Goal: Information Seeking & Learning: Learn about a topic

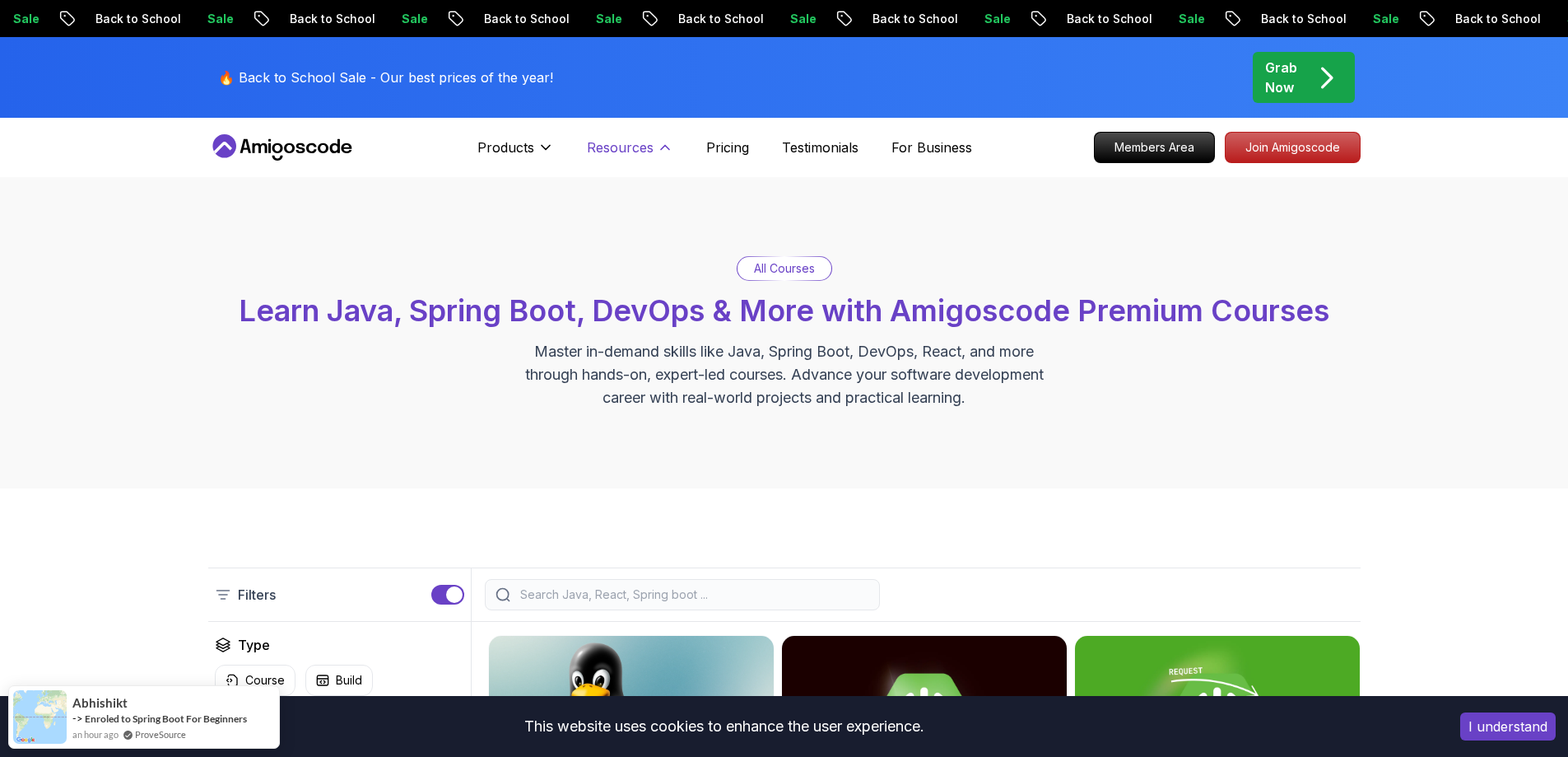
click at [652, 147] on p "Resources" at bounding box center [620, 148] width 67 height 20
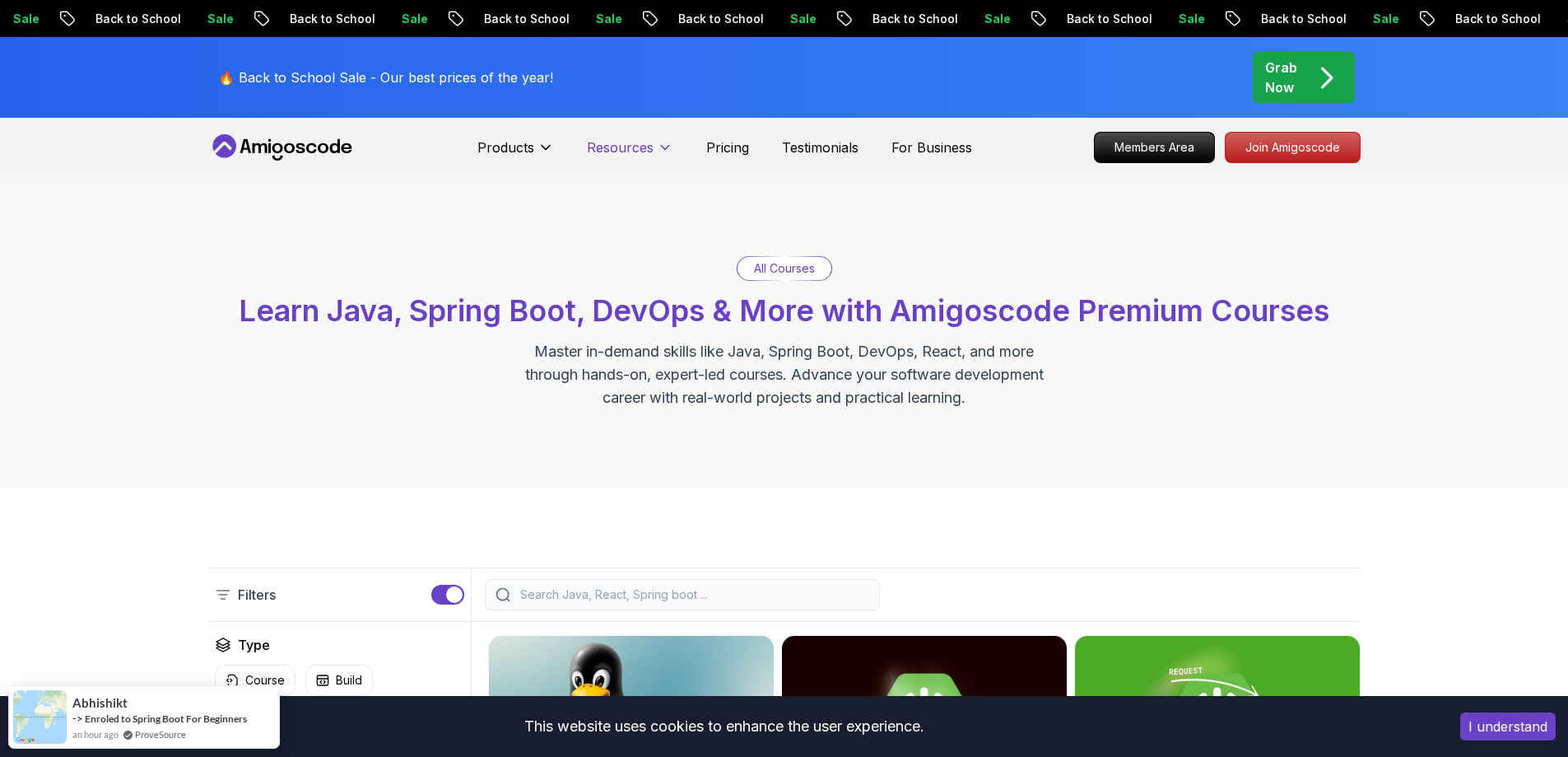
click at [657, 146] on icon at bounding box center [665, 148] width 16 height 16
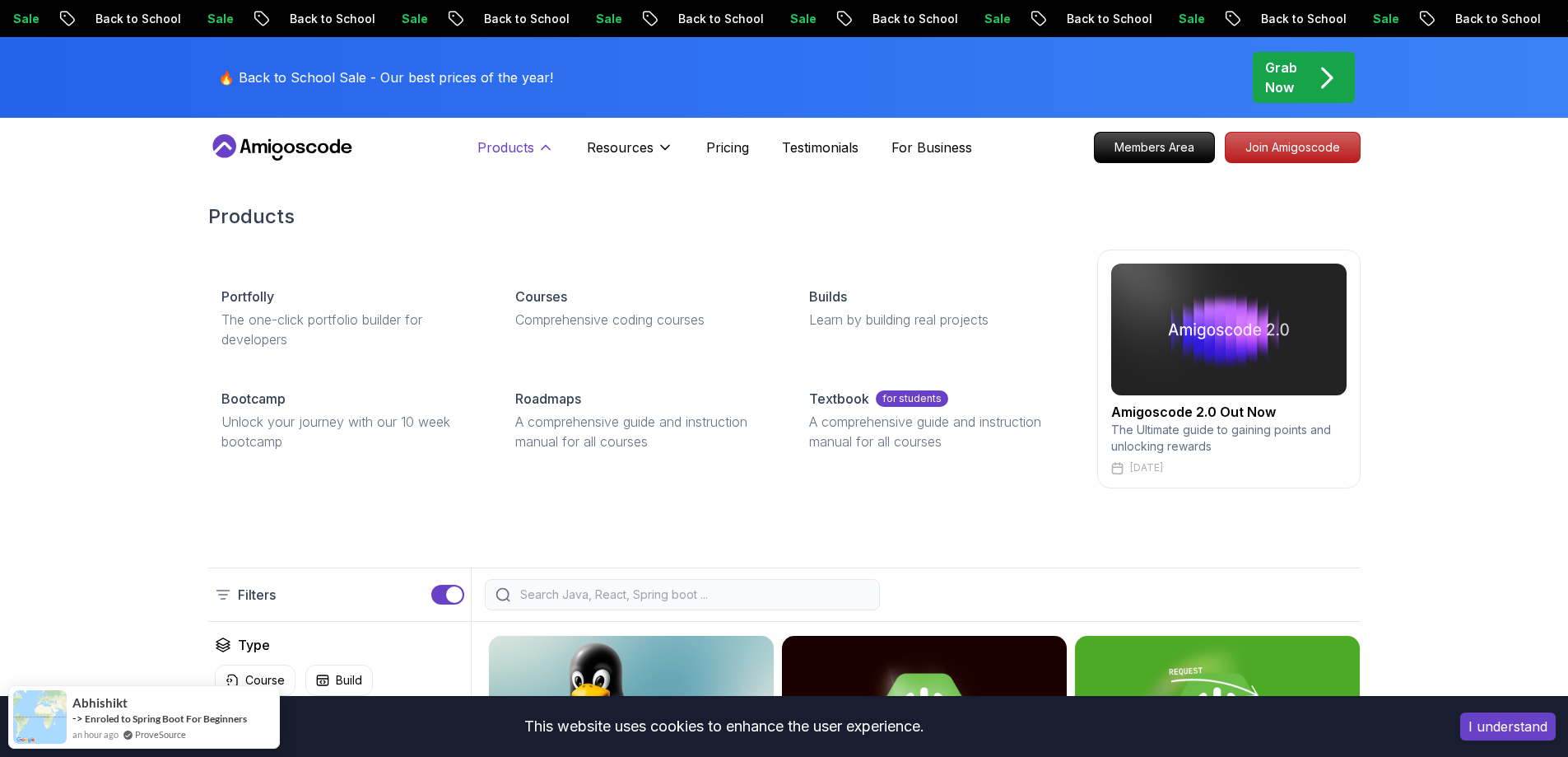
click at [510, 149] on p "Products" at bounding box center [506, 148] width 57 height 20
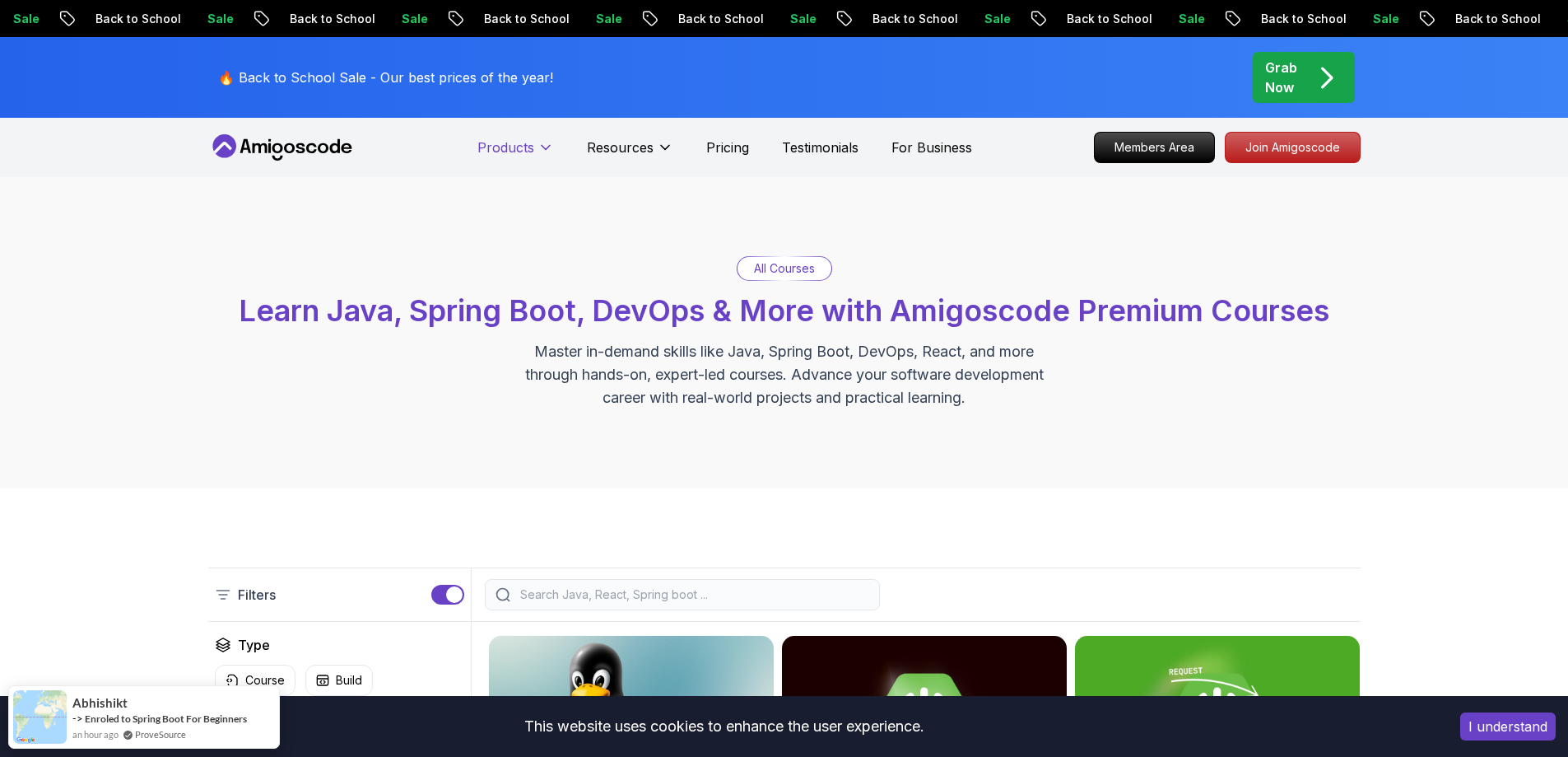
click at [510, 149] on p "Products" at bounding box center [506, 148] width 57 height 20
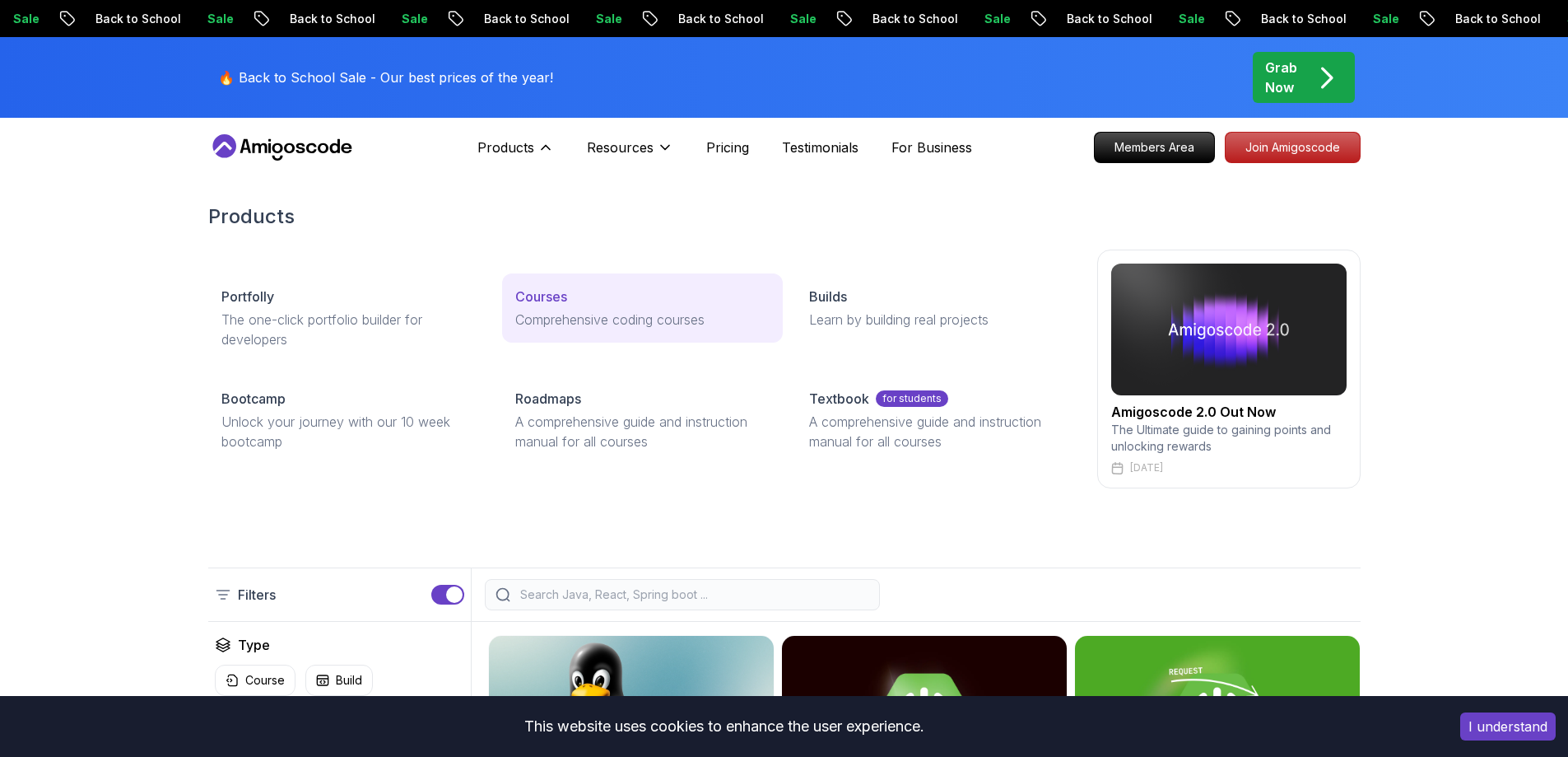
click at [555, 311] on p "Comprehensive coding courses" at bounding box center [643, 320] width 255 height 20
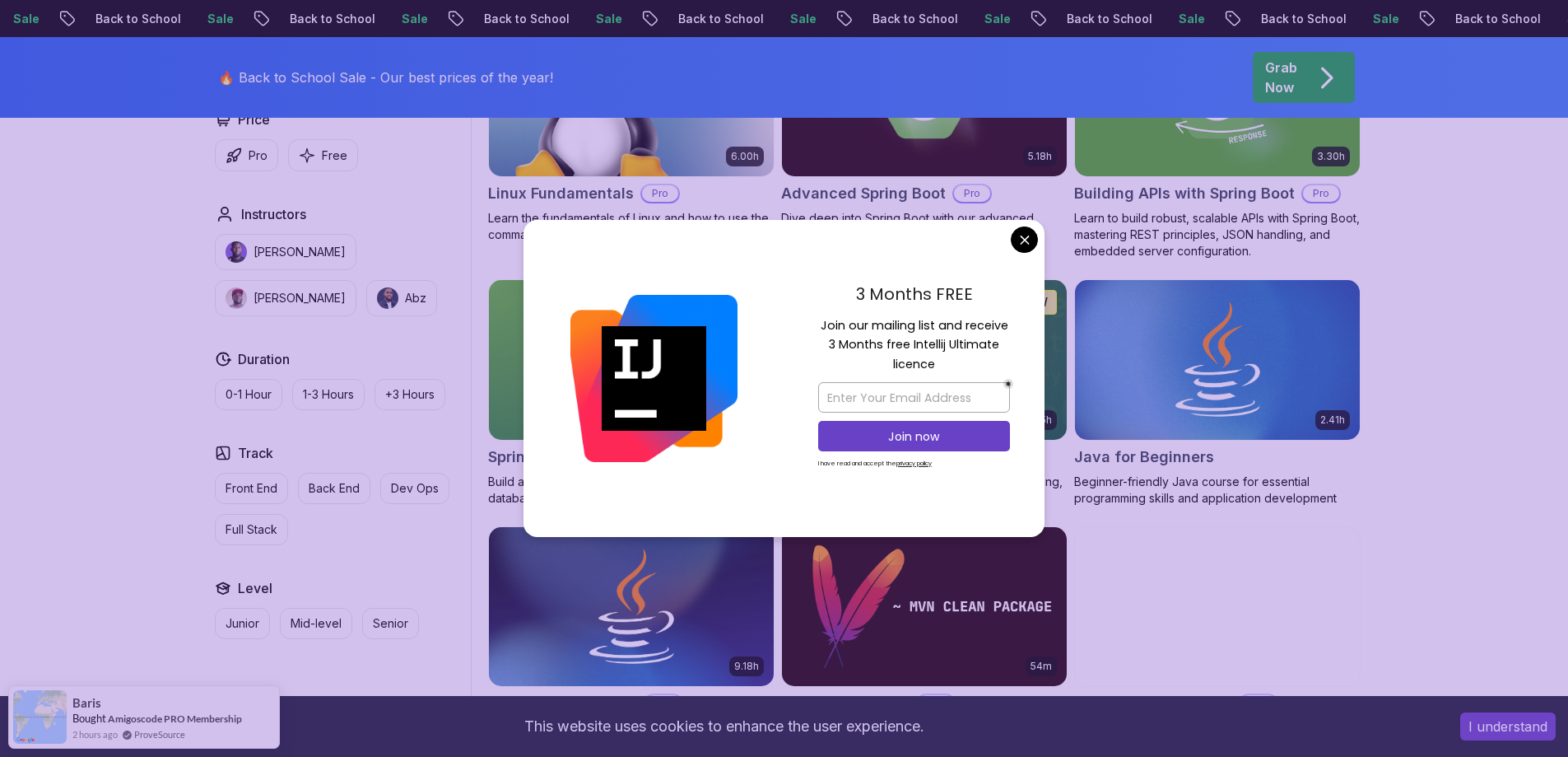
scroll to position [464, 0]
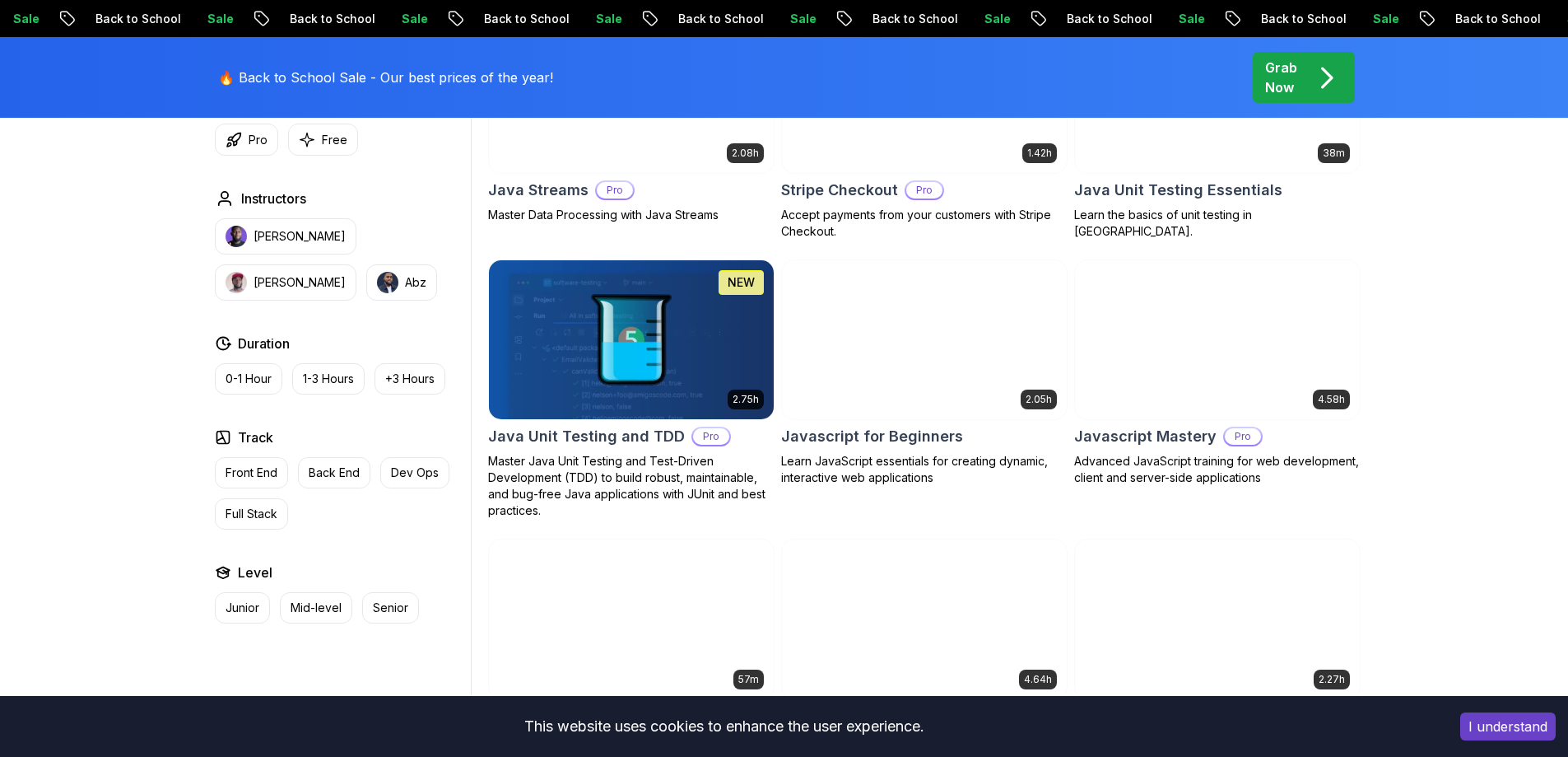
scroll to position [3006, 0]
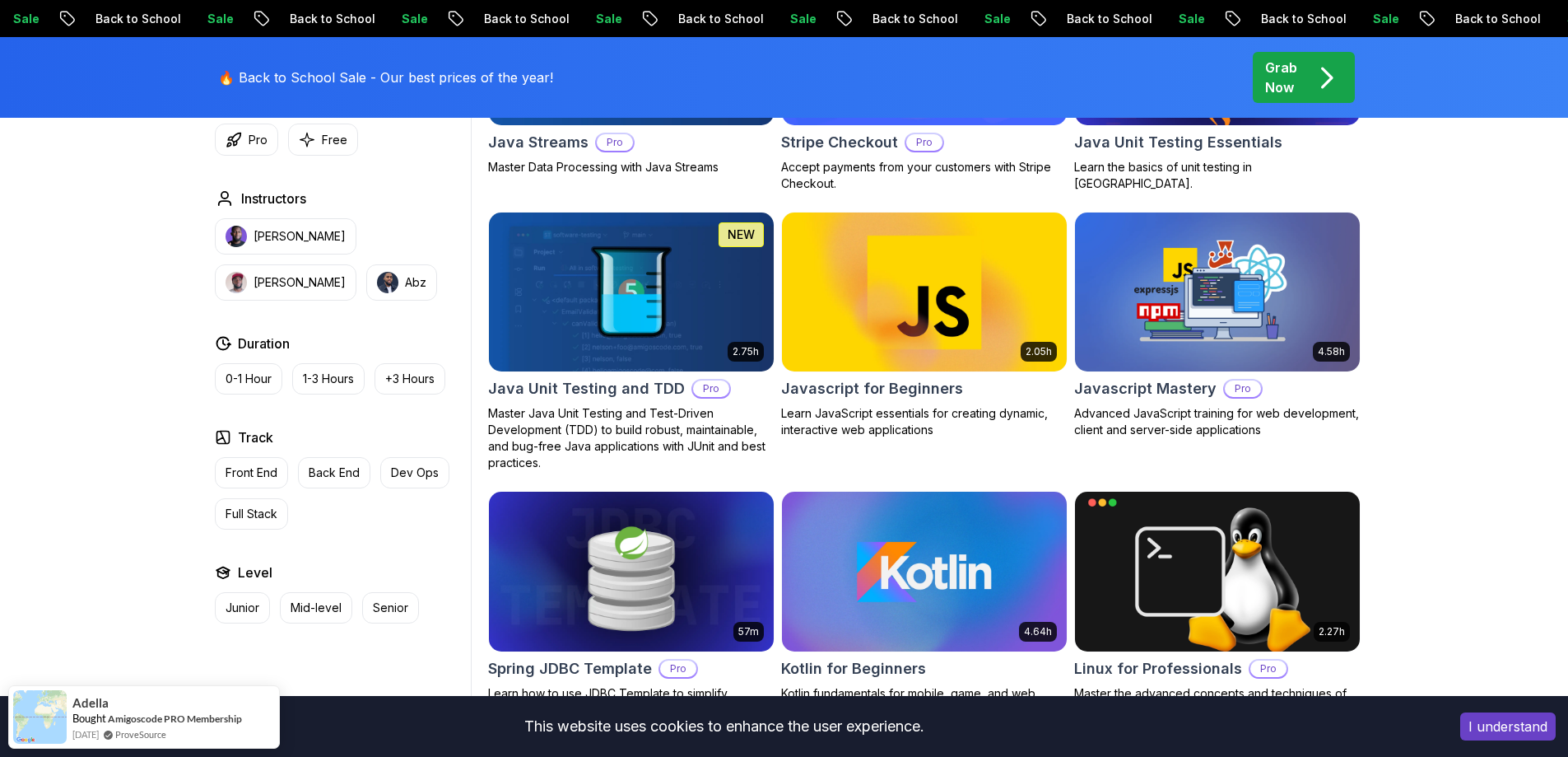
click at [843, 379] on h2 "Javascript for Beginners" at bounding box center [872, 389] width 182 height 23
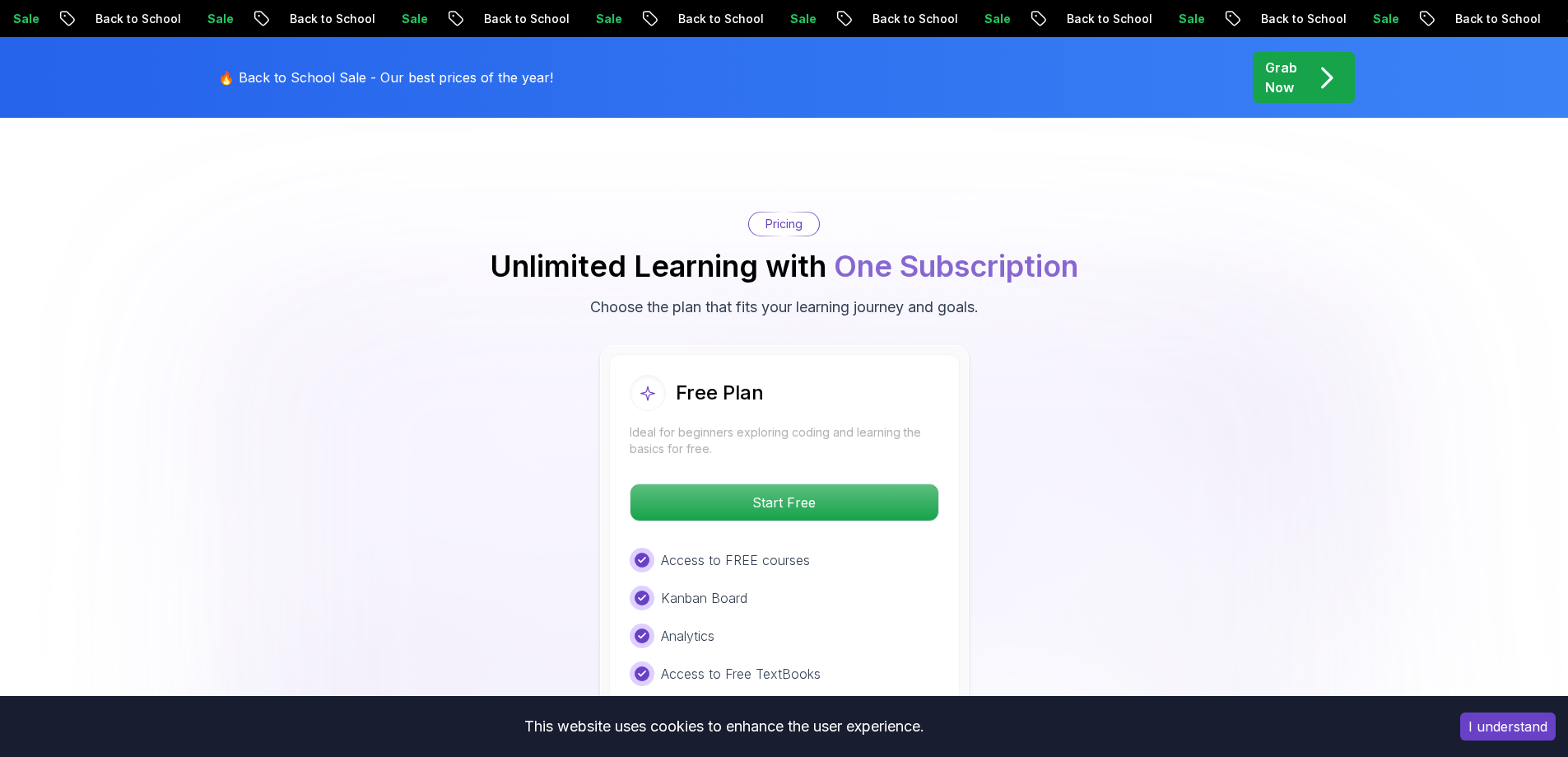
scroll to position [2919, 0]
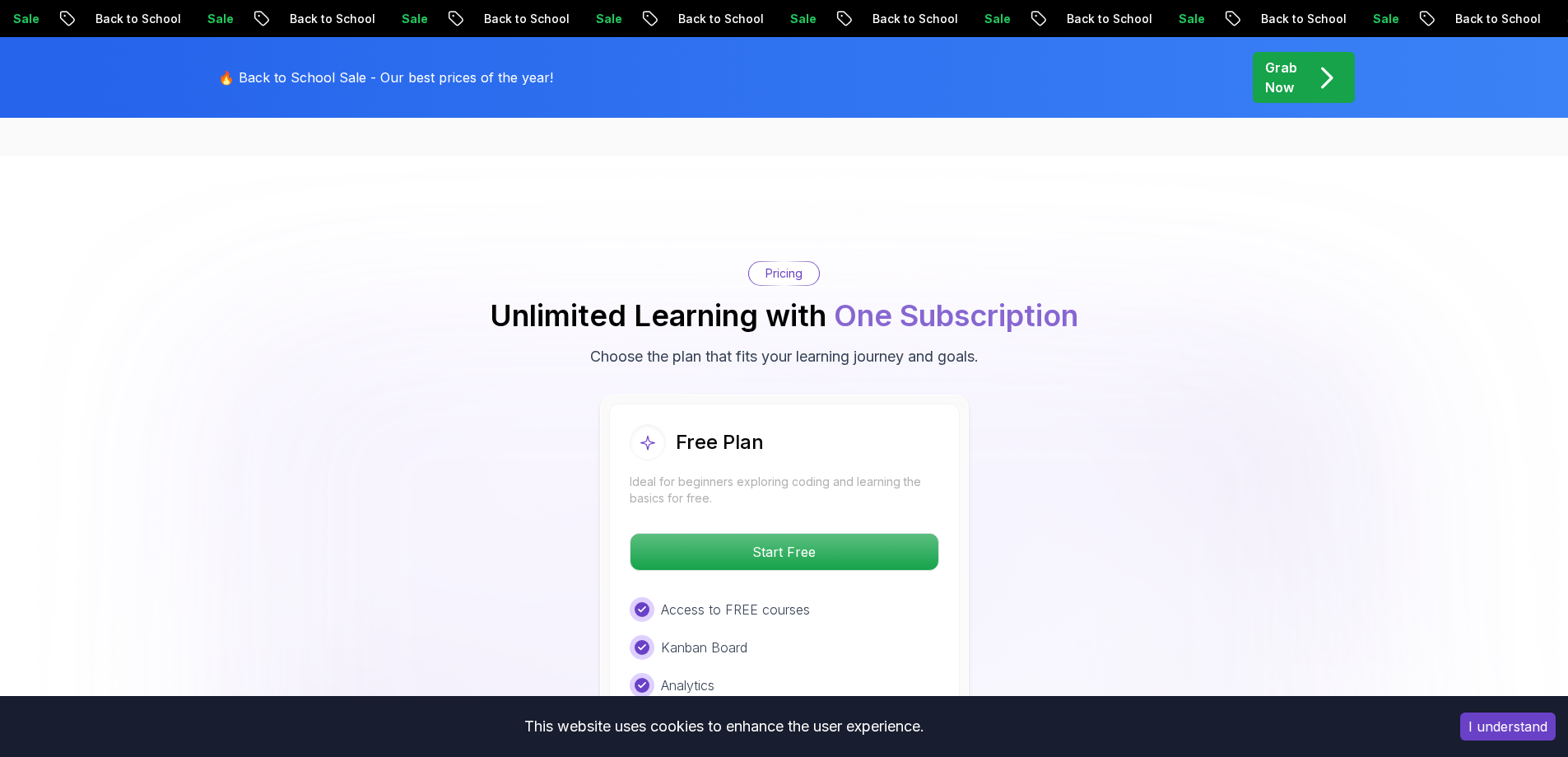
click at [787, 266] on p "Pricing" at bounding box center [784, 274] width 37 height 16
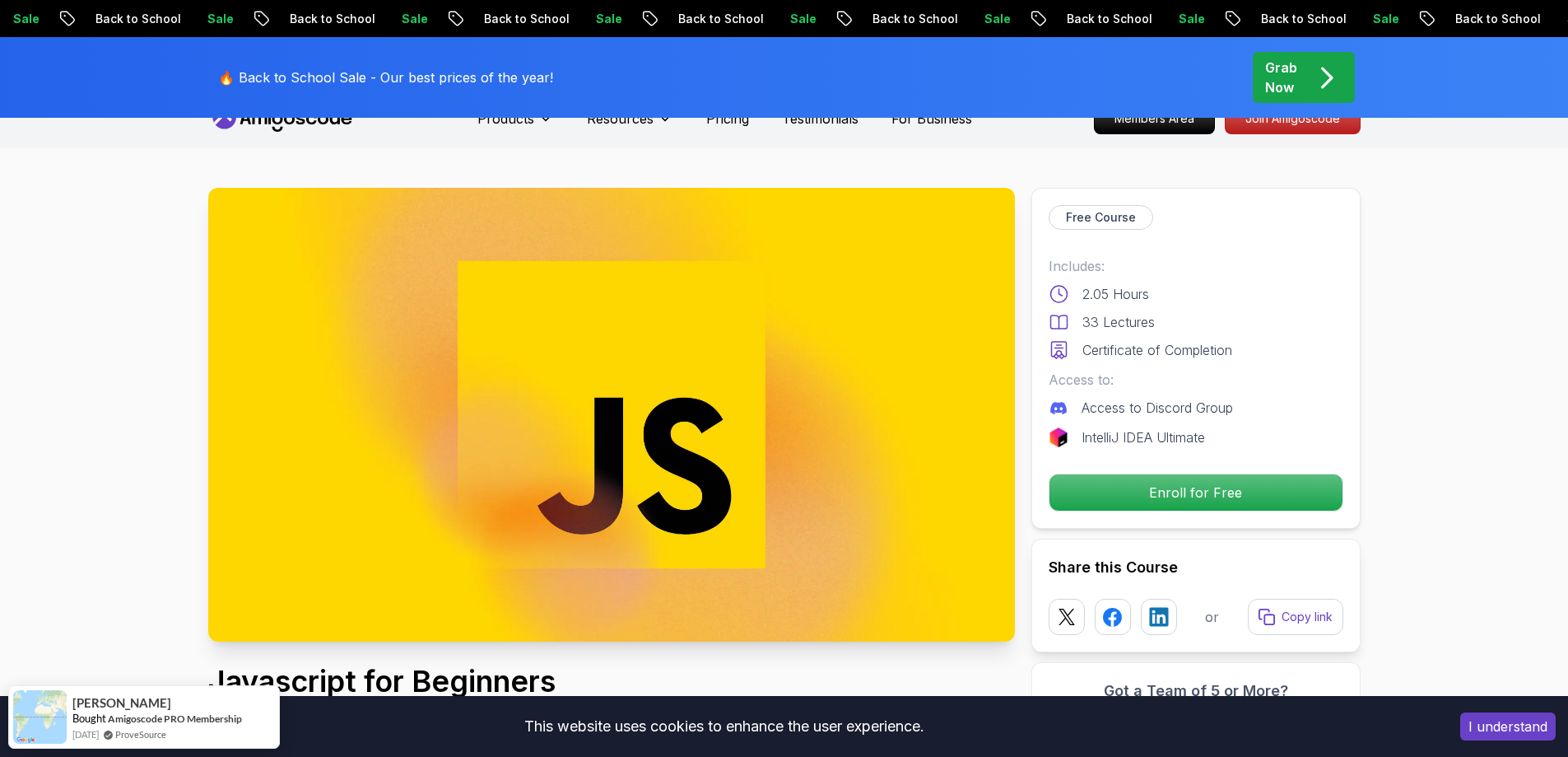
scroll to position [14, 0]
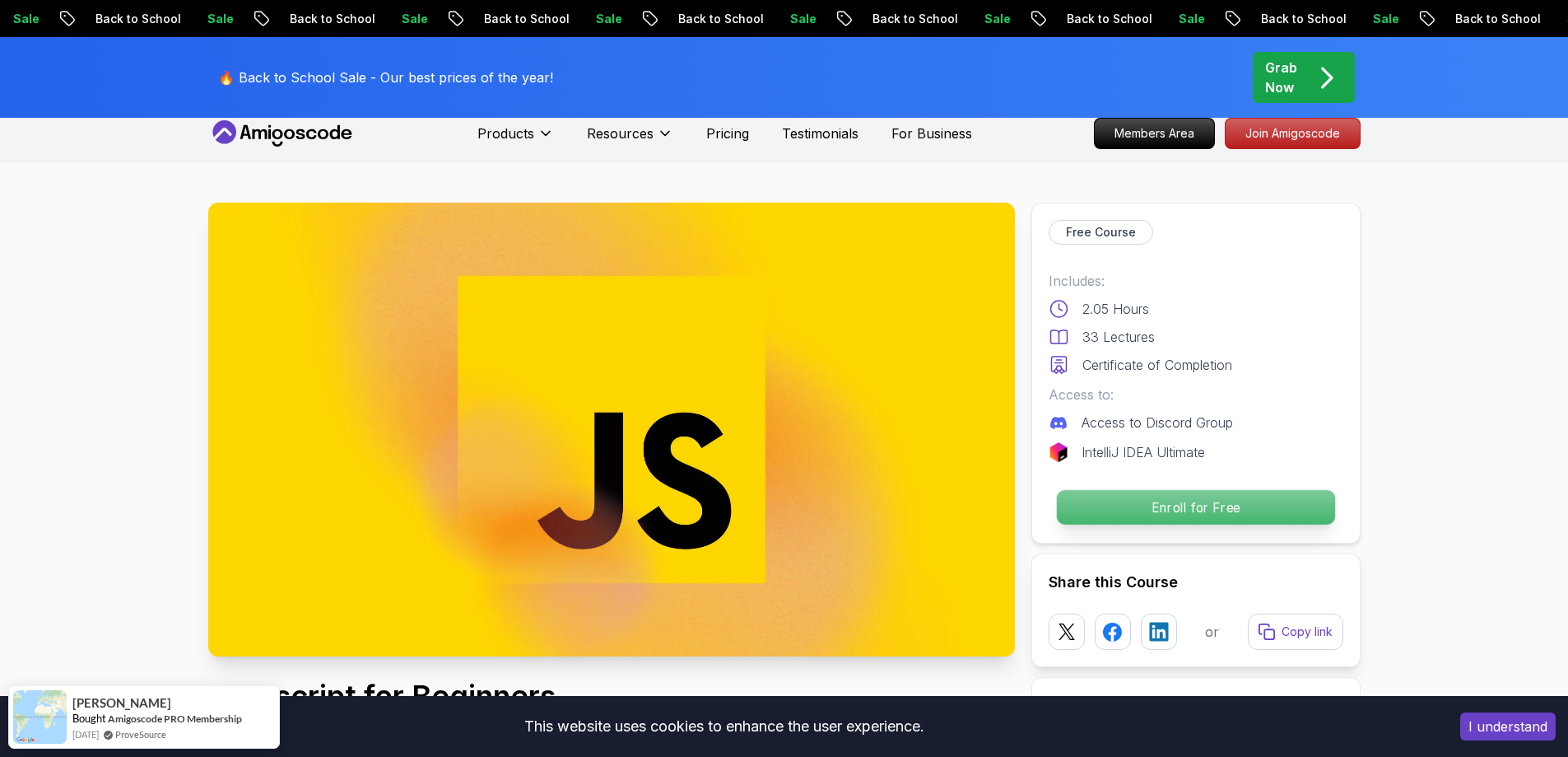
click at [1188, 505] on p "Enroll for Free" at bounding box center [1195, 507] width 278 height 34
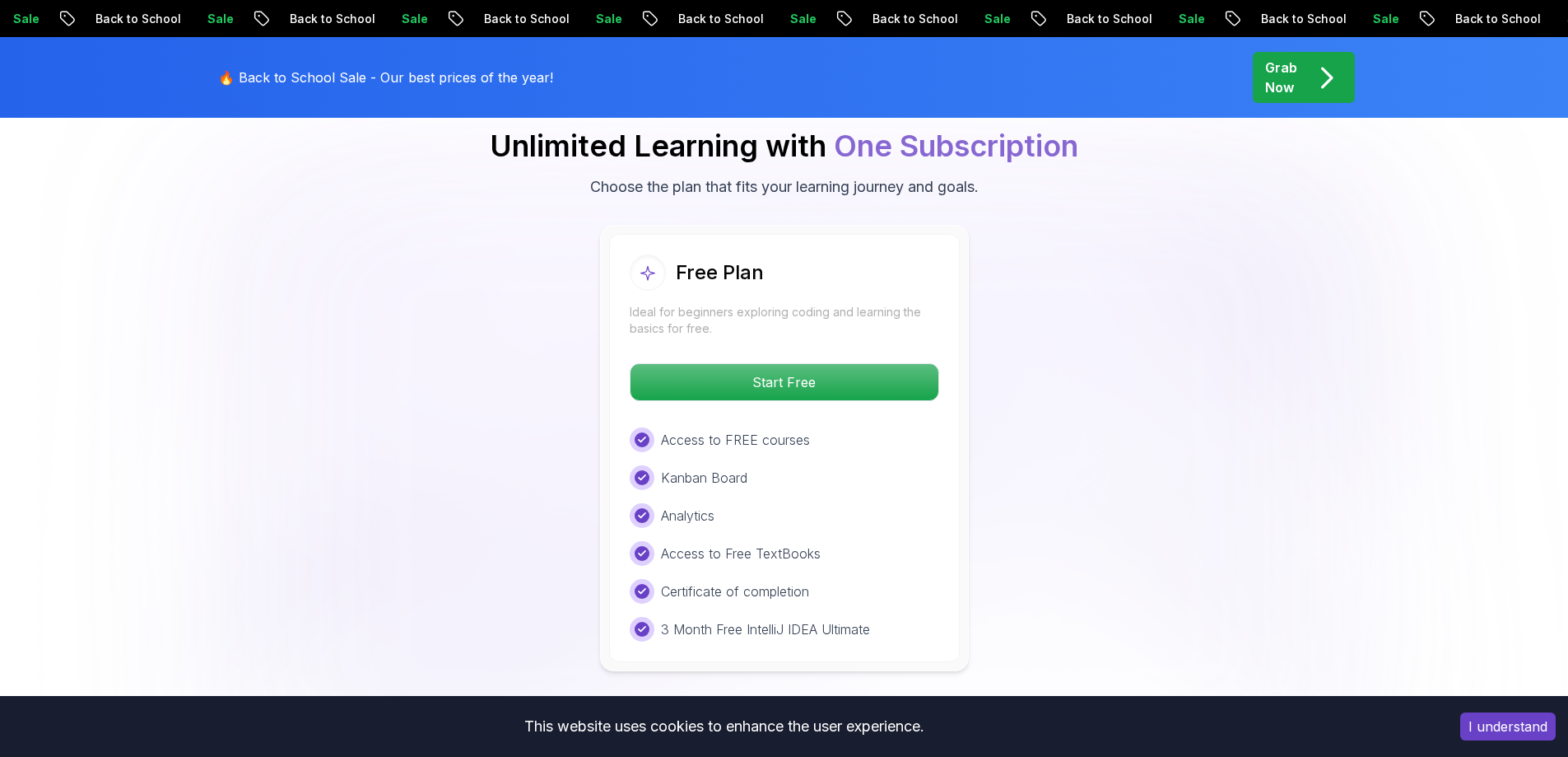
scroll to position [3138, 0]
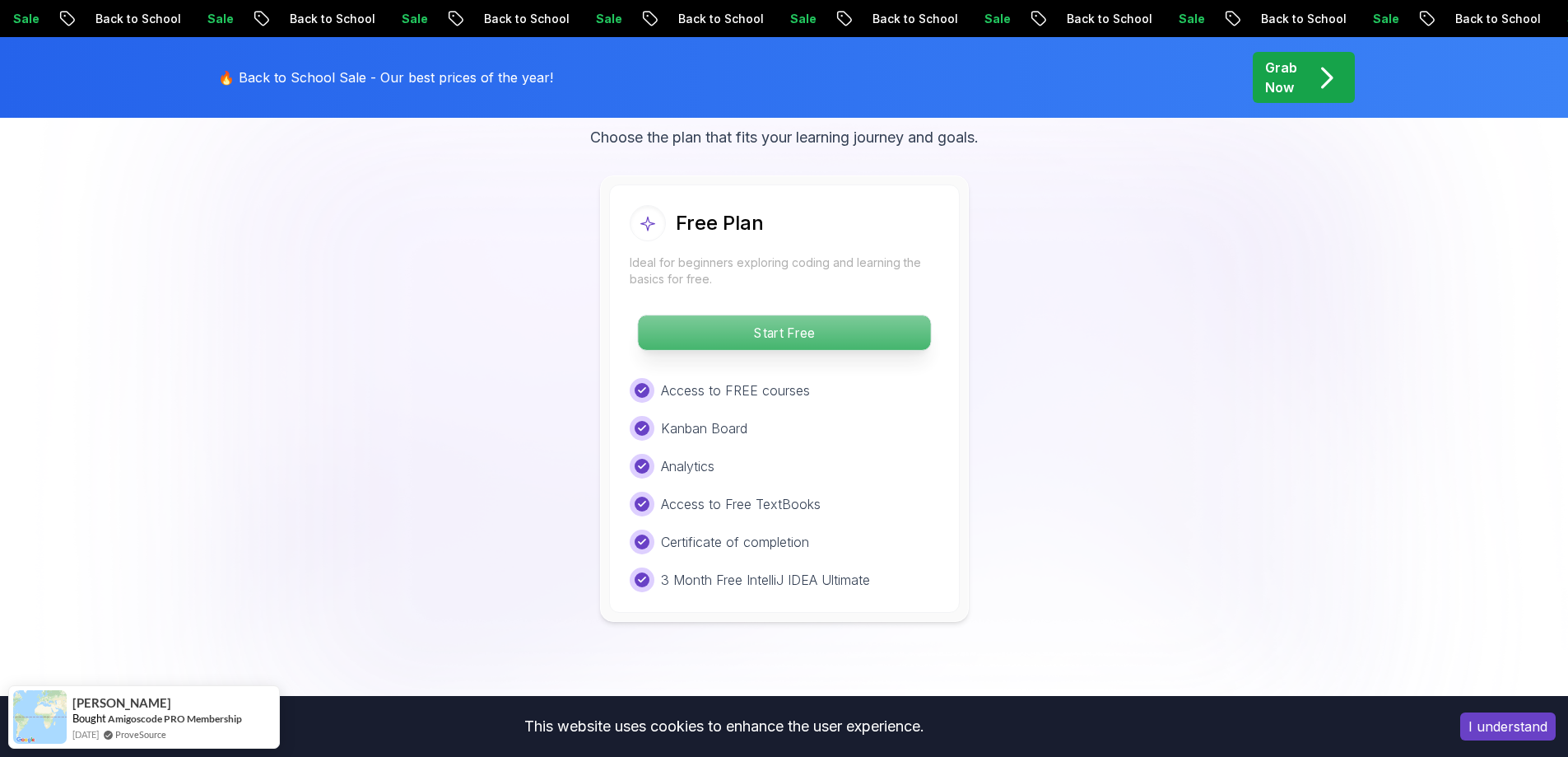
click at [815, 336] on p "Start Free" at bounding box center [784, 332] width 293 height 34
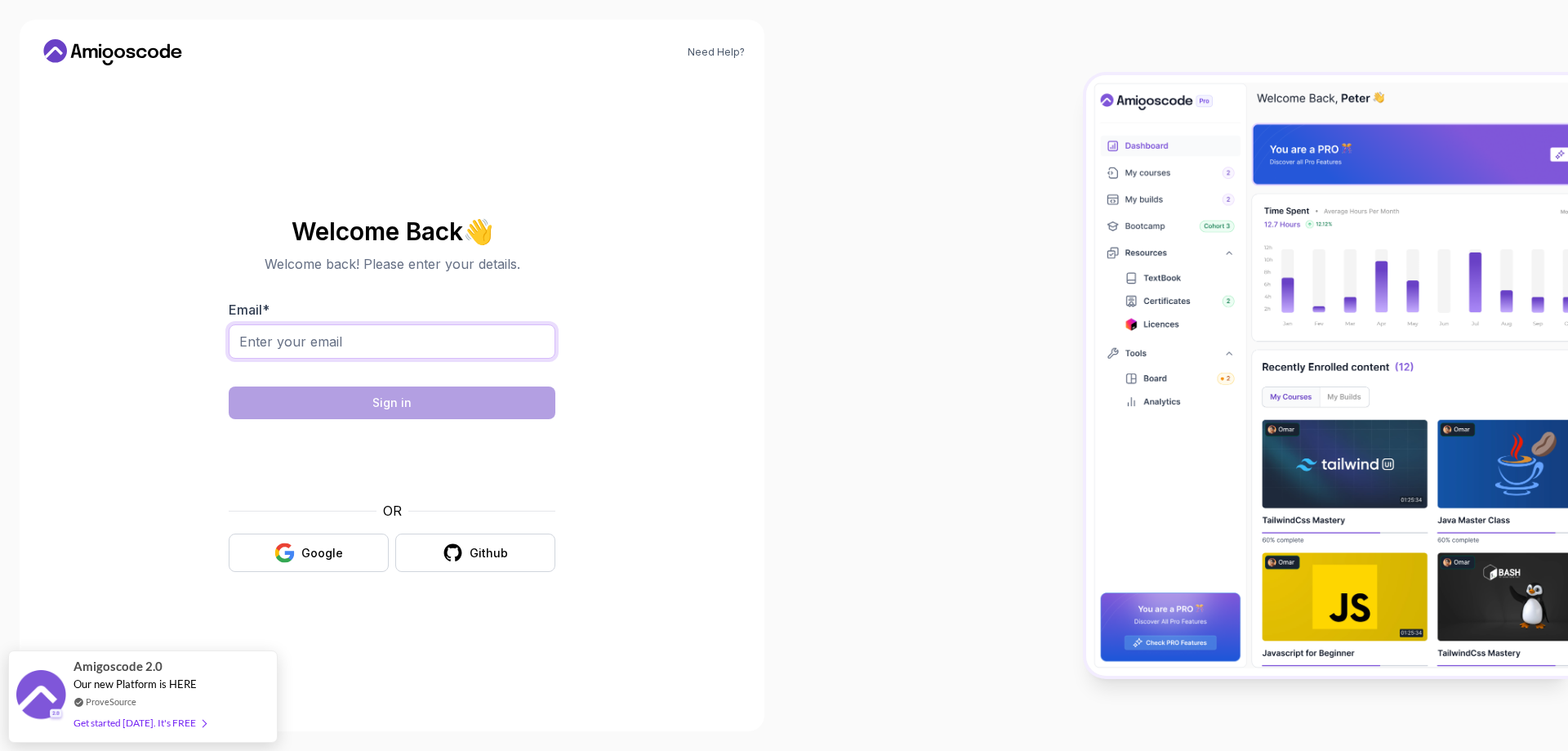
click at [398, 337] on input "Email *" at bounding box center [392, 341] width 327 height 34
type input "harolddatus@outlook.com"
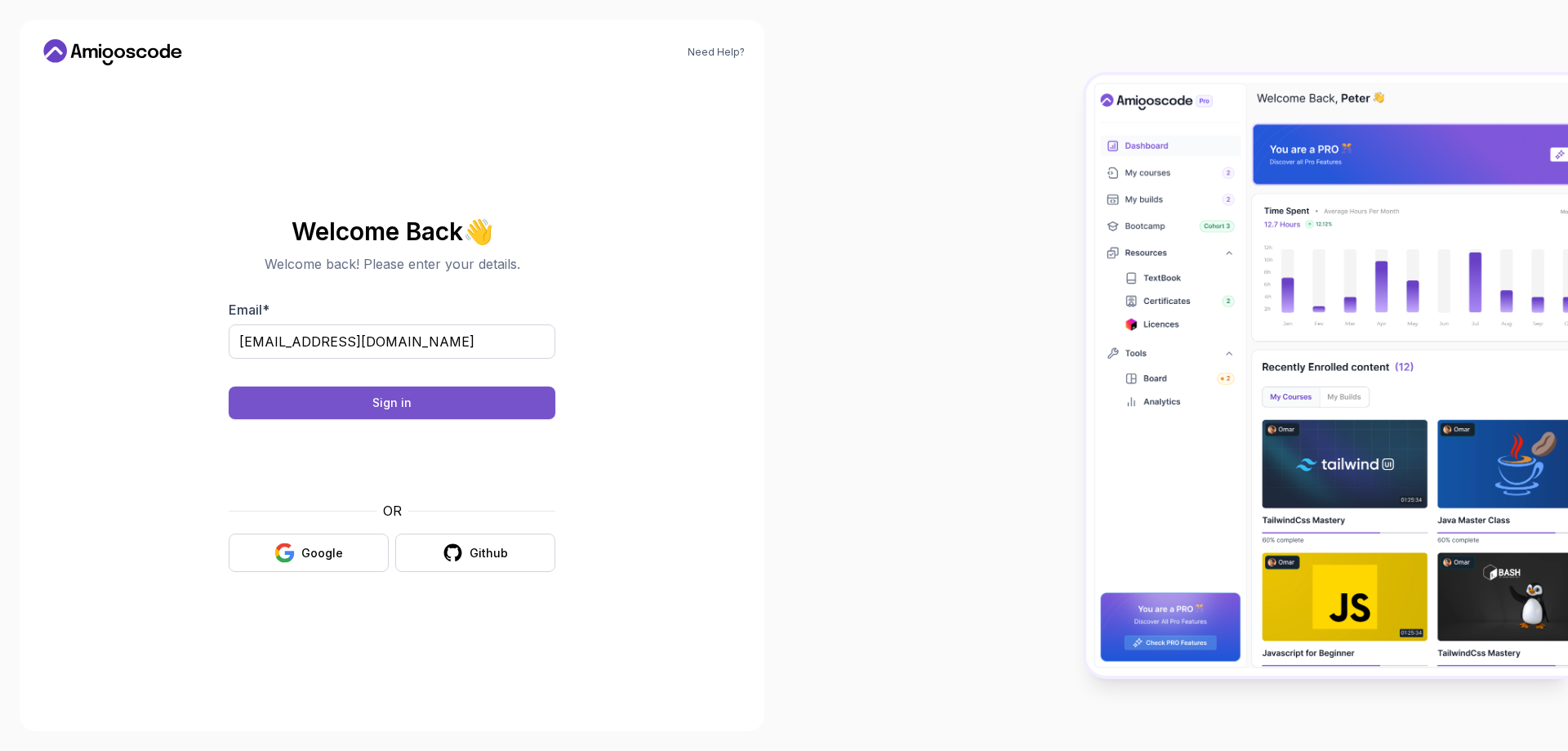
click at [419, 401] on button "Sign in" at bounding box center [392, 403] width 327 height 33
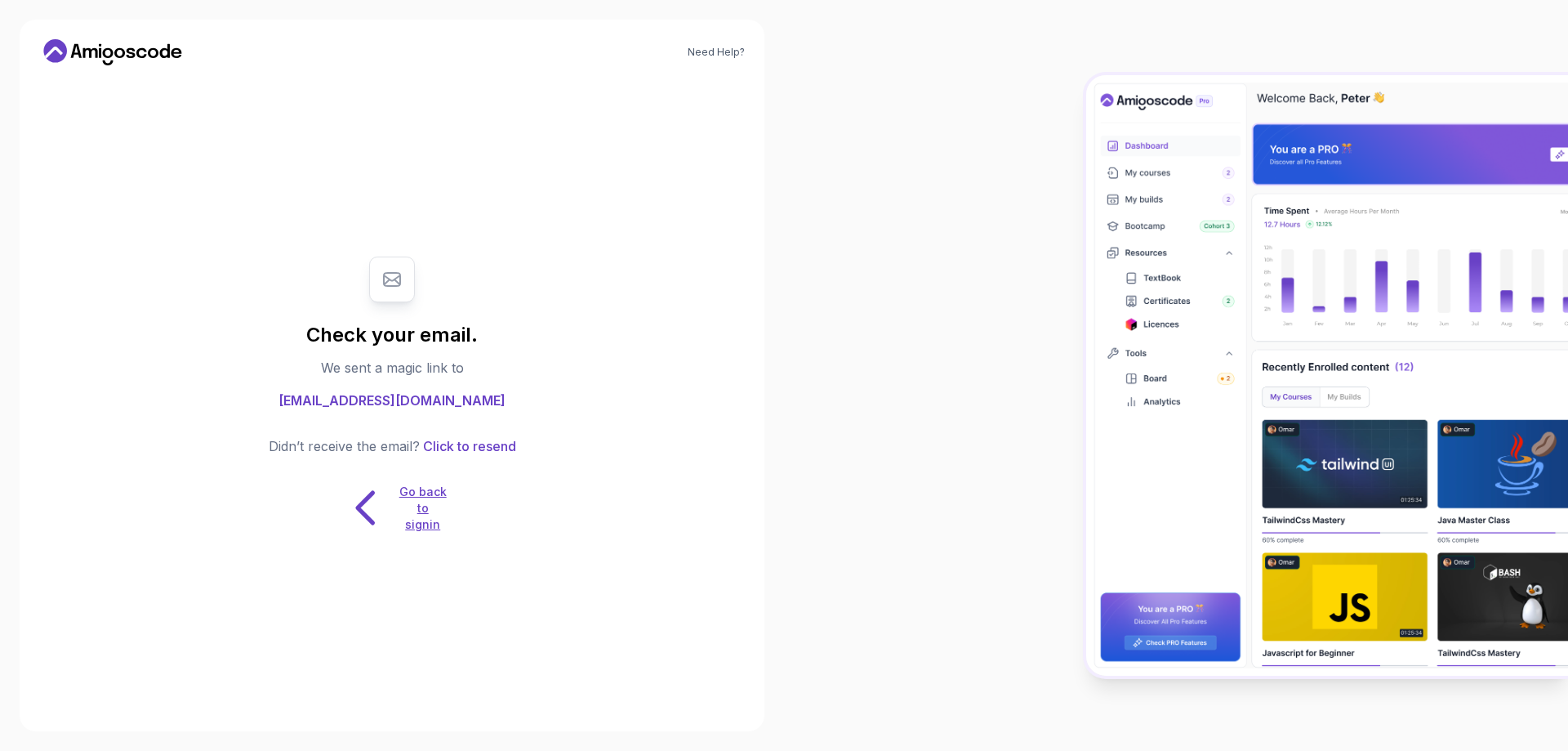
click at [425, 496] on p "Go back to signin" at bounding box center [422, 507] width 49 height 49
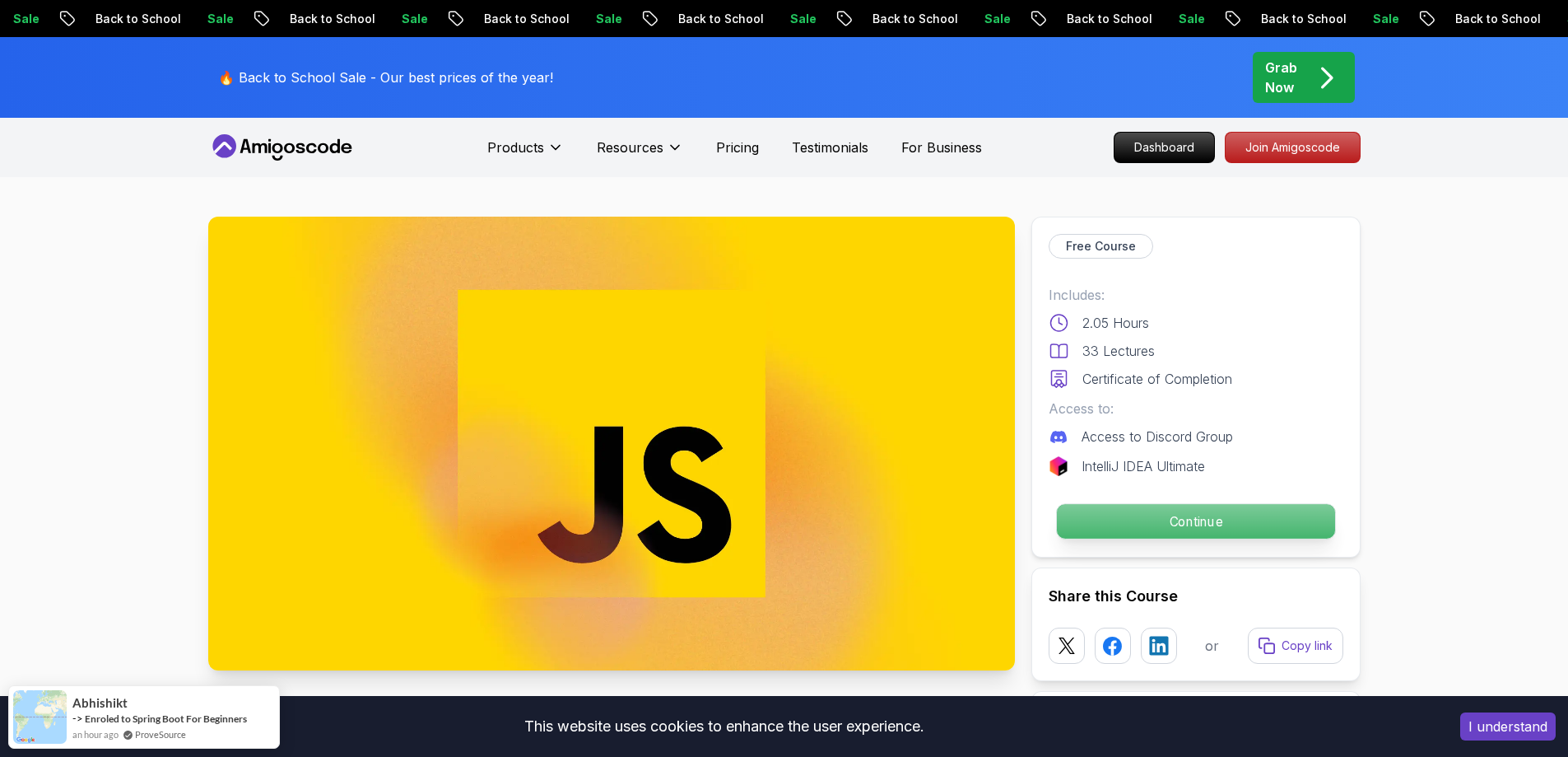
click at [1171, 511] on p "Continue" at bounding box center [1195, 521] width 278 height 34
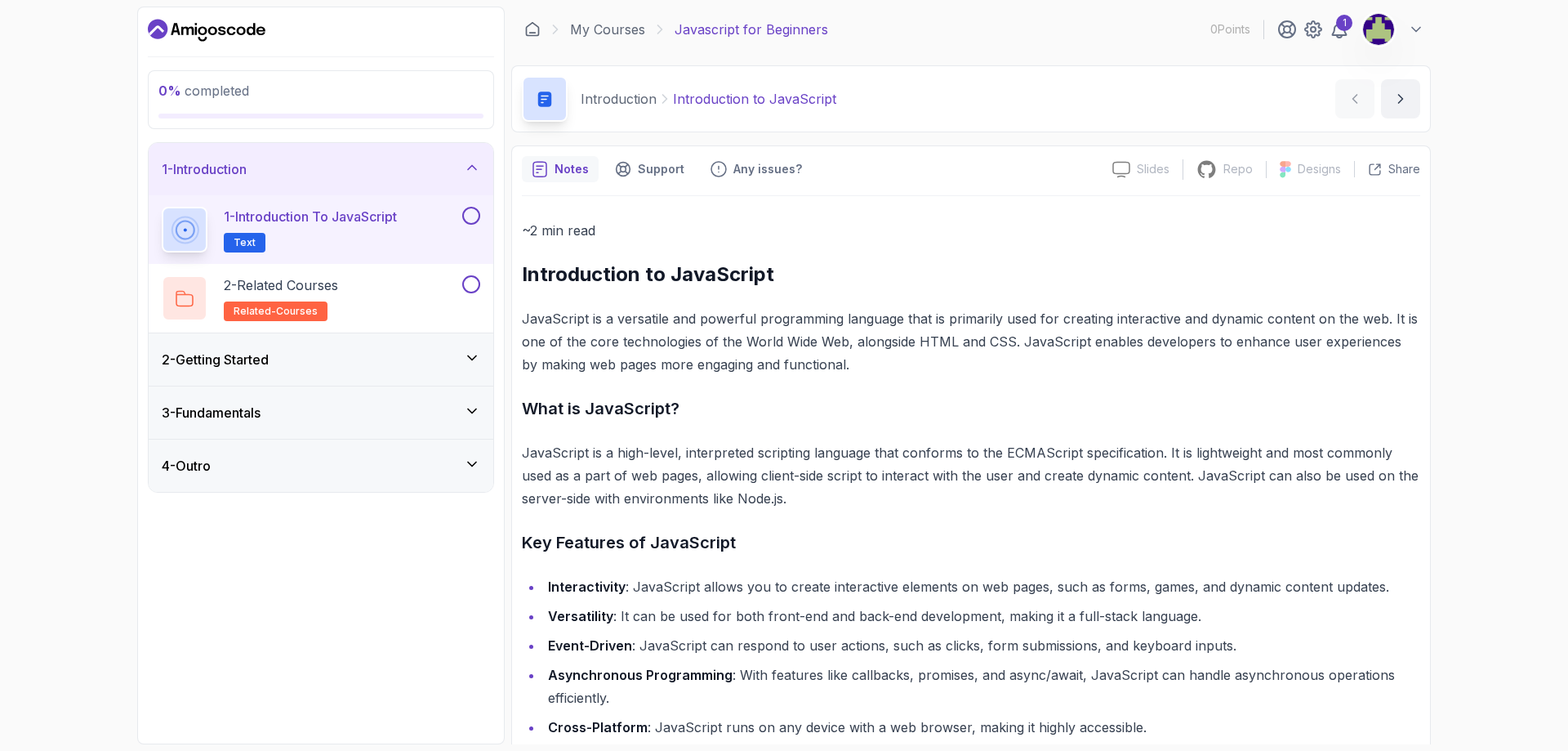
click at [415, 417] on div "3 - Fundamentals" at bounding box center [321, 413] width 319 height 20
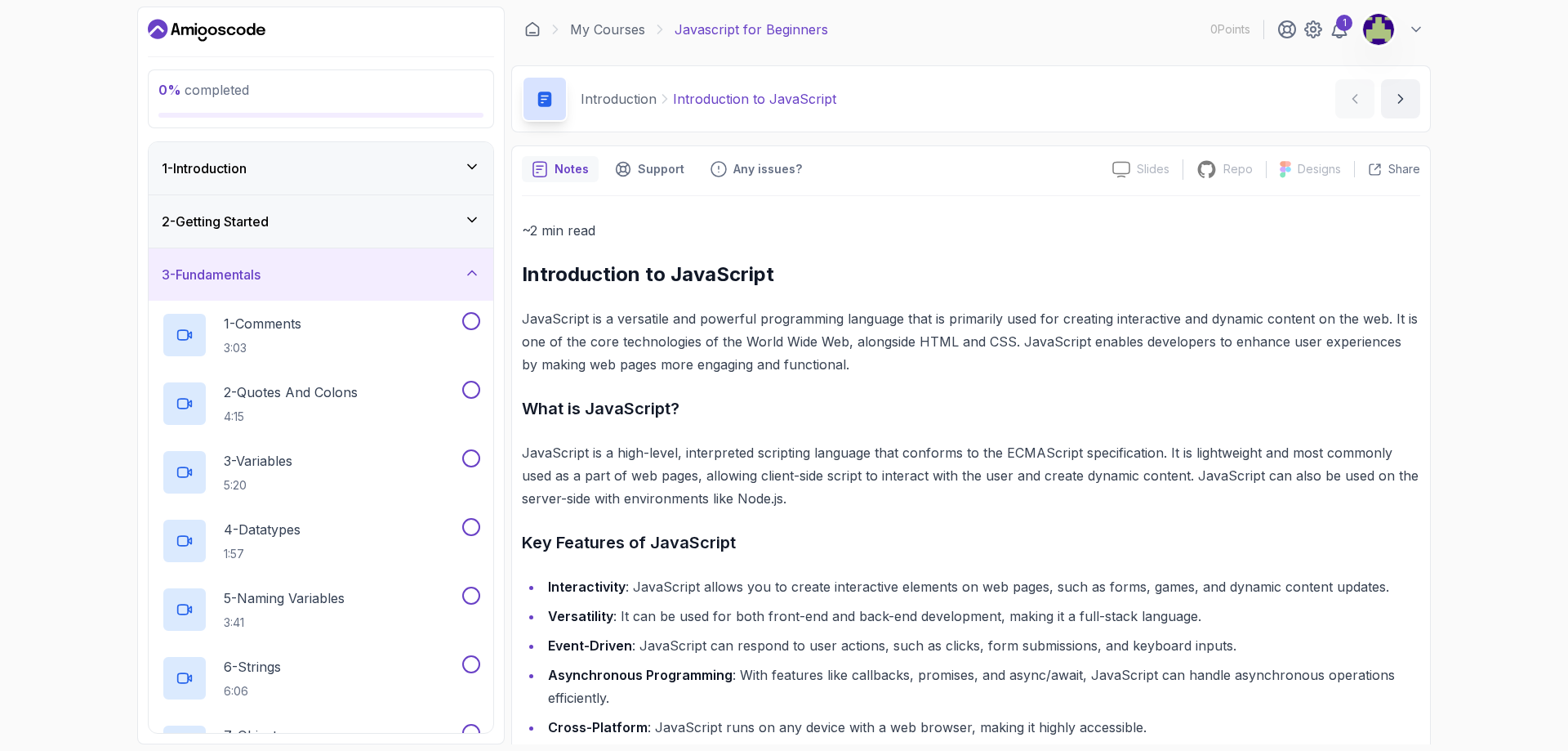
click at [723, 219] on p "~2 min read" at bounding box center [971, 230] width 898 height 23
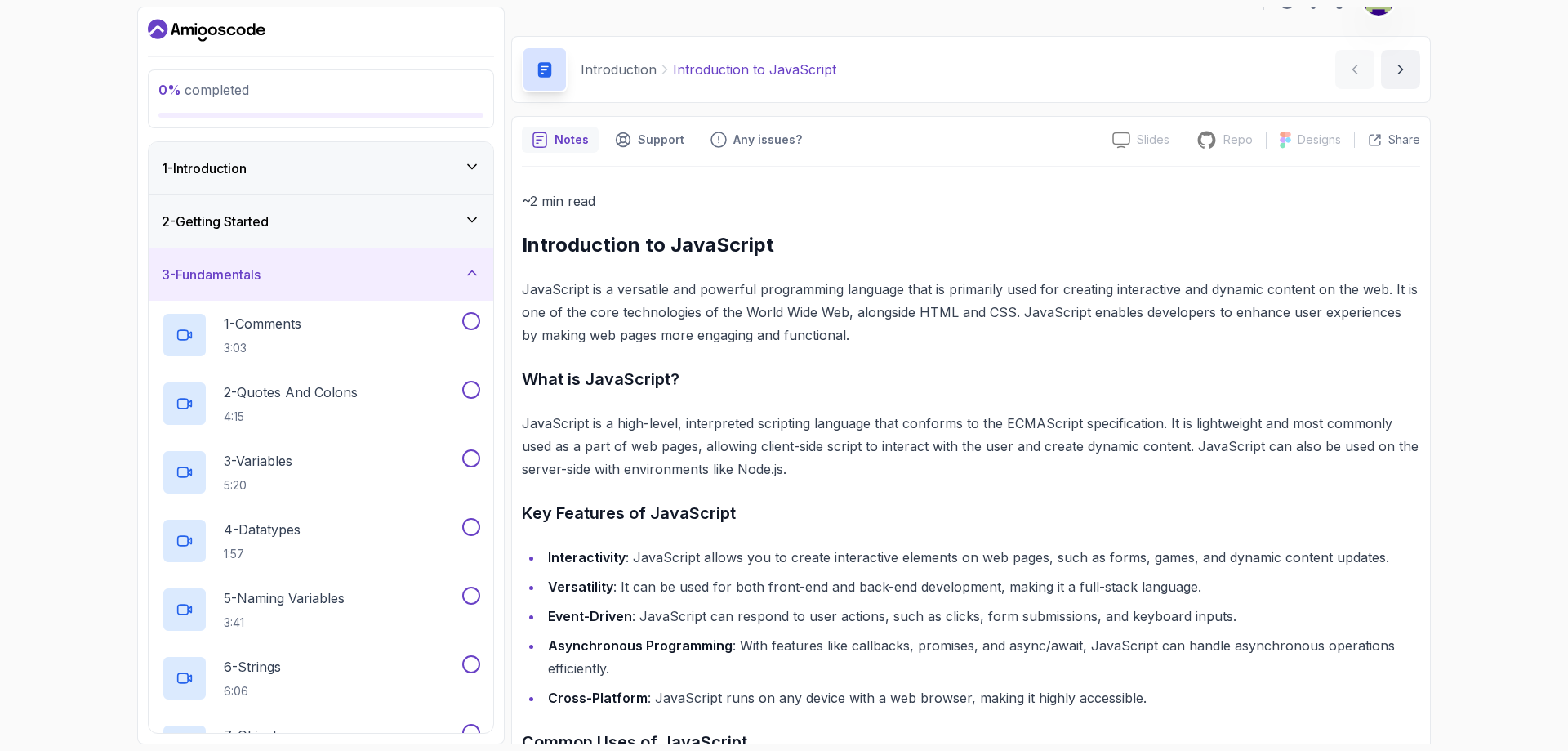
scroll to position [33, 0]
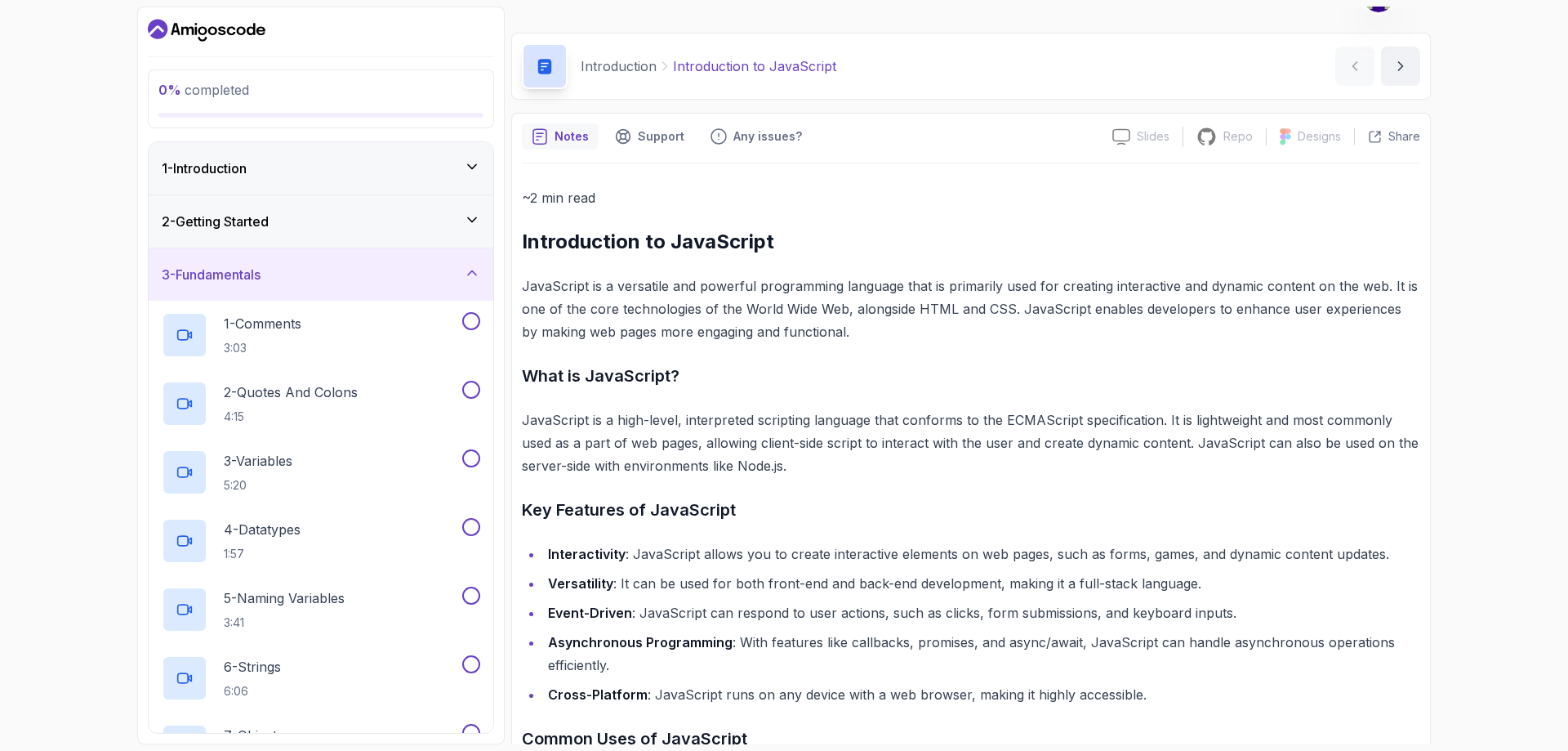
click at [379, 276] on div "3 - Fundamentals" at bounding box center [321, 274] width 319 height 20
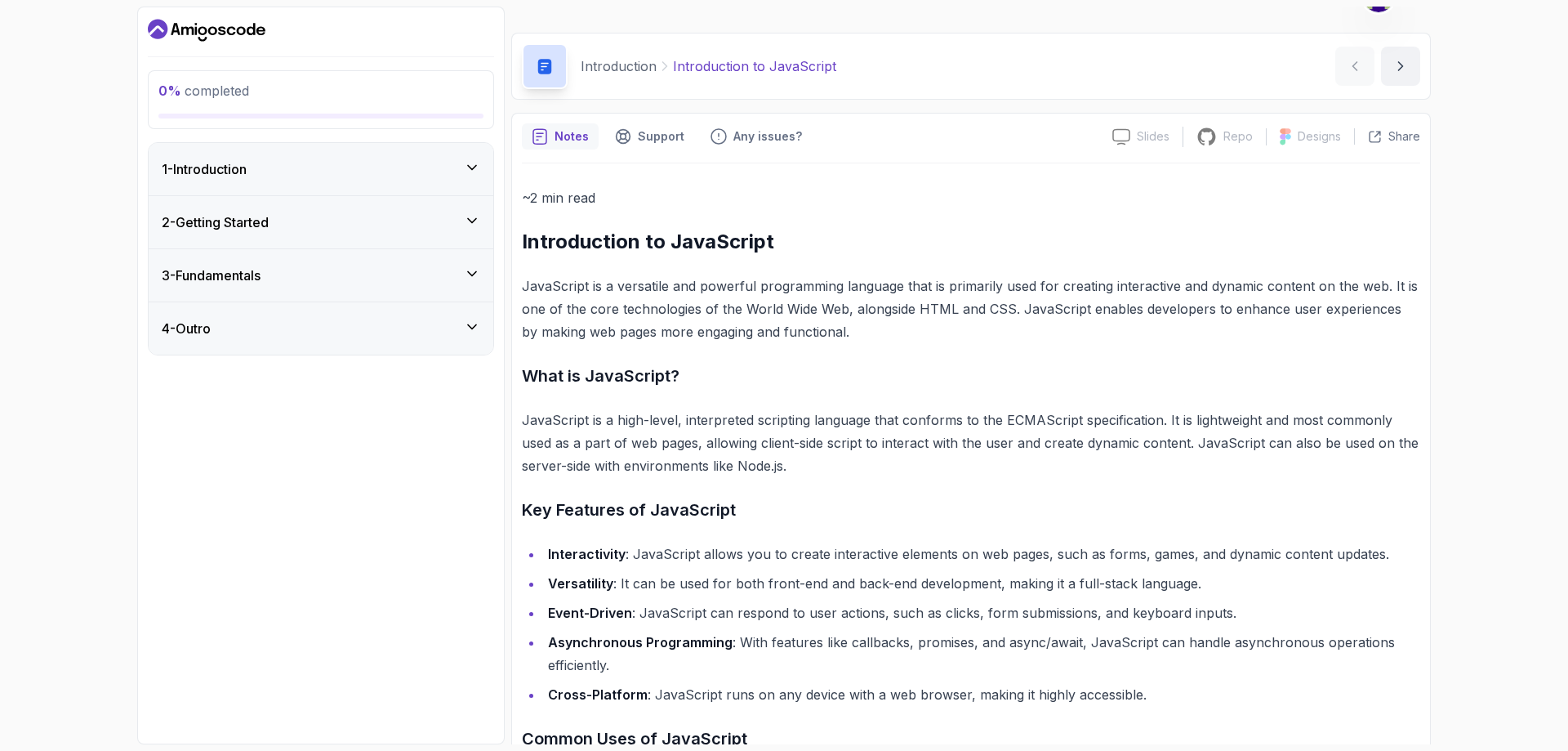
click at [379, 276] on div "3 - Fundamentals" at bounding box center [321, 275] width 319 height 20
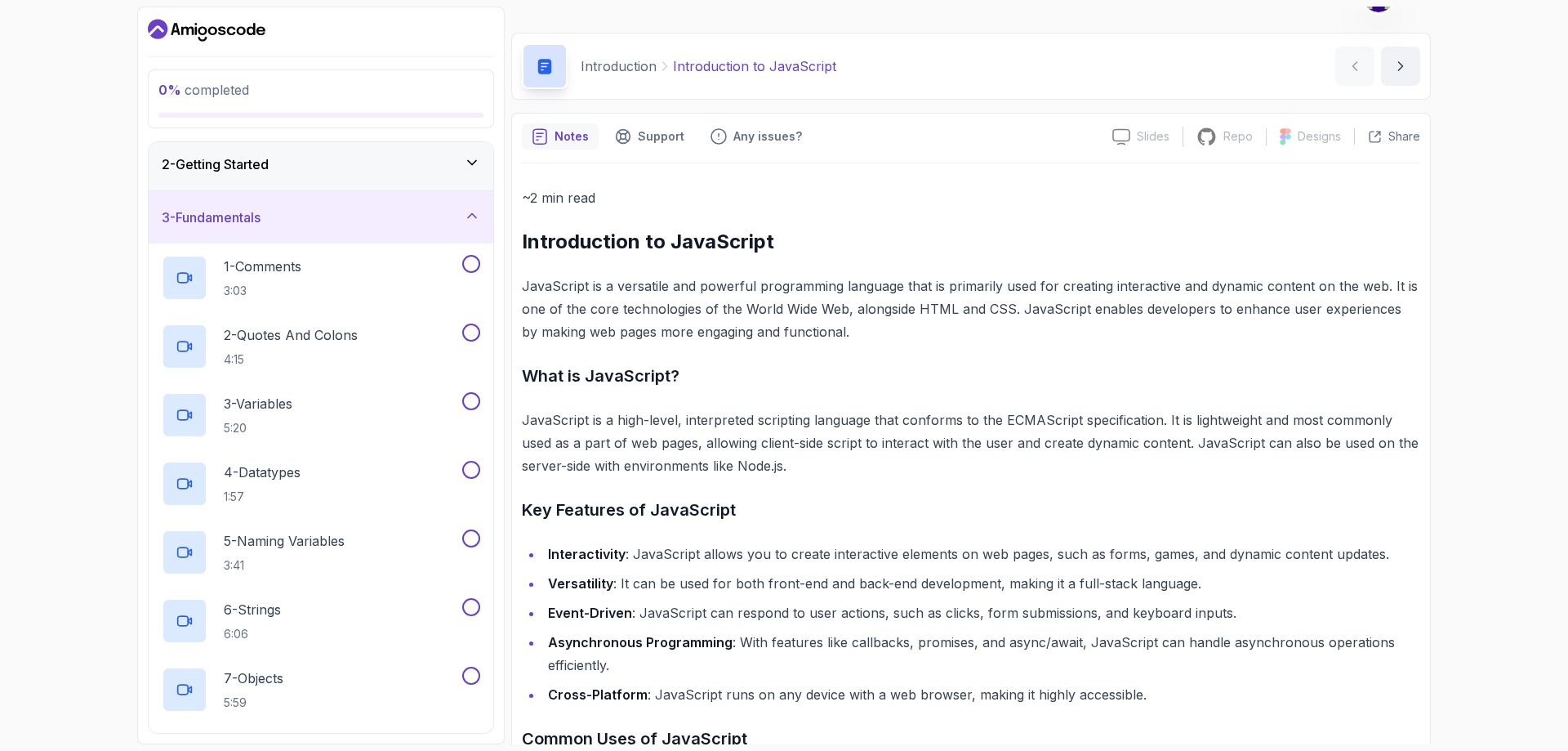
scroll to position [0, 0]
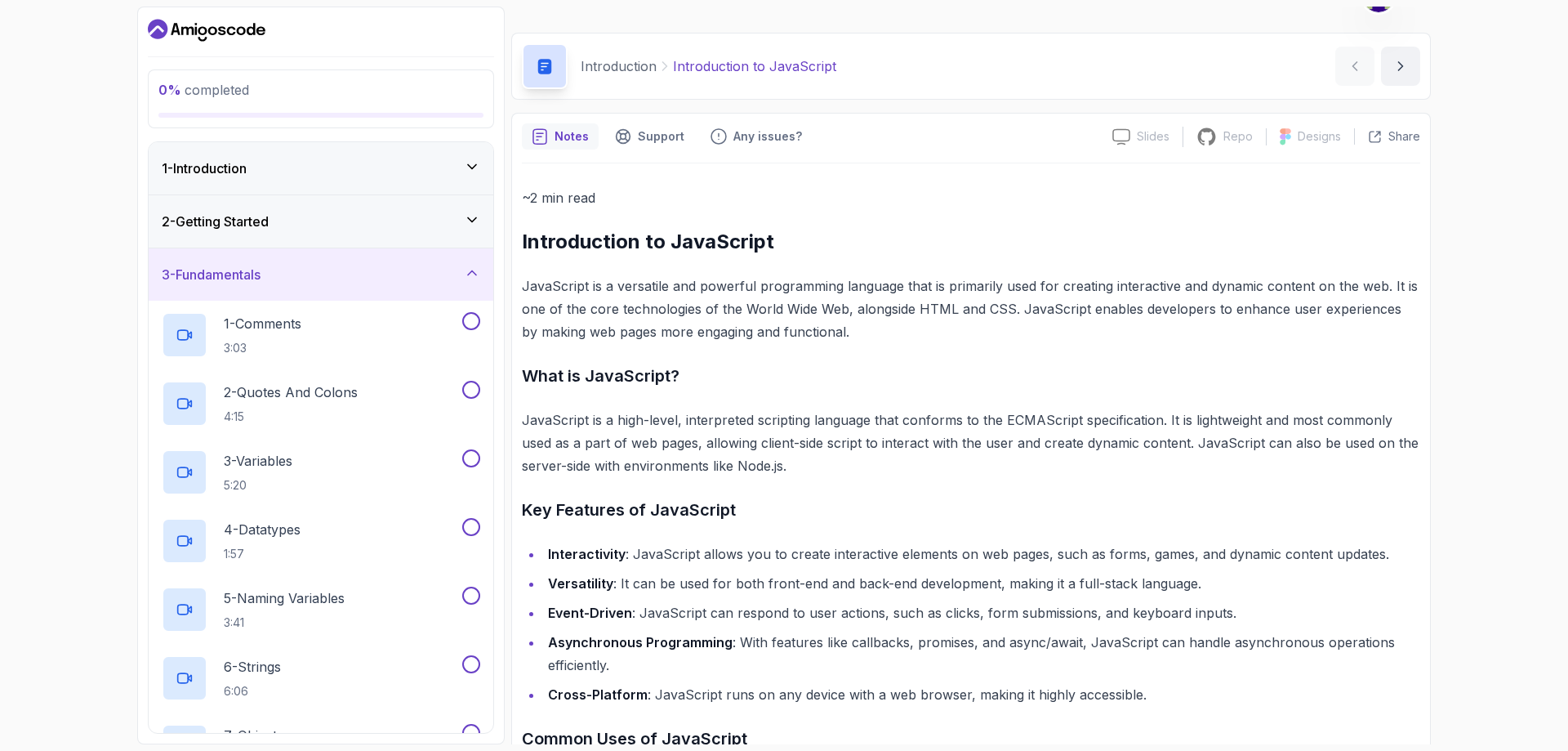
click at [379, 276] on div "3 - Fundamentals" at bounding box center [321, 274] width 319 height 20
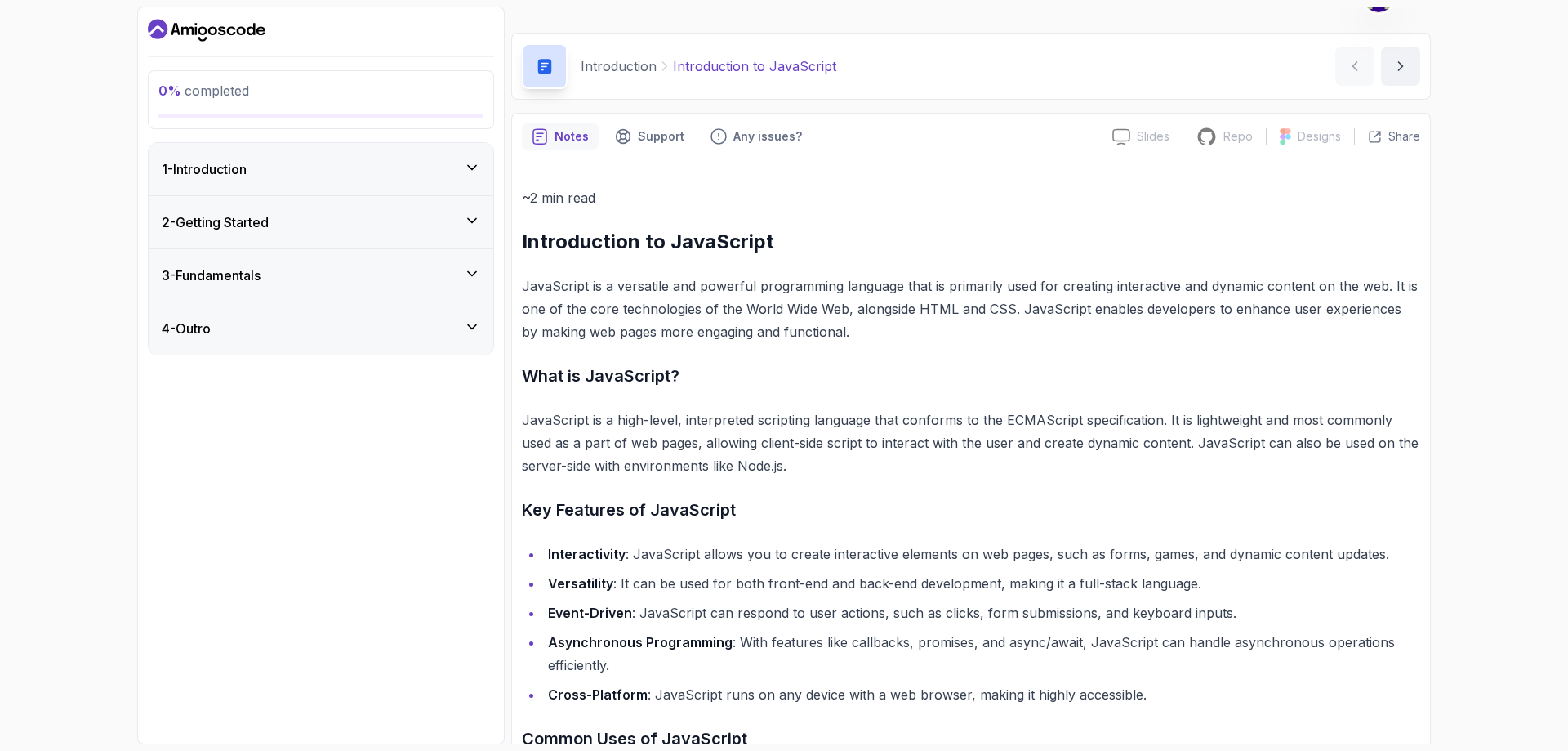
click at [349, 328] on div "4 - Outro" at bounding box center [321, 329] width 319 height 20
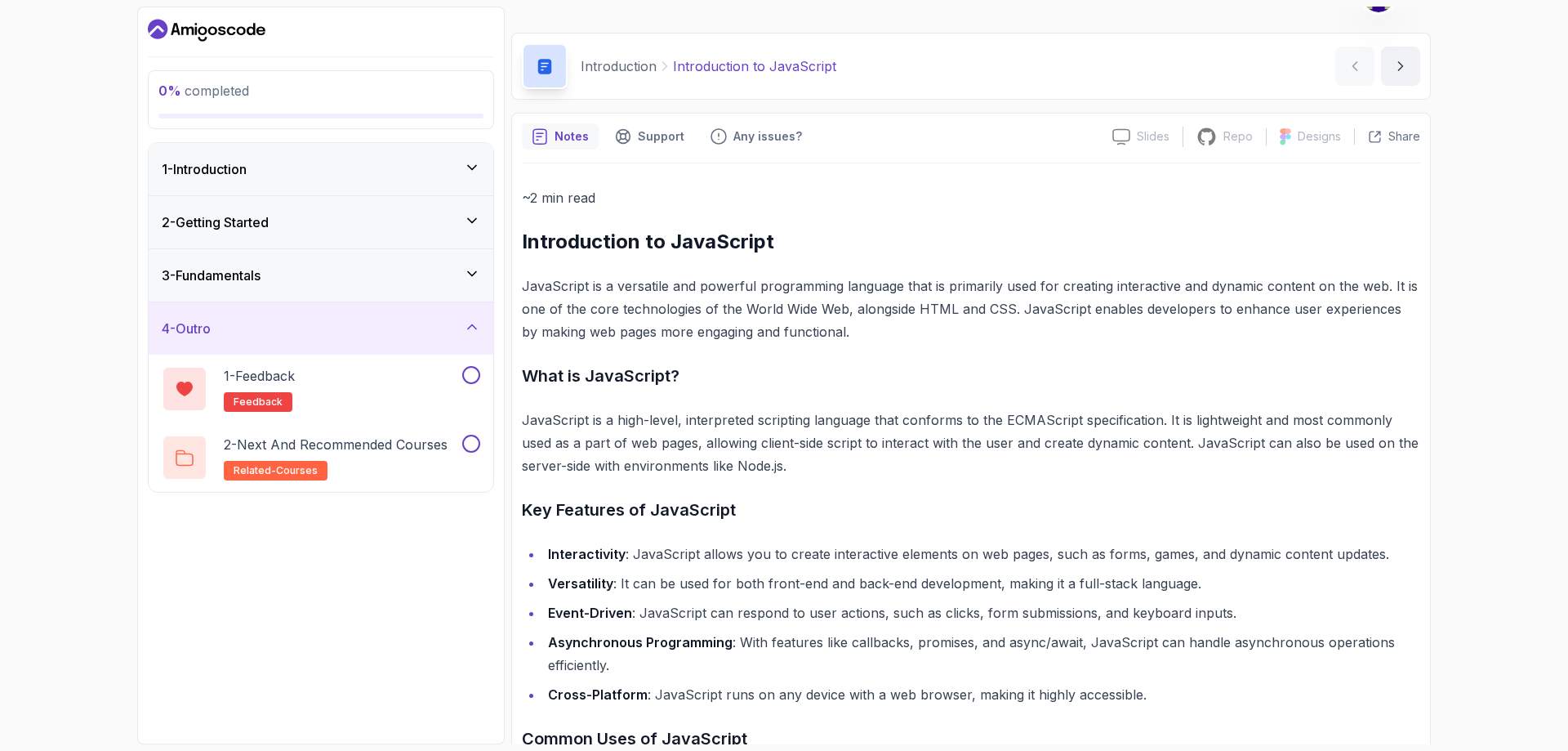
click at [346, 328] on div "4 - Outro" at bounding box center [321, 329] width 319 height 20
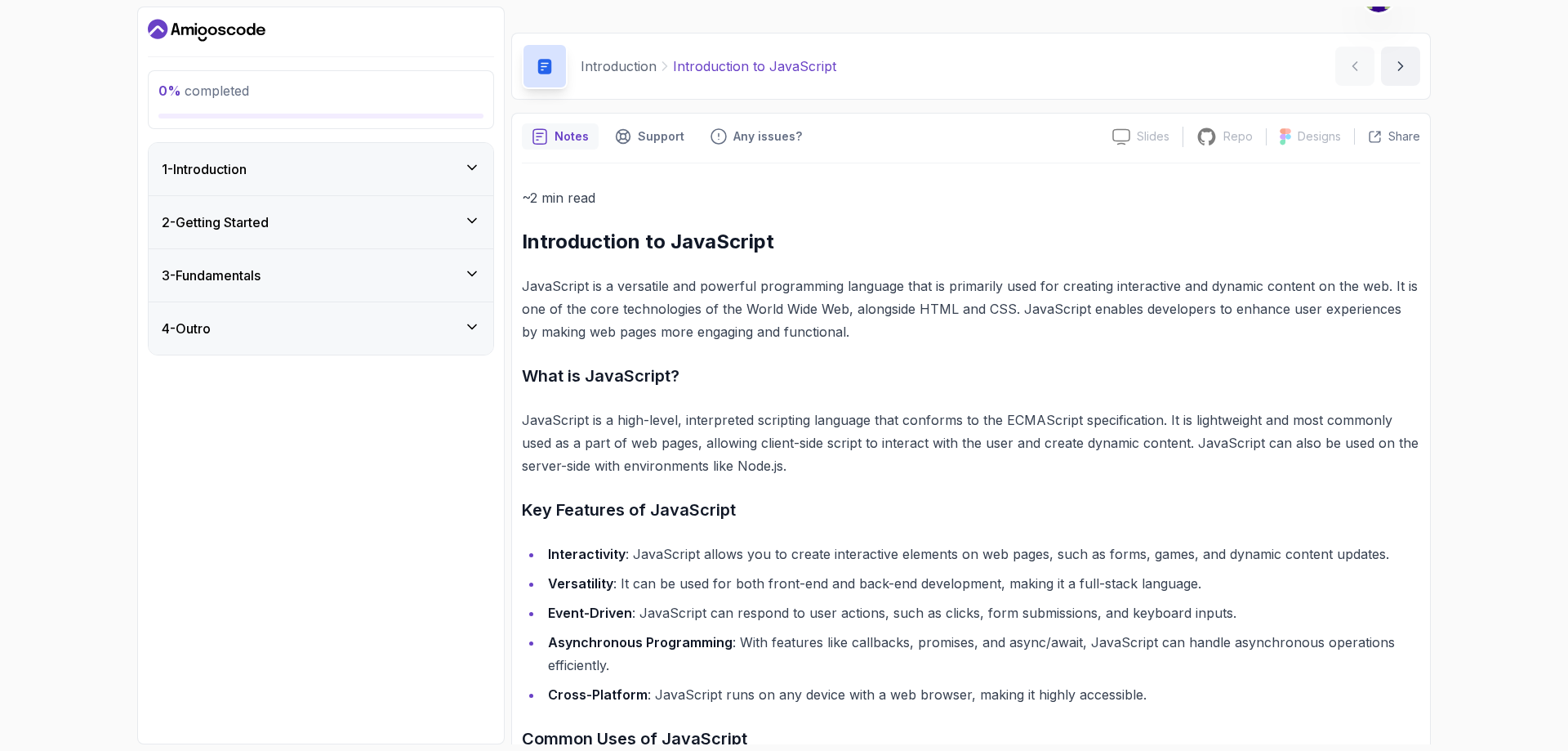
click at [321, 221] on div "2 - Getting Started" at bounding box center [321, 222] width 319 height 20
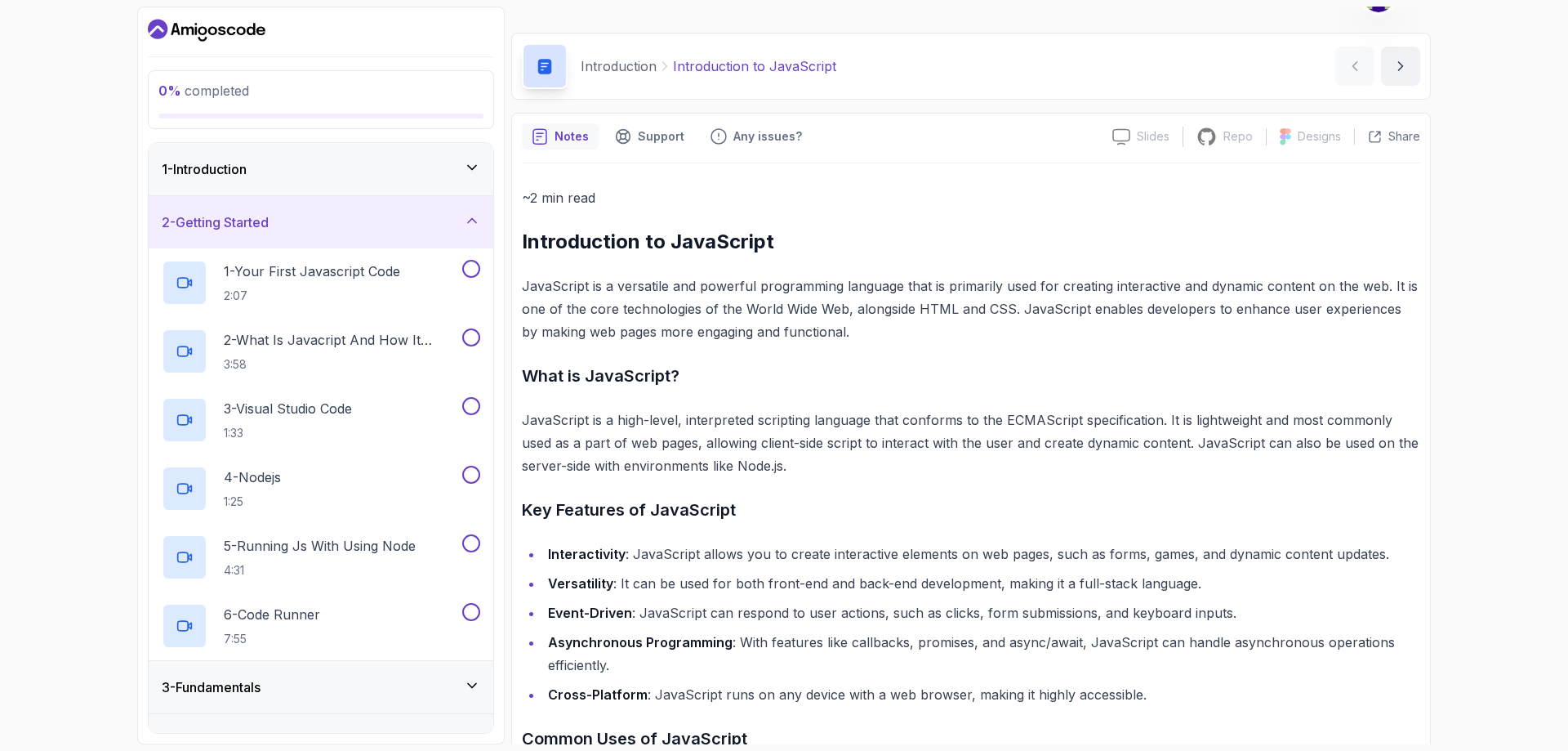
click at [321, 221] on div "2 - Getting Started" at bounding box center [321, 222] width 319 height 20
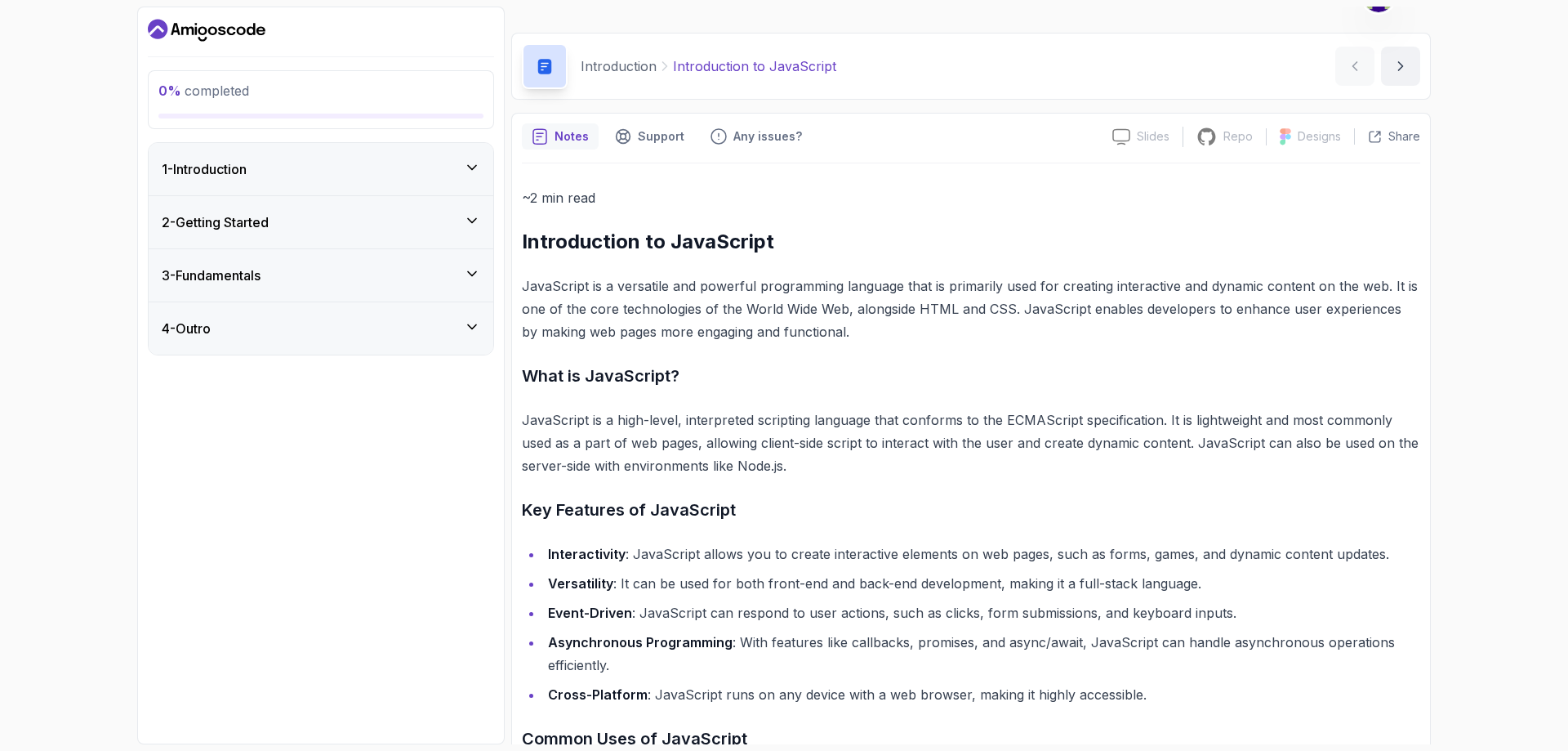
click at [288, 168] on div "1 - Introduction" at bounding box center [321, 169] width 319 height 20
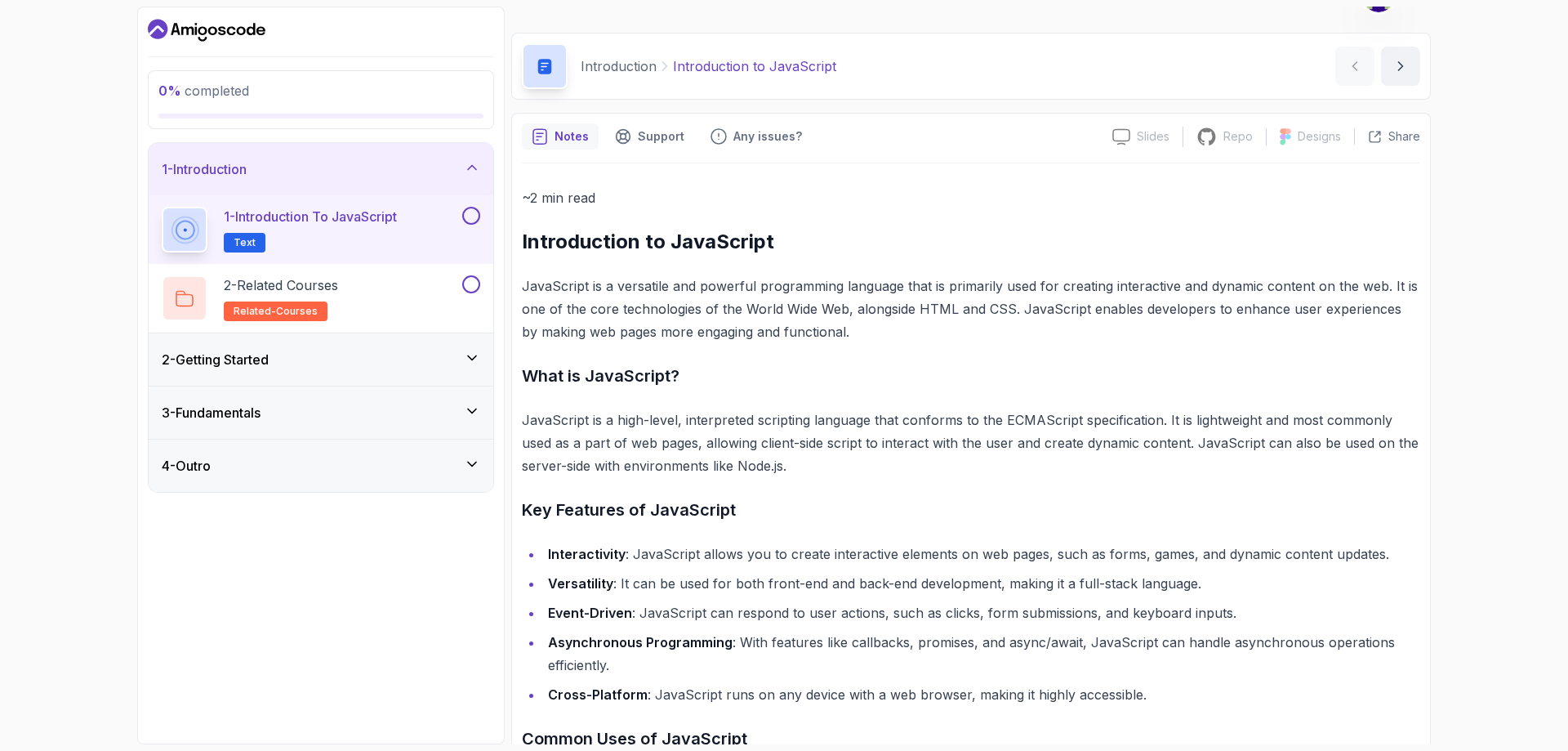
click at [288, 168] on div "1 - Introduction" at bounding box center [321, 169] width 319 height 20
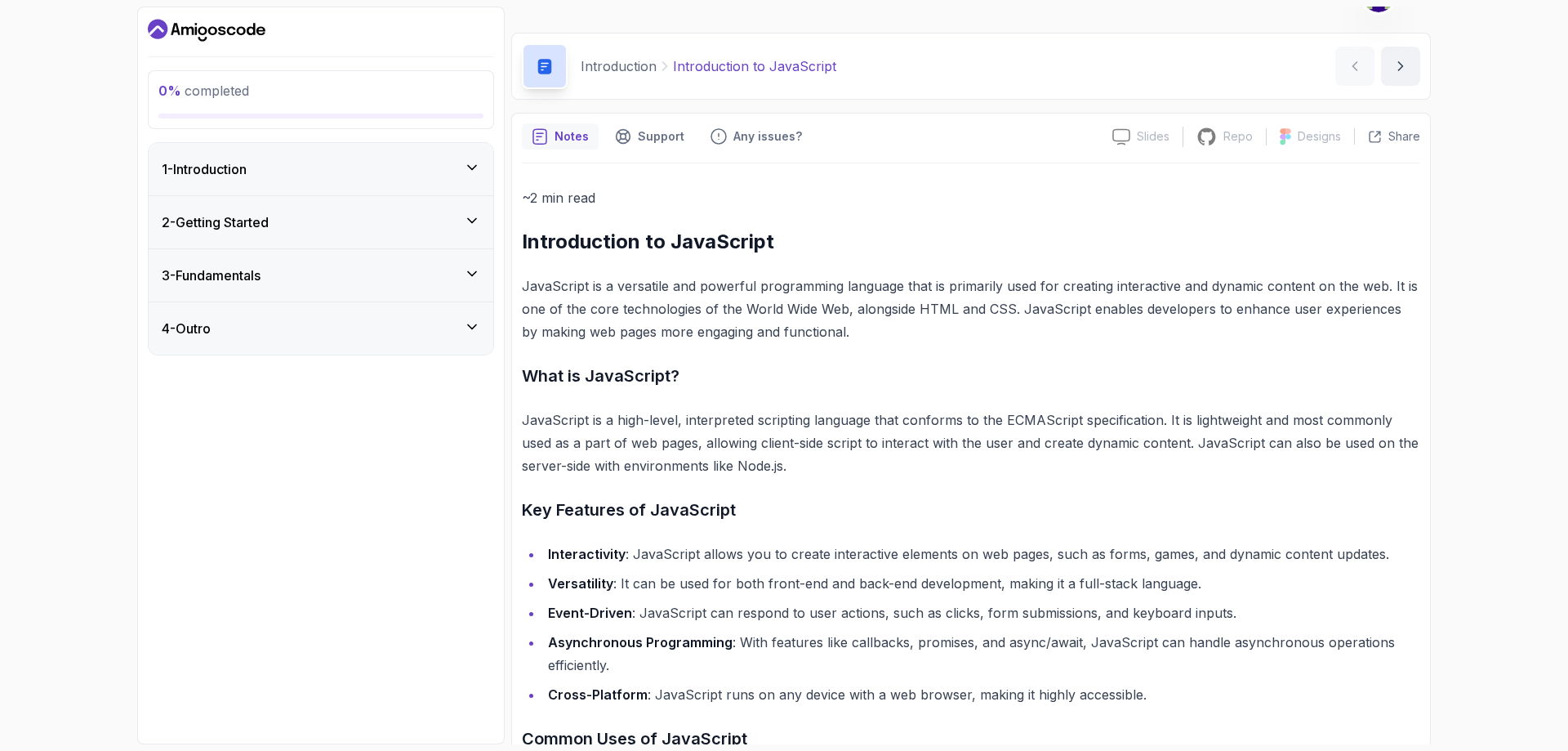
click at [257, 283] on h3 "3 - Fundamentals" at bounding box center [211, 275] width 99 height 20
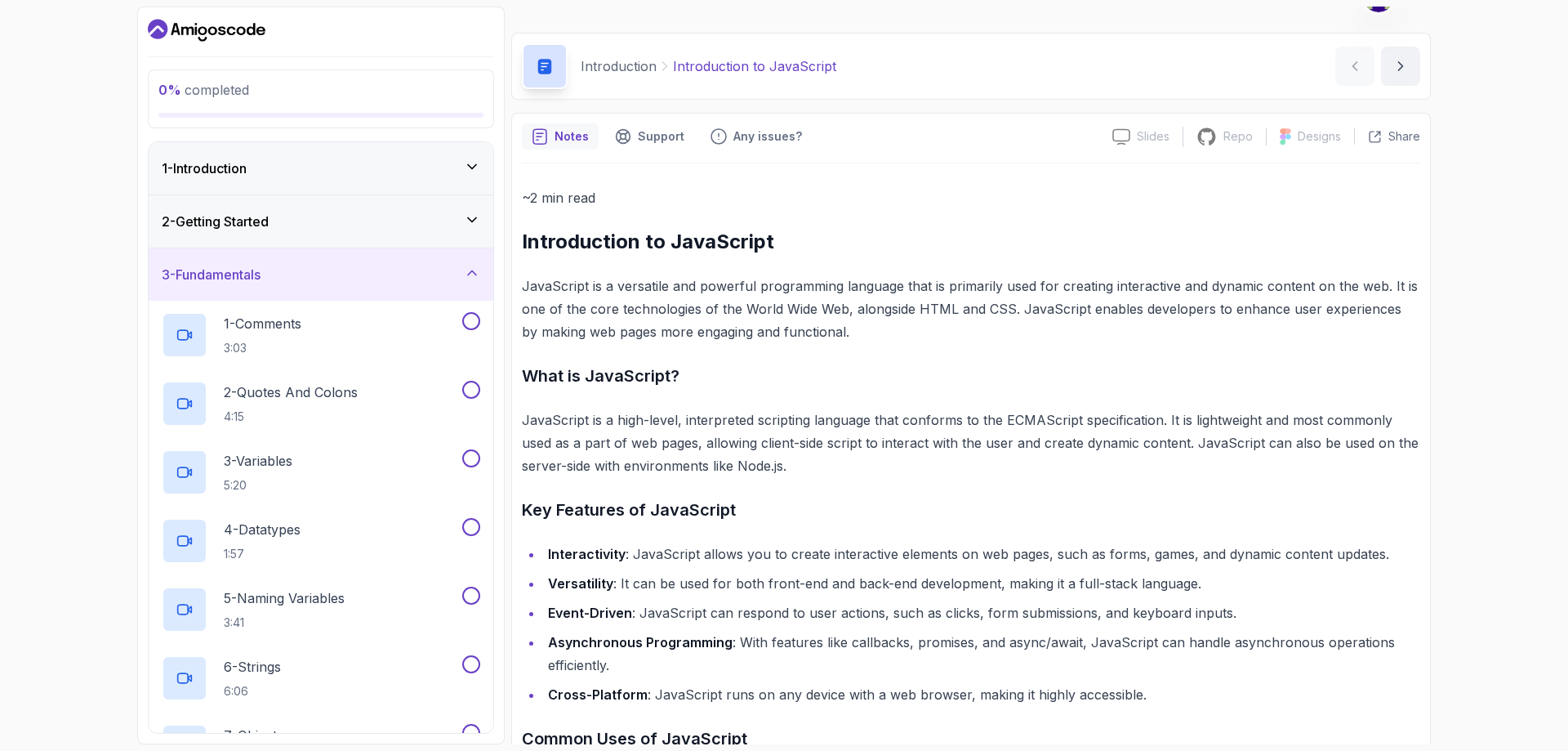
click at [373, 282] on div "3 - Fundamentals" at bounding box center [321, 274] width 319 height 20
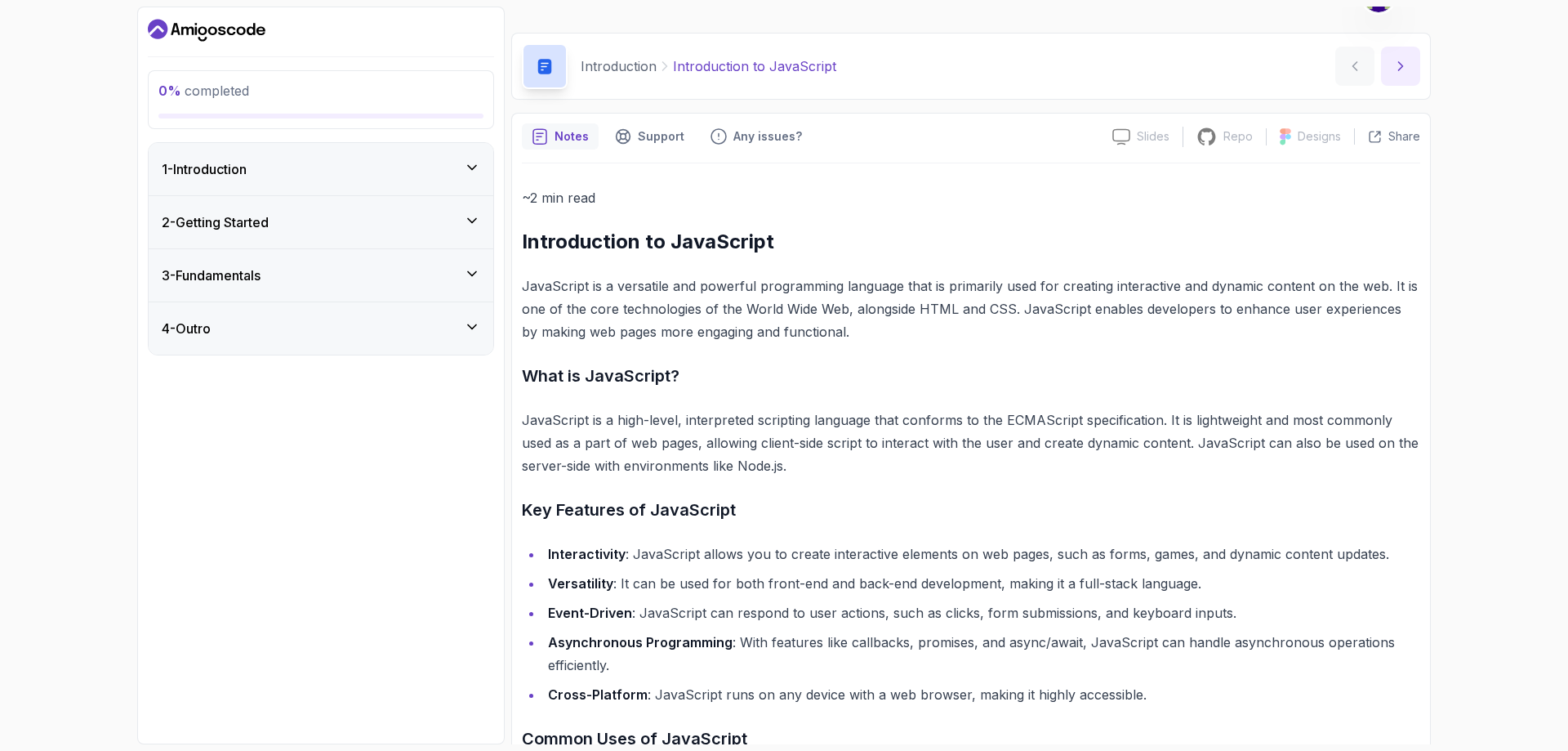
click at [1398, 63] on icon "next content" at bounding box center [1401, 66] width 16 height 16
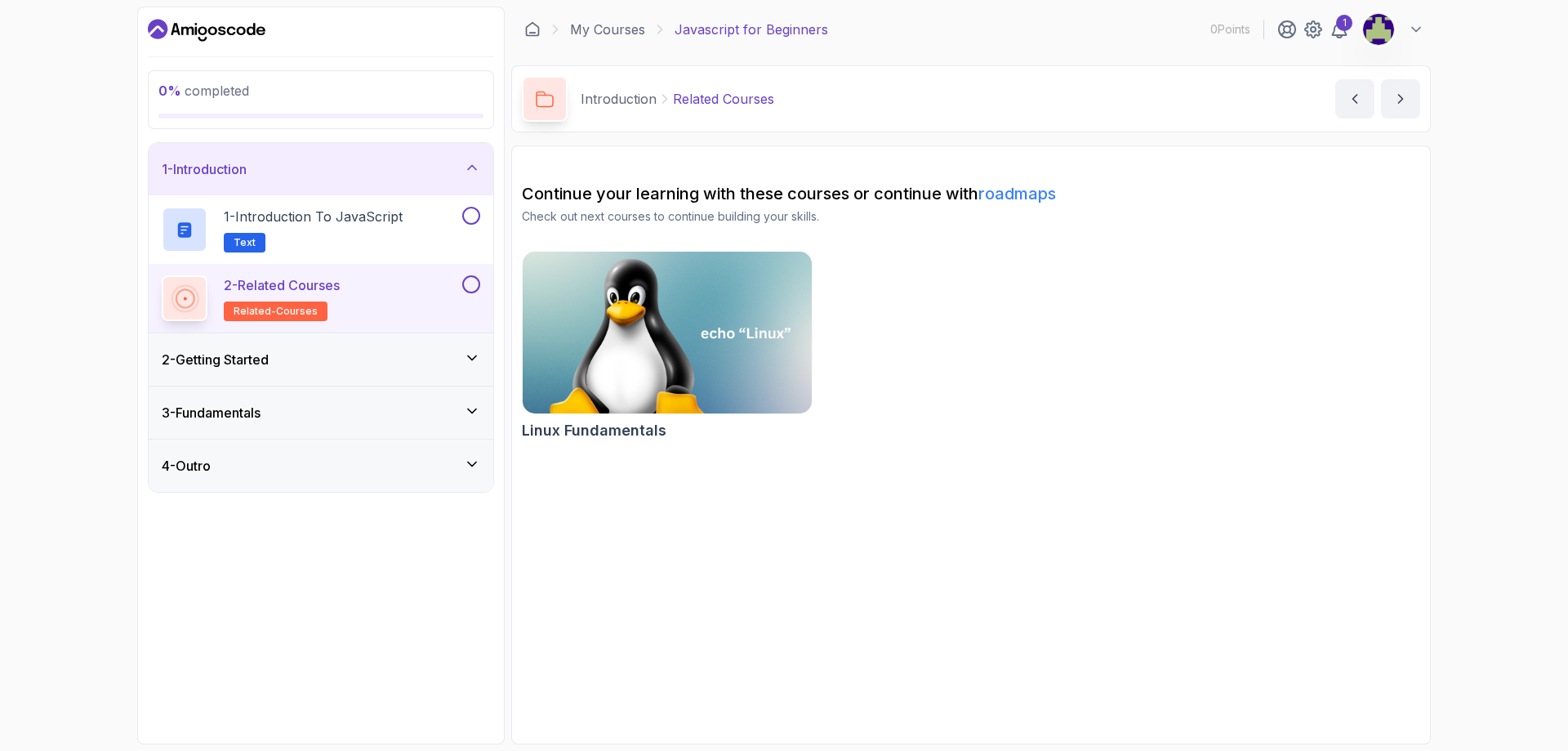
click at [229, 27] on icon "Dashboard" at bounding box center [207, 29] width 118 height 26
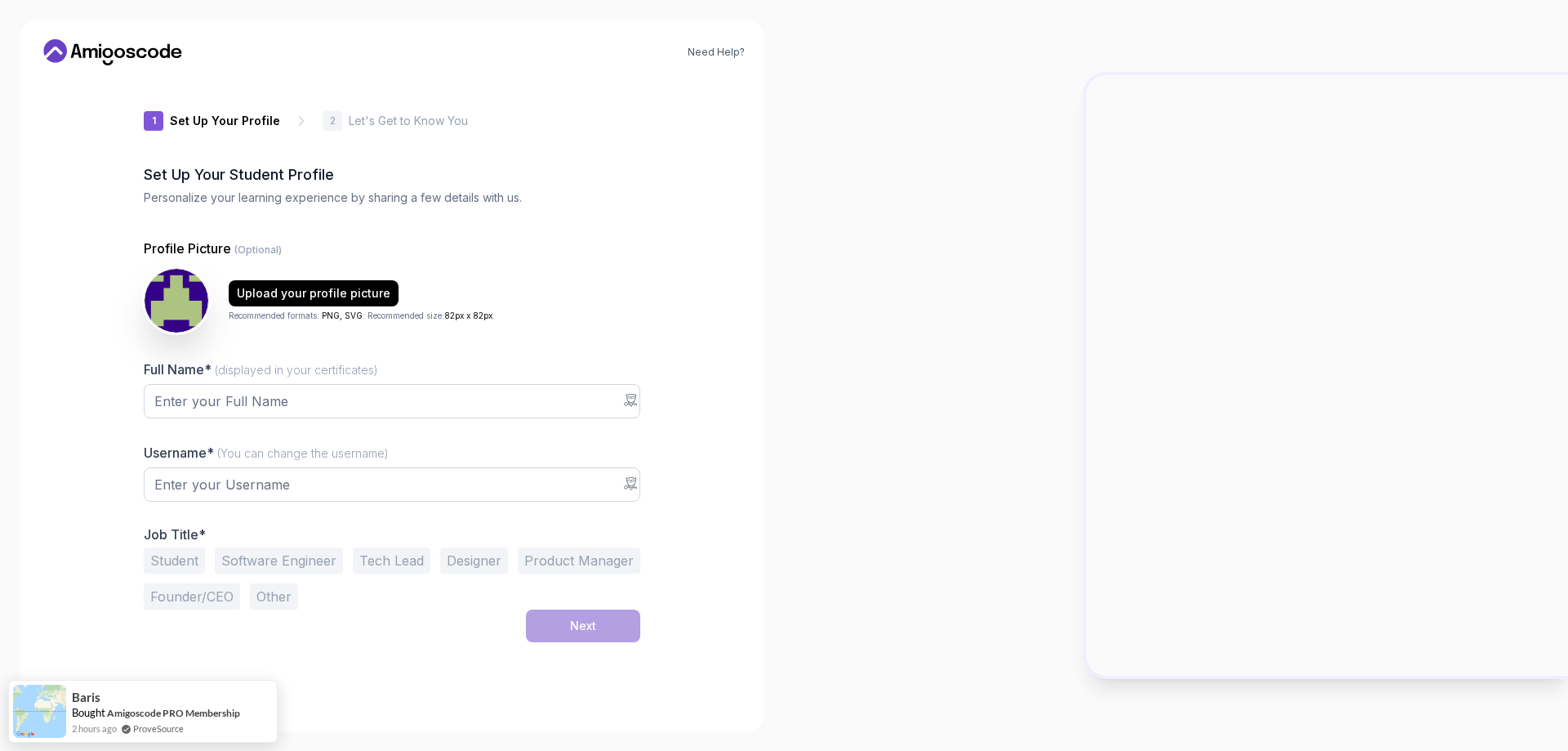
type input "sharprabbit34069"
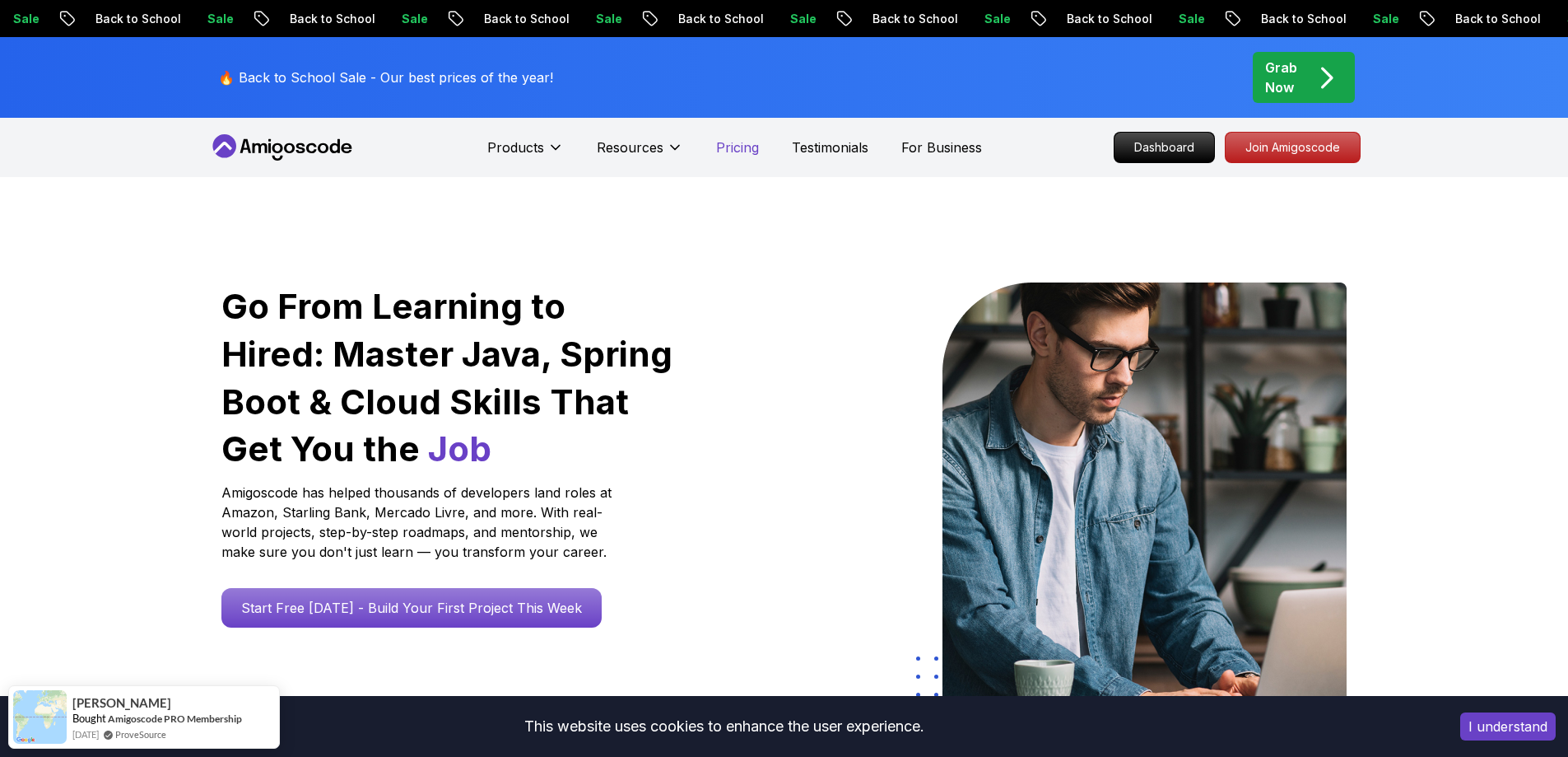
click at [733, 148] on p "Pricing" at bounding box center [738, 148] width 43 height 20
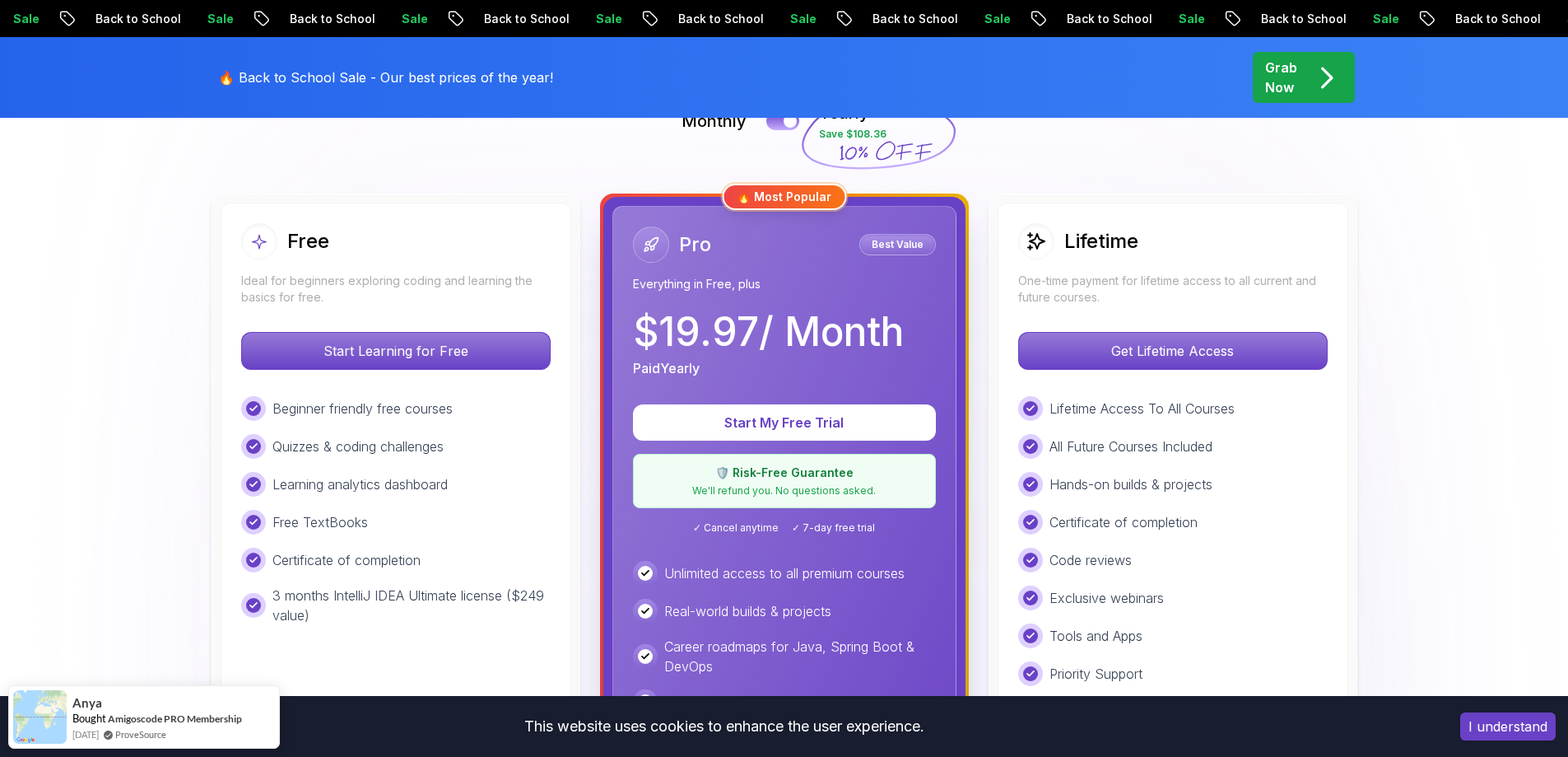
scroll to position [479, 0]
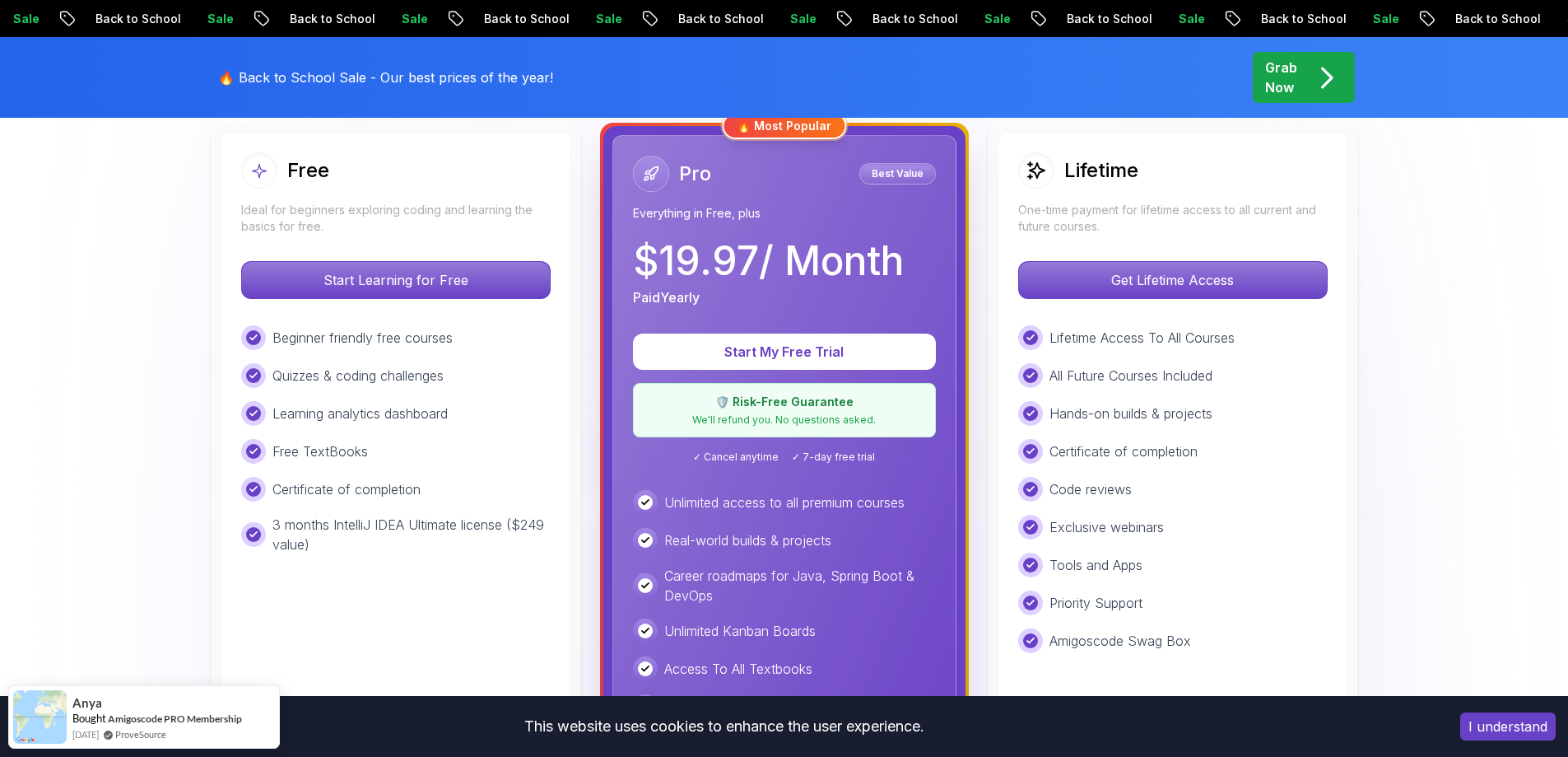
click at [1124, 178] on h2 "Lifetime" at bounding box center [1102, 170] width 74 height 26
click at [1121, 273] on p "Get Lifetime Access" at bounding box center [1173, 280] width 293 height 34
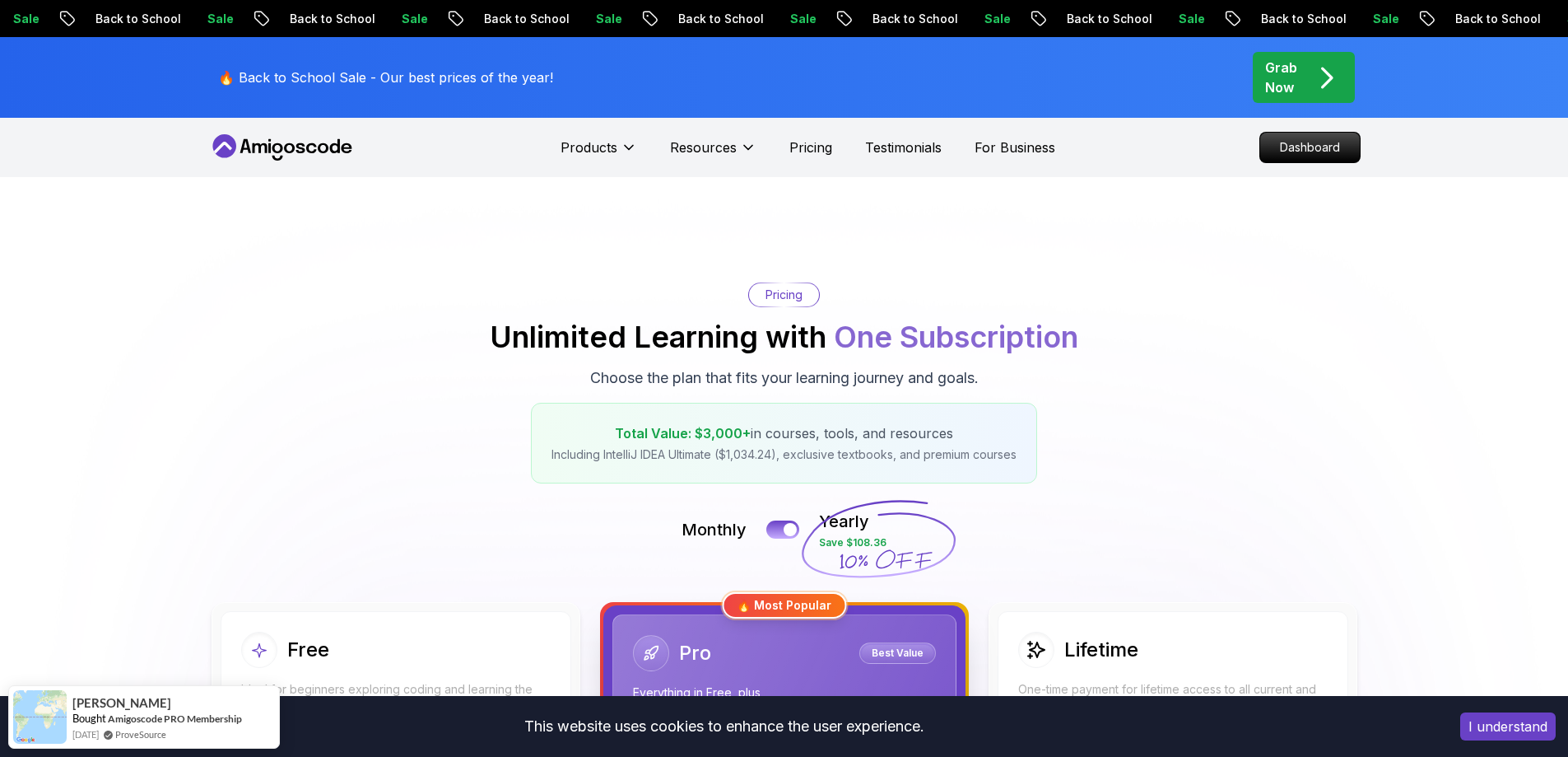
click at [1291, 75] on p "Grab Now" at bounding box center [1282, 77] width 32 height 40
click at [1306, 148] on p "Dashboard" at bounding box center [1310, 147] width 95 height 28
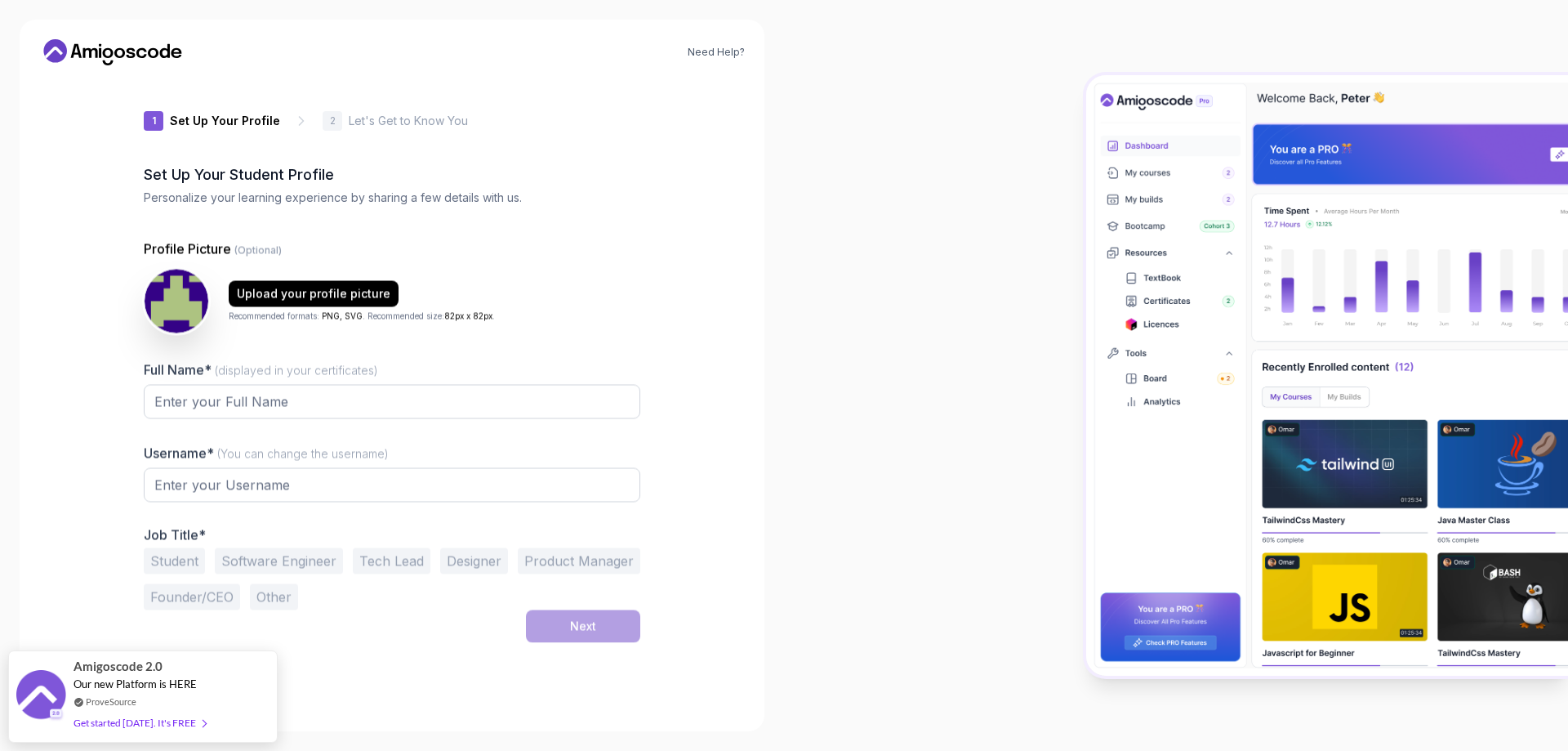
type input "shinyjaguar62a18"
click at [132, 50] on icon at bounding box center [131, 53] width 9 height 10
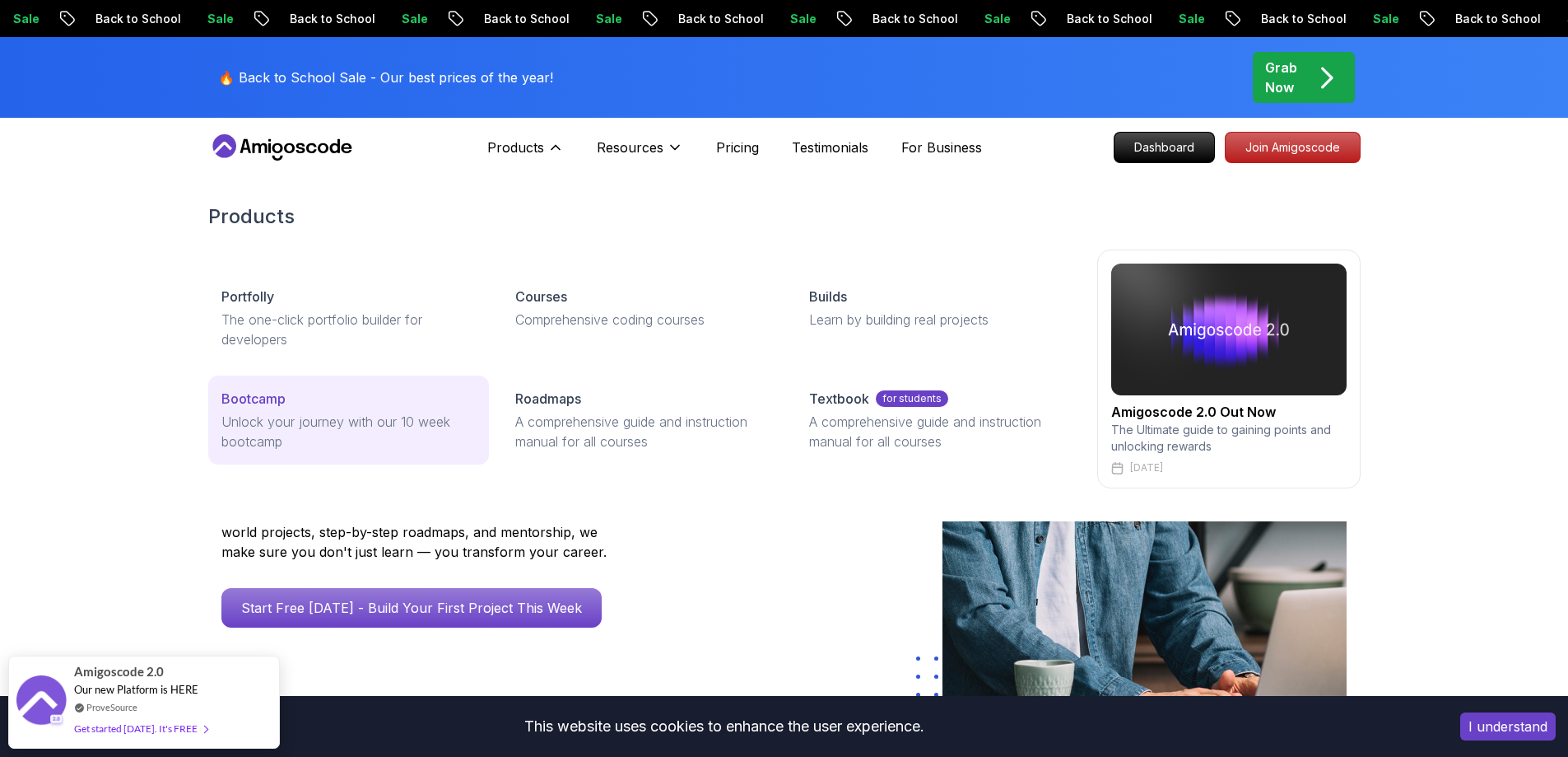
click at [261, 388] on link "Bootcamp Unlock your journey with our 10 week bootcamp" at bounding box center [348, 419] width 281 height 89
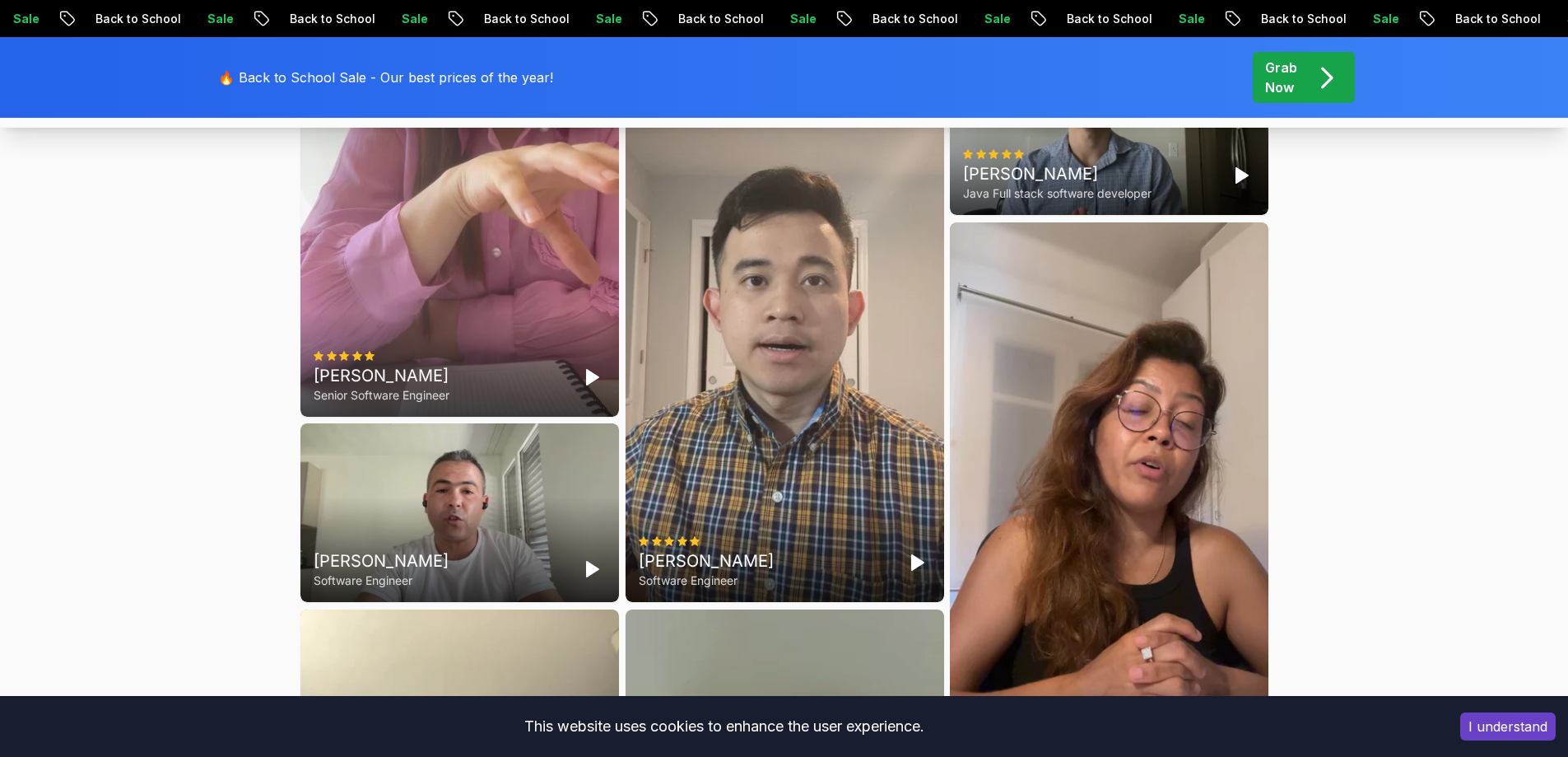
scroll to position [4540, 0]
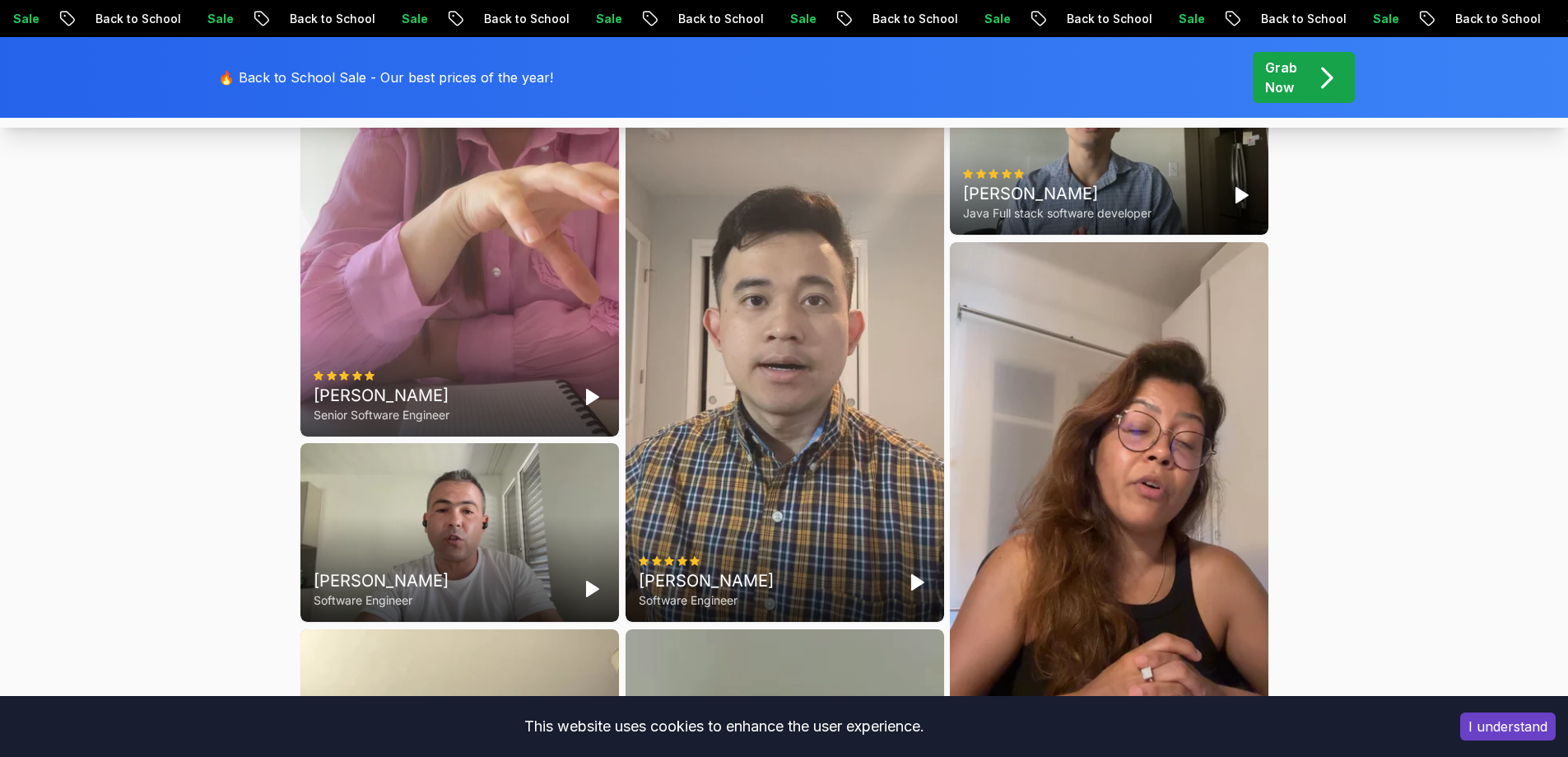
click at [442, 283] on div "Elvira Mjeshtri Senior Software Engineer" at bounding box center [460, 153] width 319 height 565
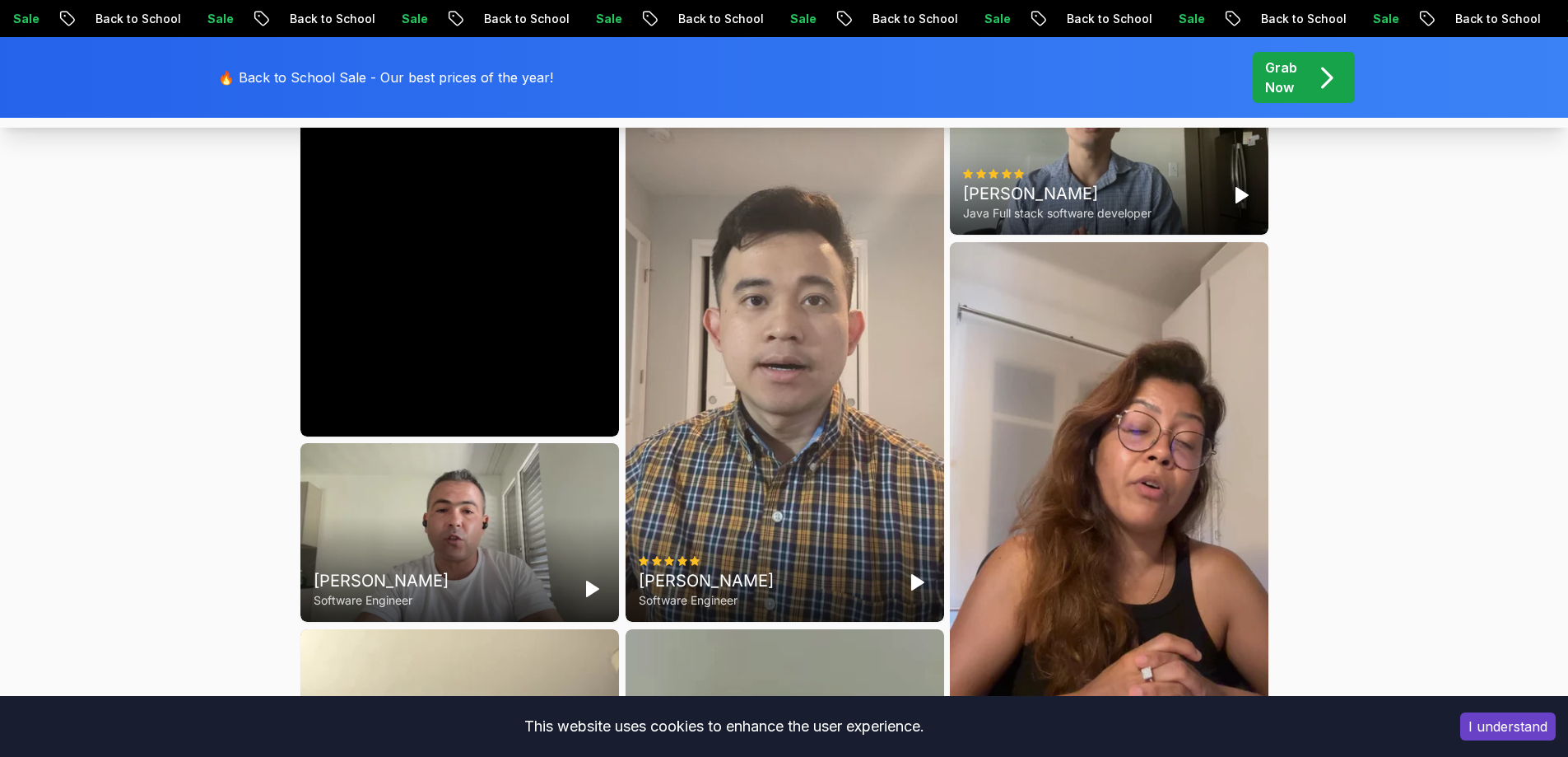
click at [454, 311] on video at bounding box center [460, 153] width 319 height 565
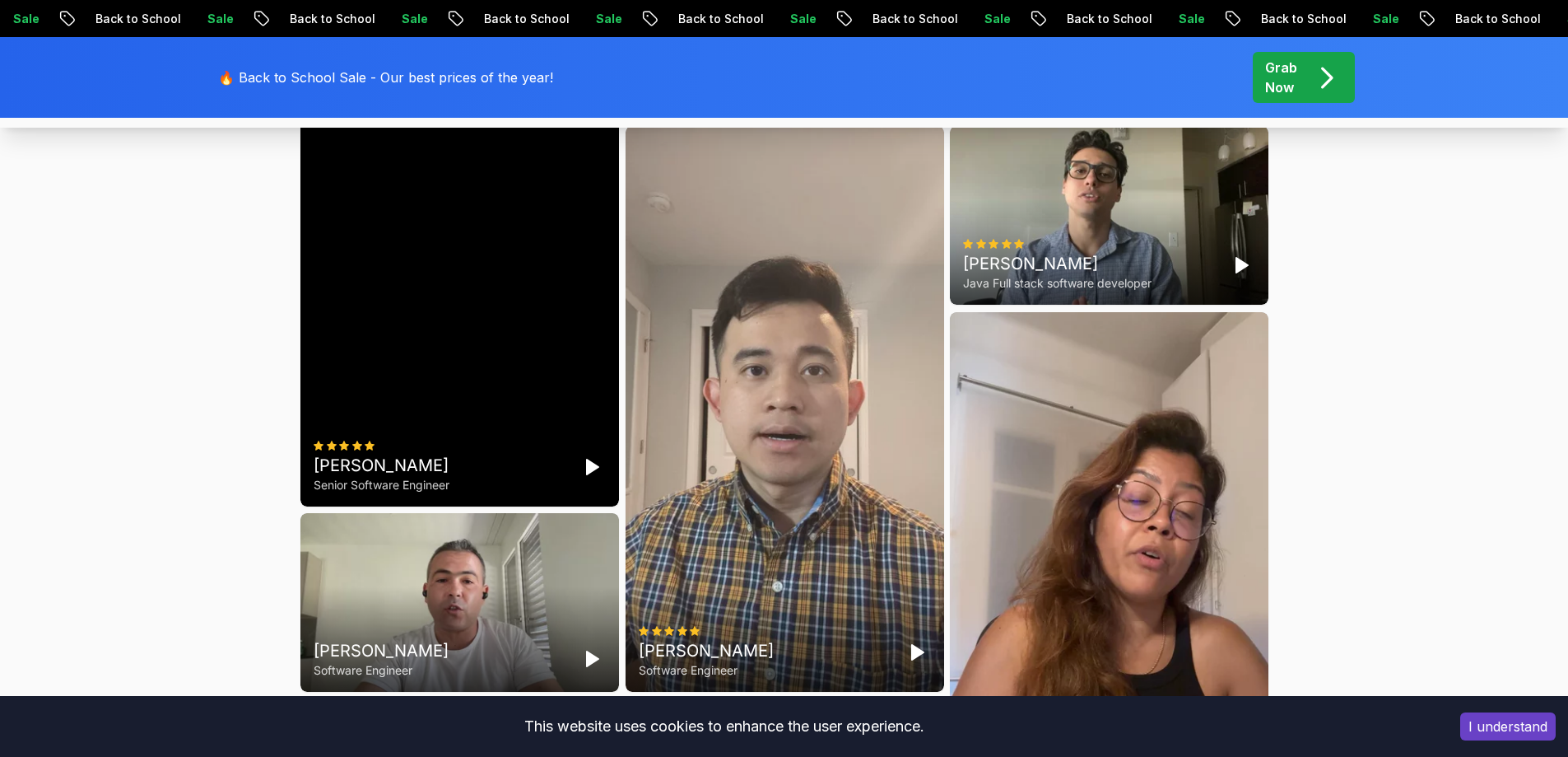
scroll to position [4461, 0]
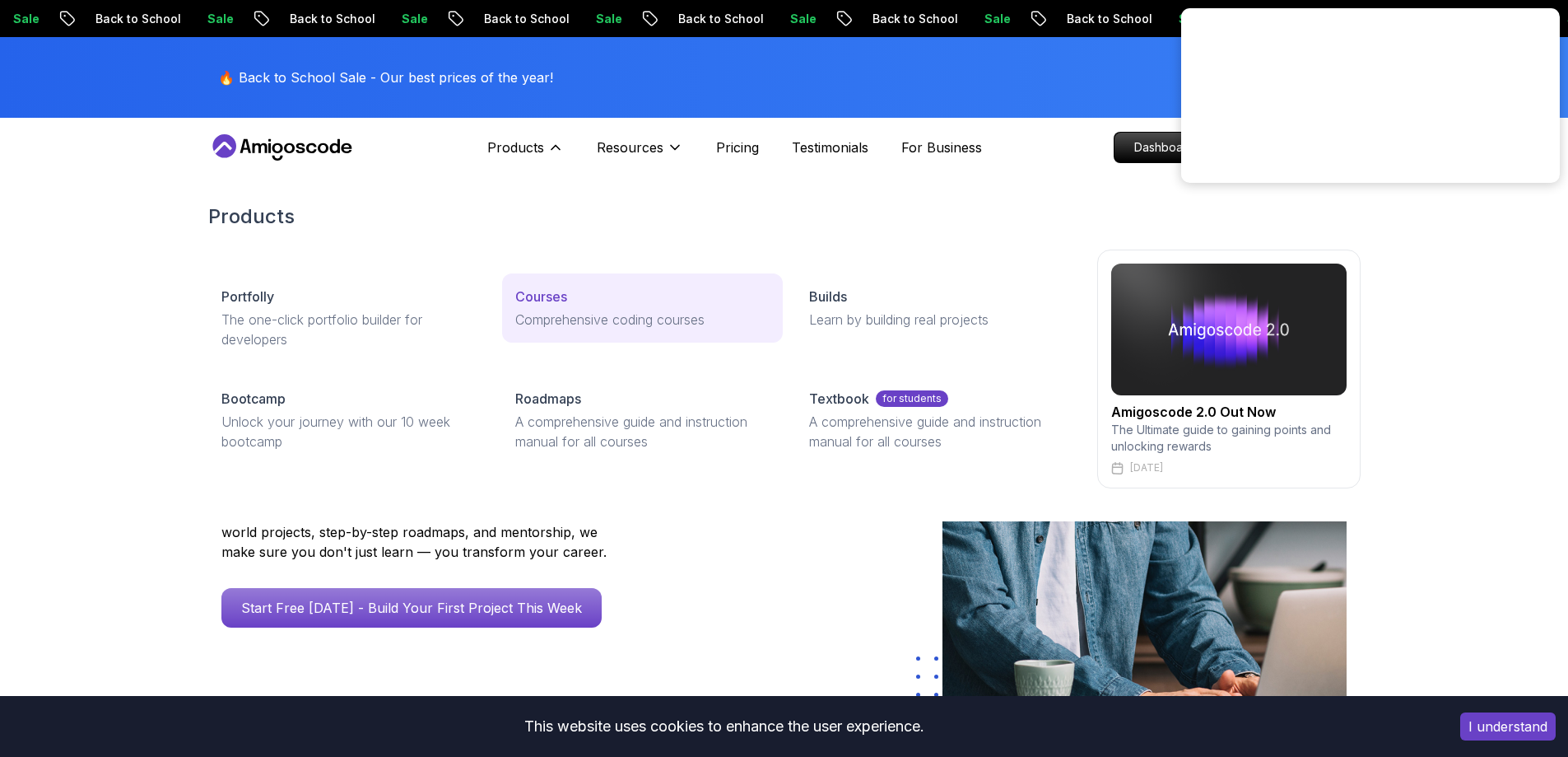
click at [547, 299] on p "Courses" at bounding box center [542, 296] width 52 height 20
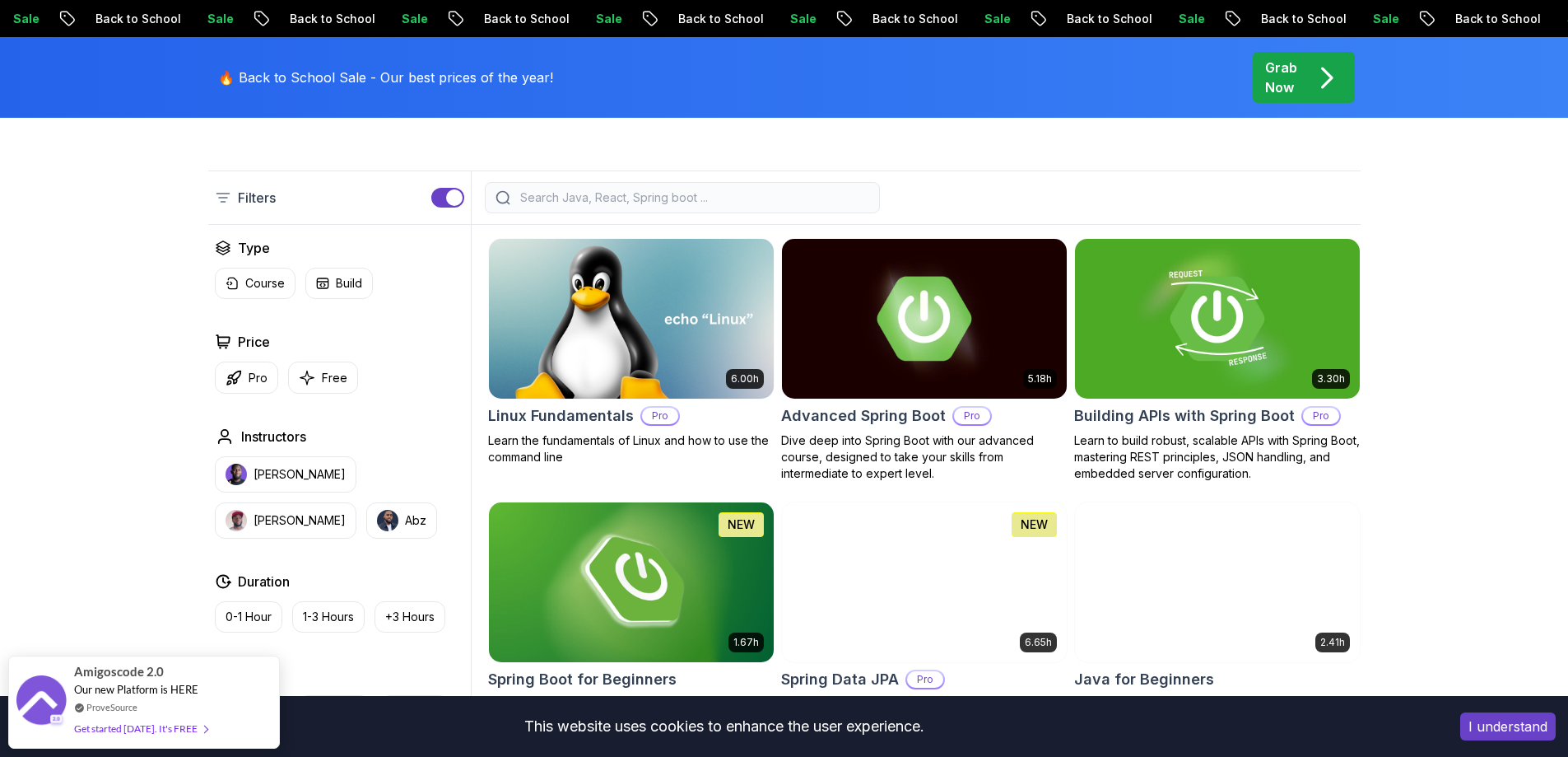
scroll to position [406, 0]
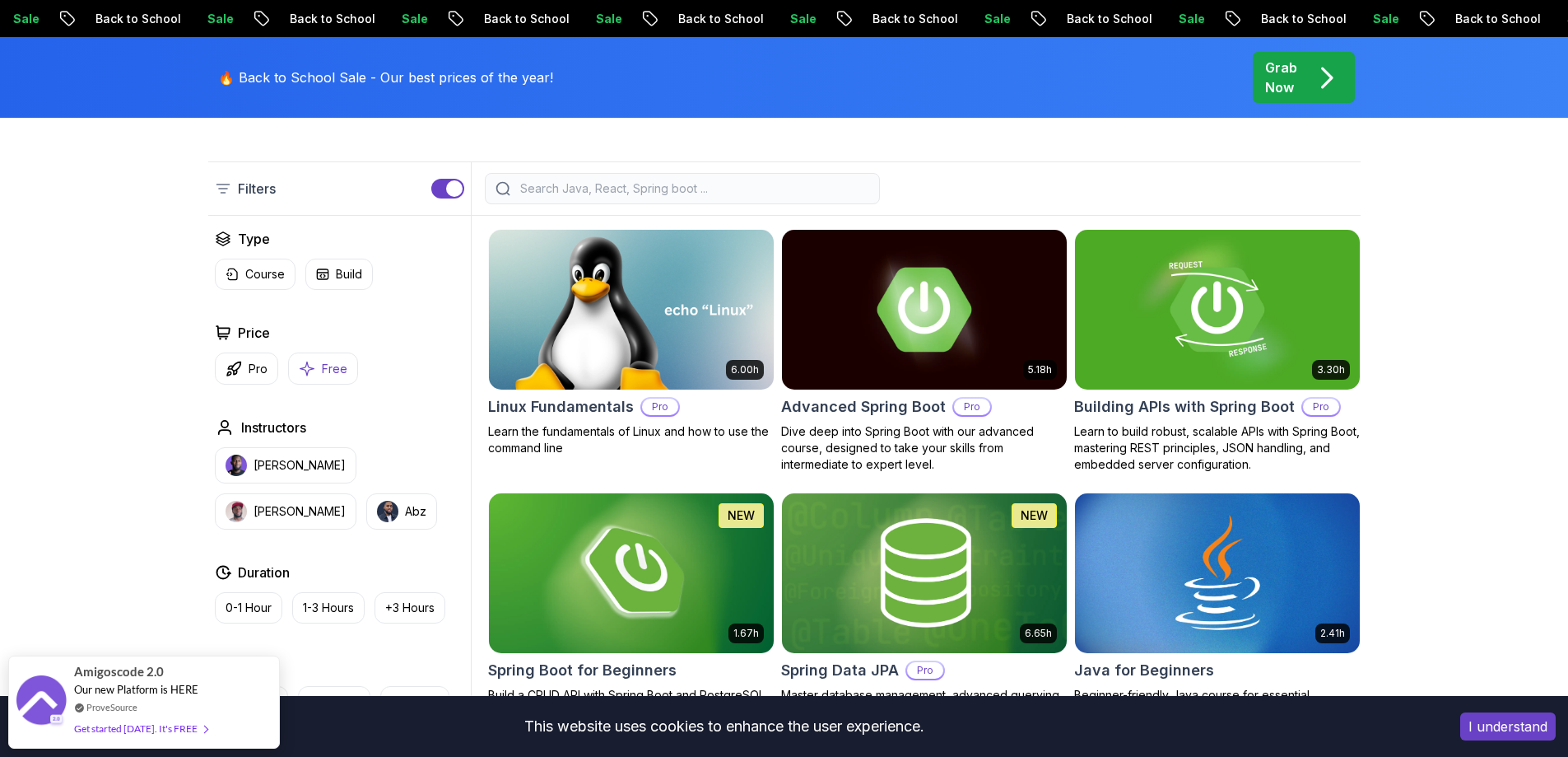
click at [331, 366] on p "Free" at bounding box center [335, 369] width 25 height 16
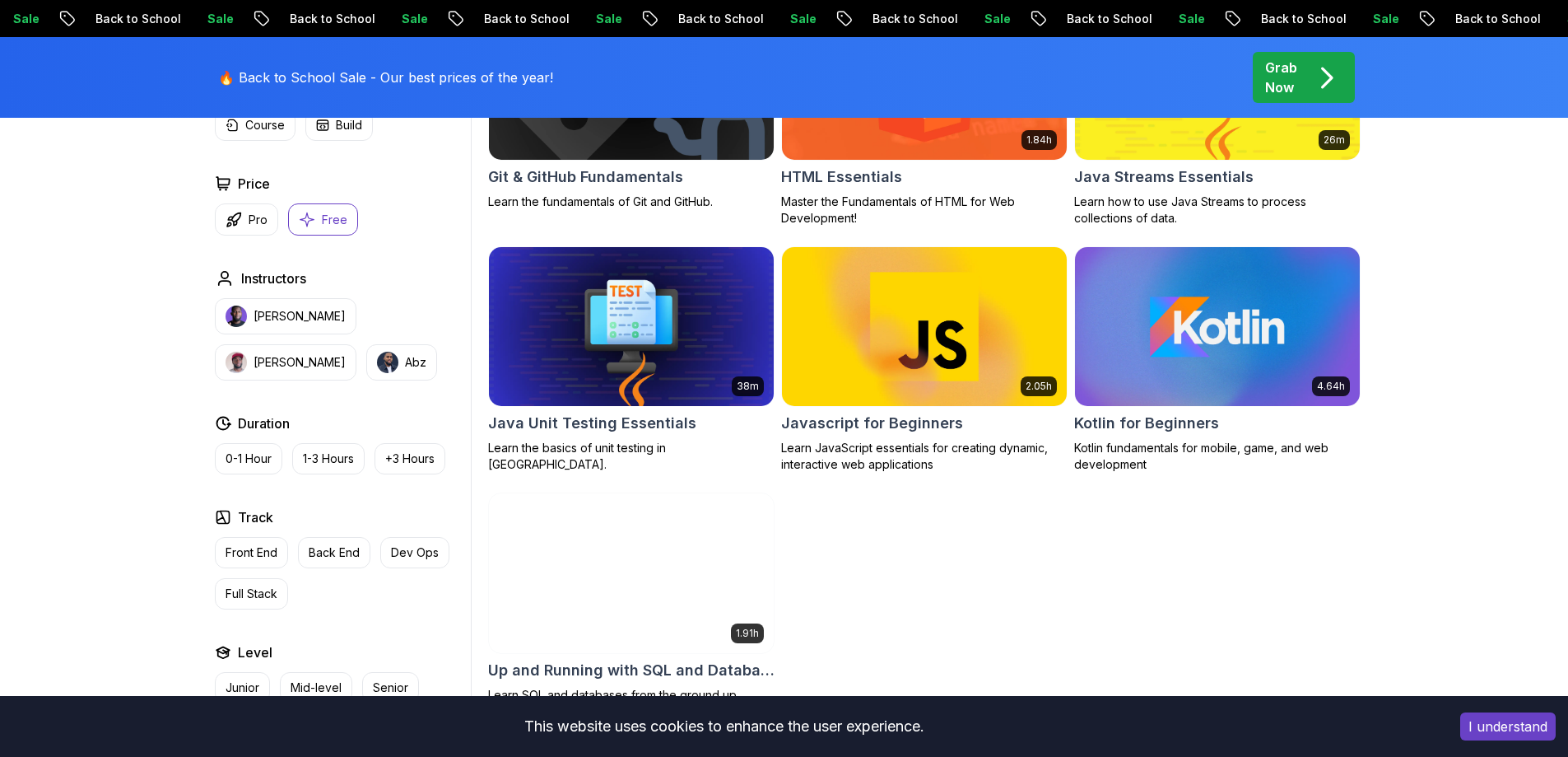
scroll to position [871, 0]
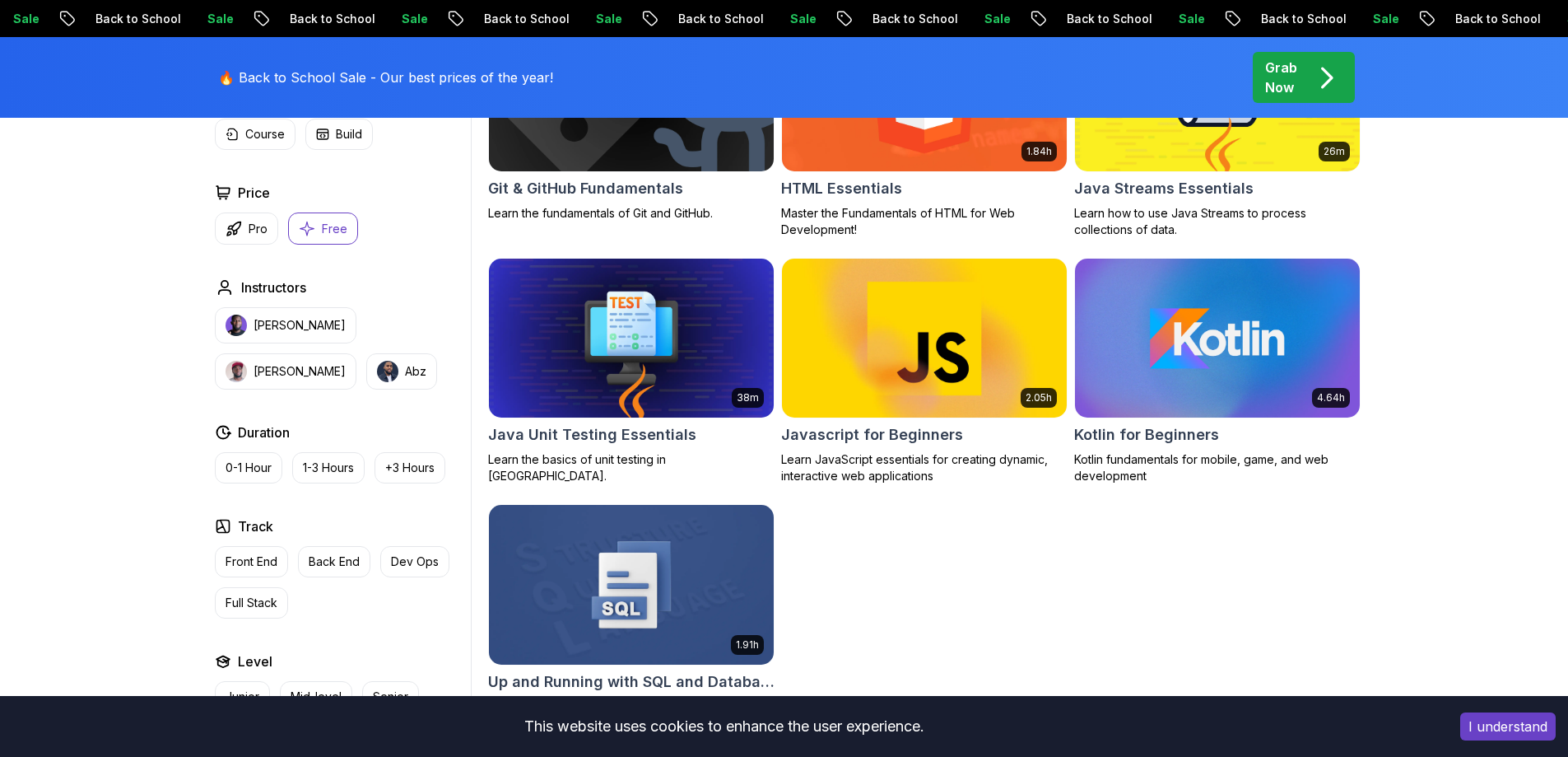
click at [883, 433] on h2 "Javascript for Beginners" at bounding box center [872, 435] width 182 height 23
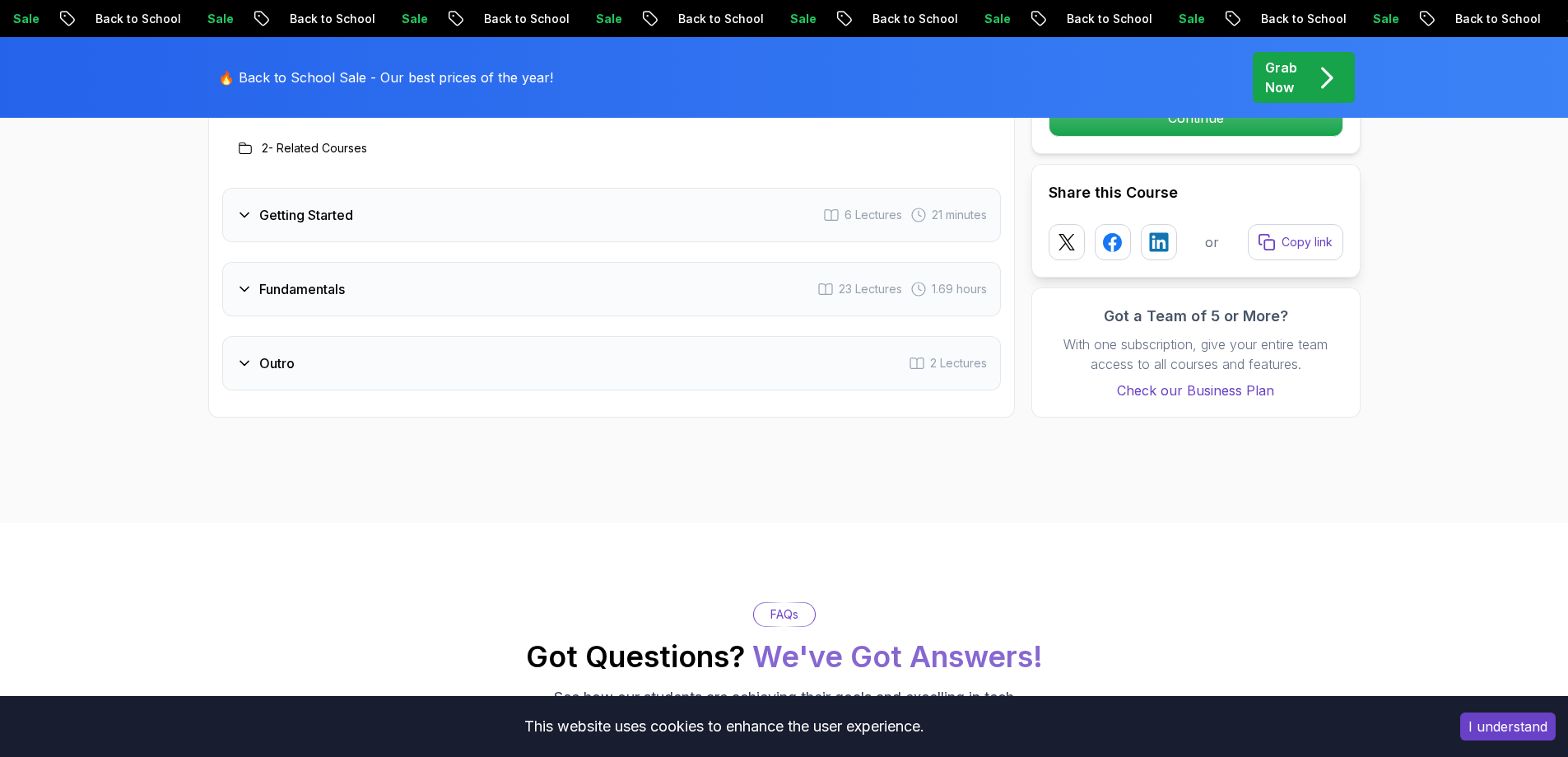
scroll to position [2558, 0]
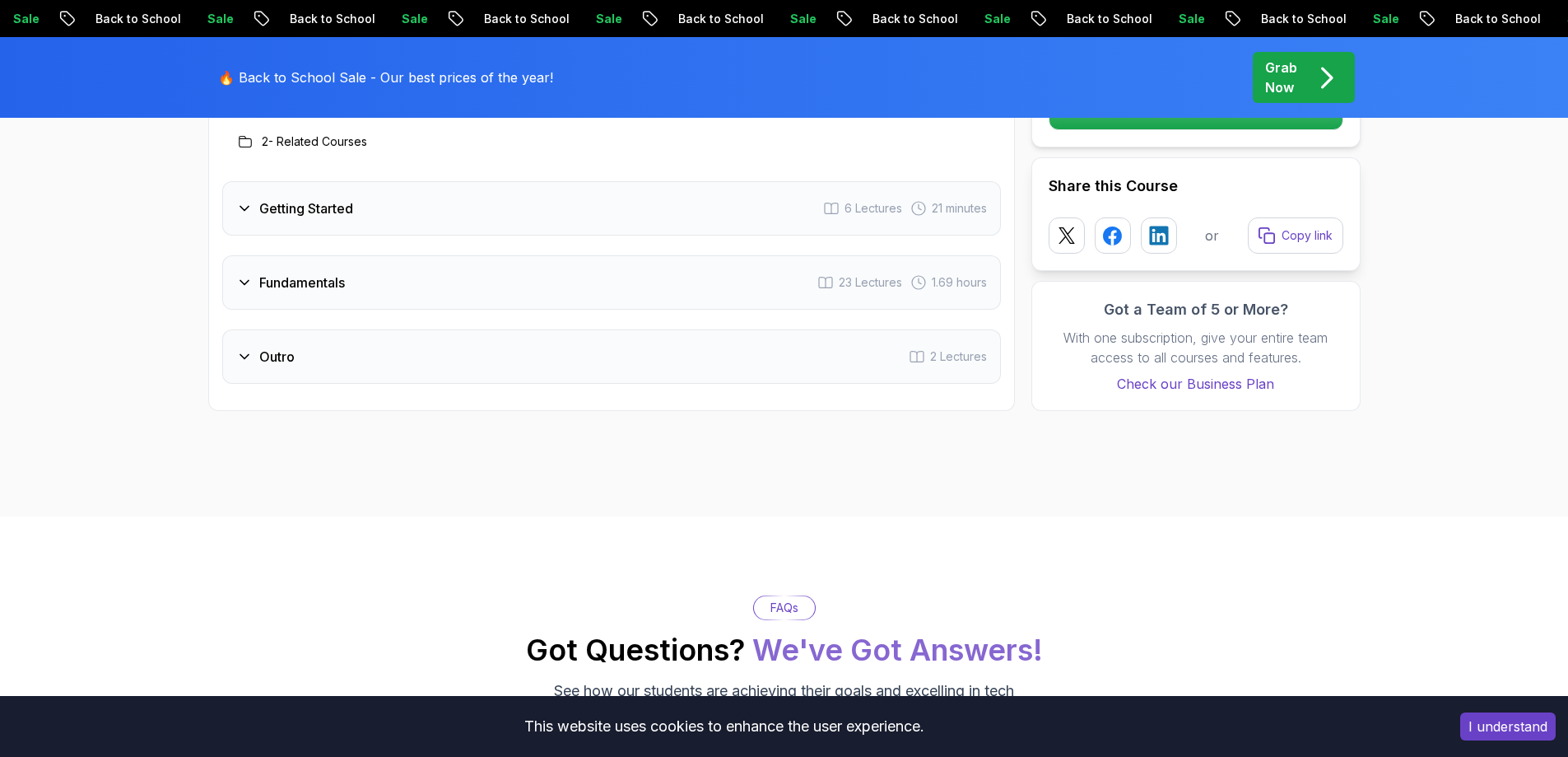
click at [642, 357] on div "Outro 2 Lectures" at bounding box center [611, 356] width 779 height 54
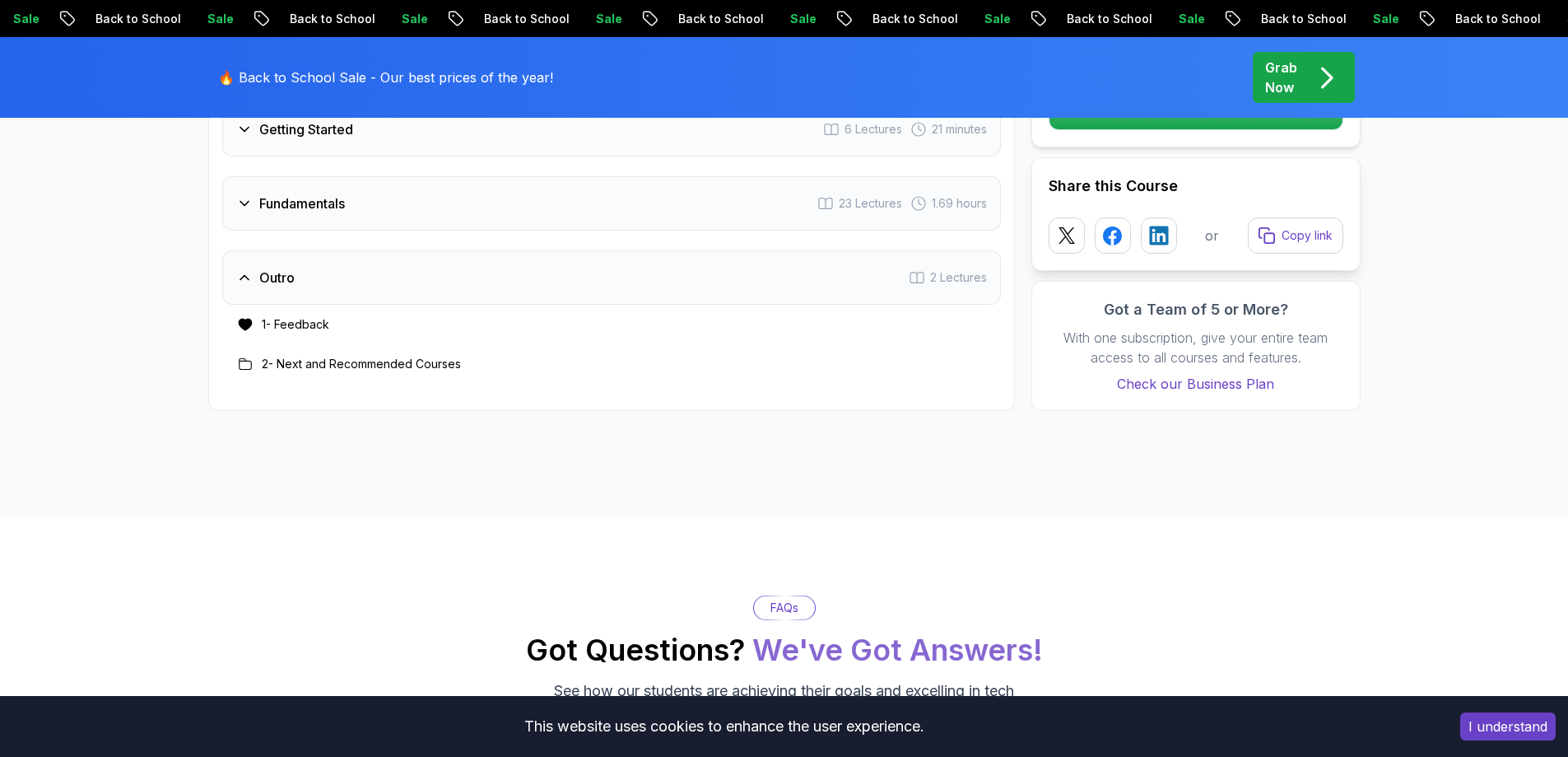
click at [599, 275] on div "Outro 2 Lectures" at bounding box center [611, 277] width 779 height 54
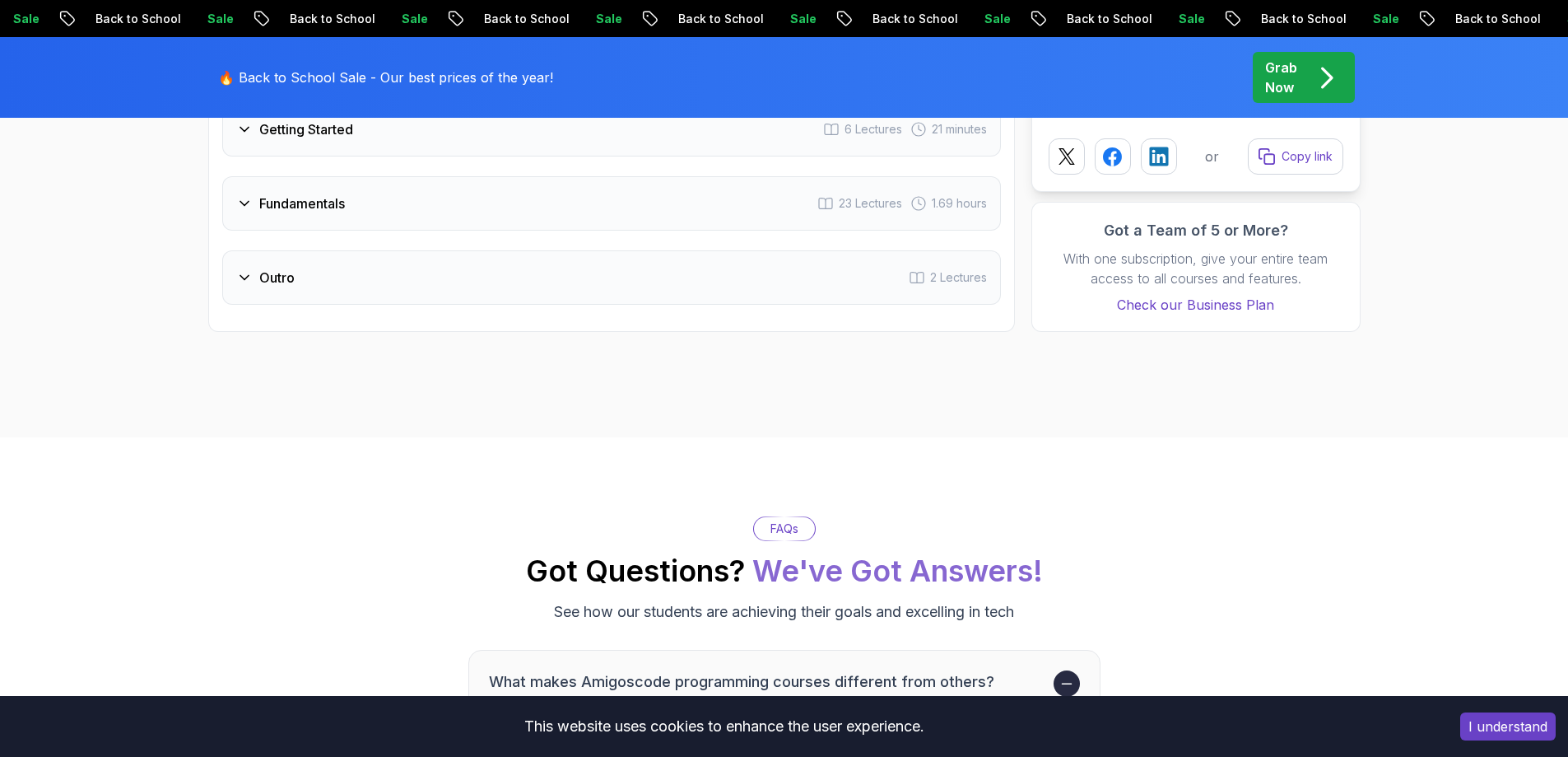
click at [493, 211] on div "Fundamentals 23 Lectures 1.69 hours" at bounding box center [611, 203] width 779 height 54
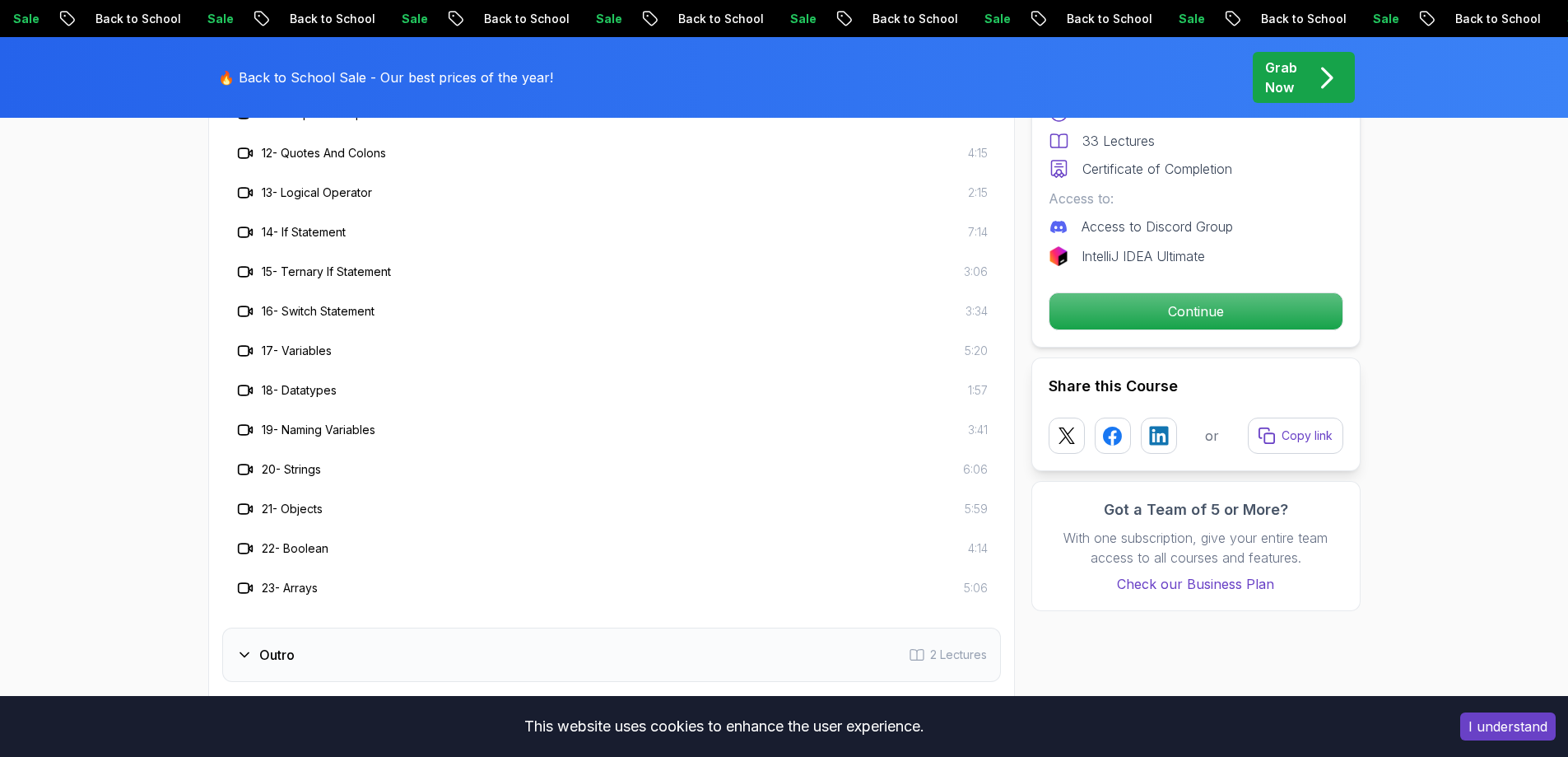
scroll to position [3104, 0]
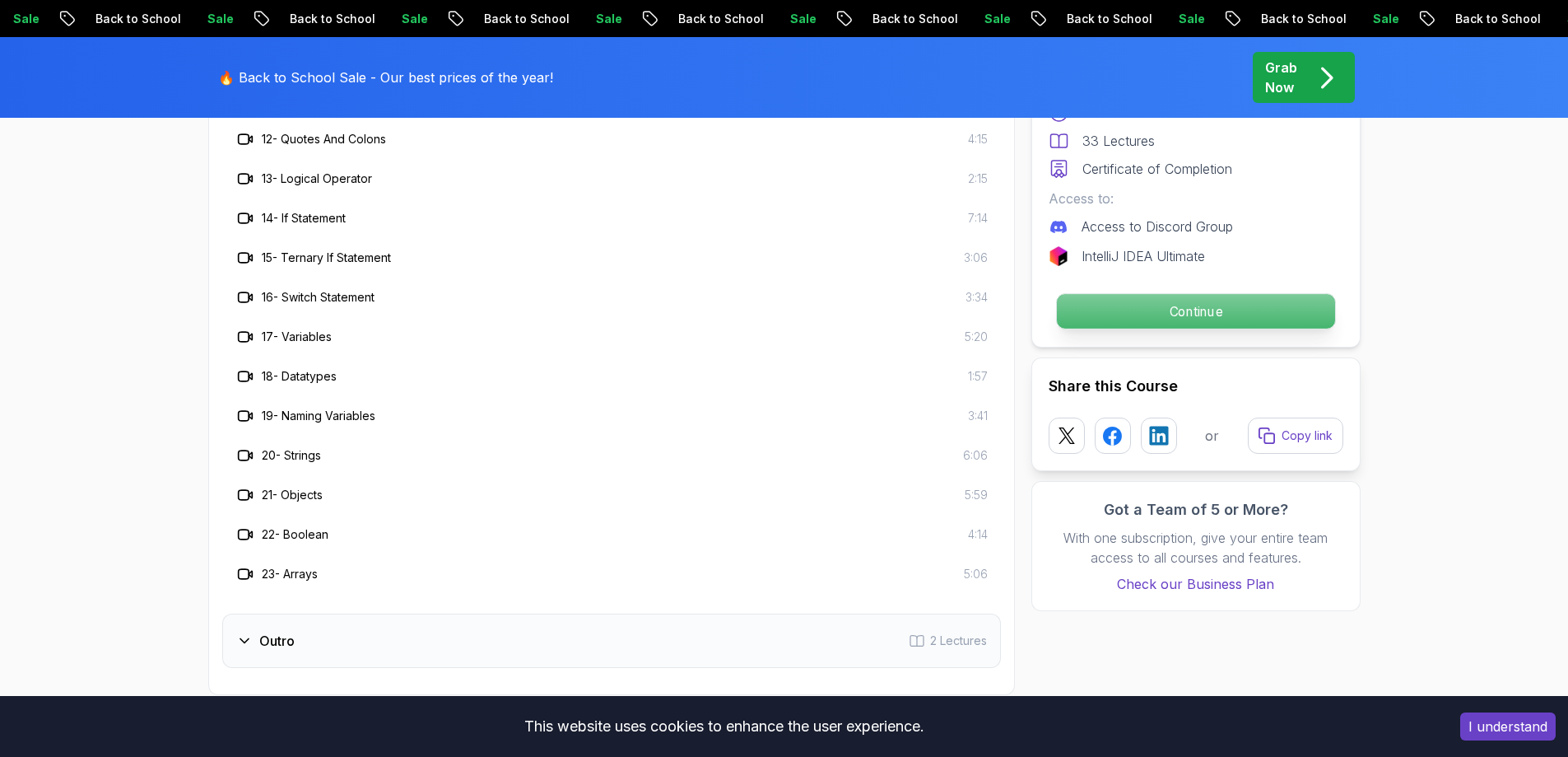
click at [1174, 319] on p "Continue" at bounding box center [1195, 311] width 278 height 34
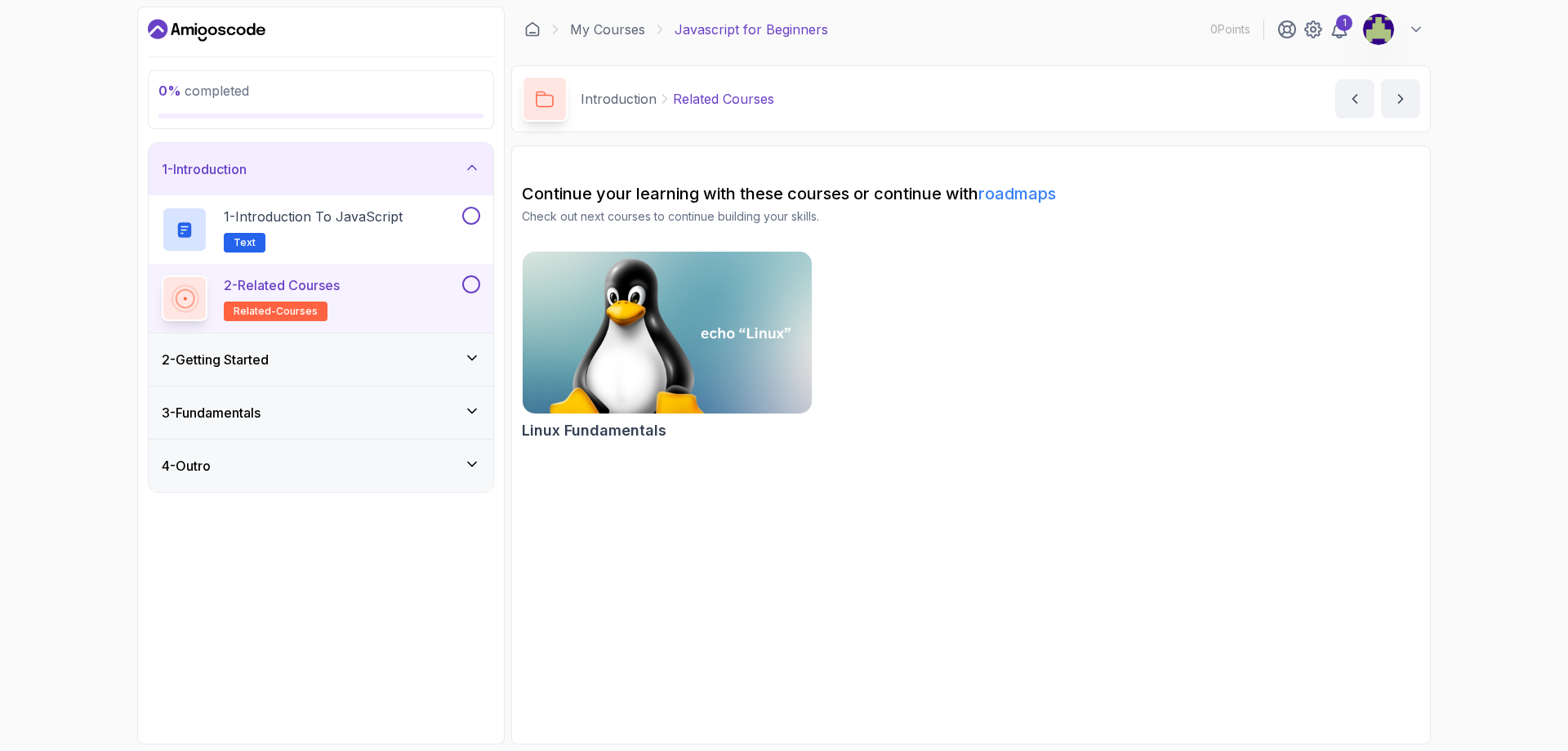
click at [240, 407] on h3 "3 - Fundamentals" at bounding box center [211, 413] width 99 height 20
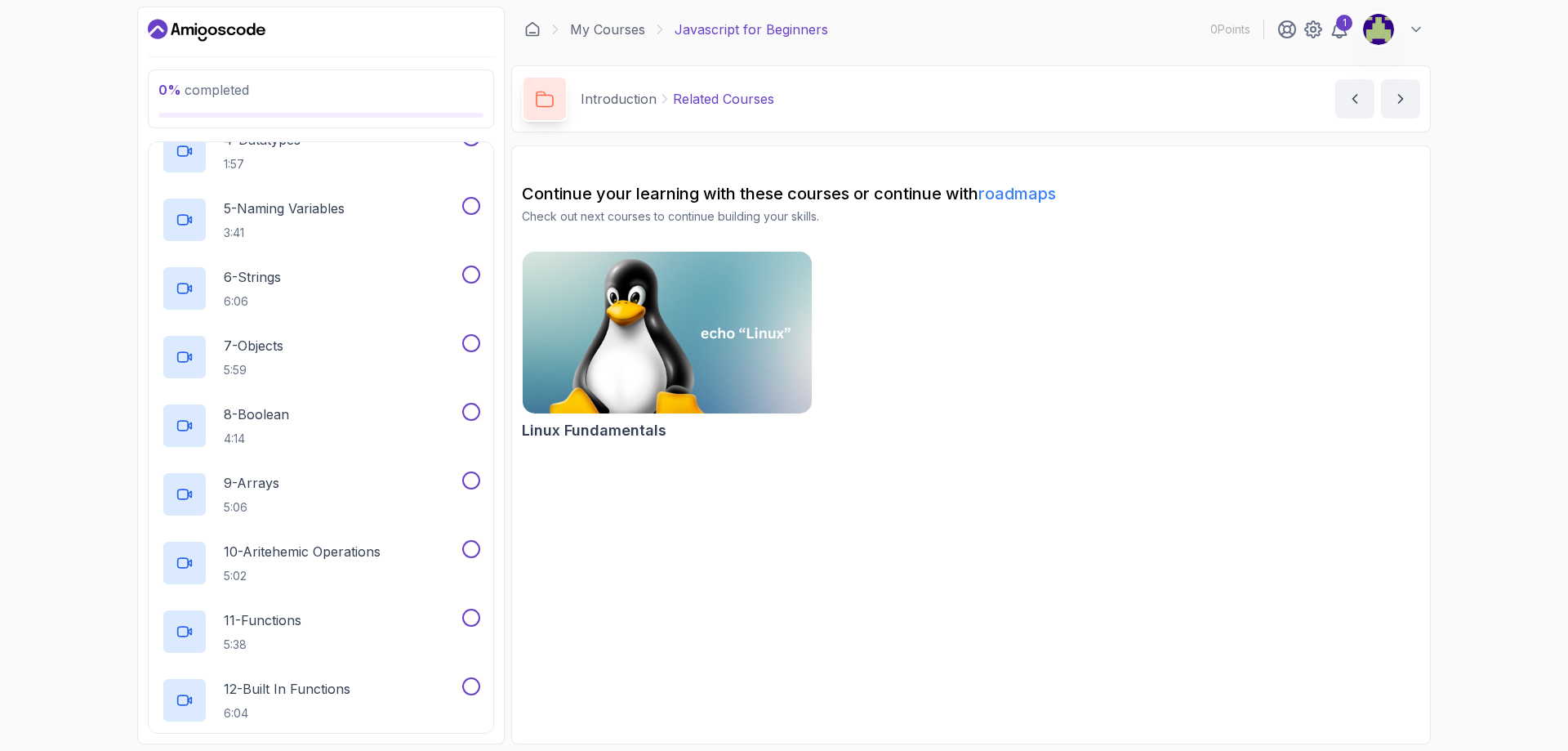
scroll to position [392, 0]
click at [270, 343] on p "7 - Objects" at bounding box center [254, 343] width 60 height 20
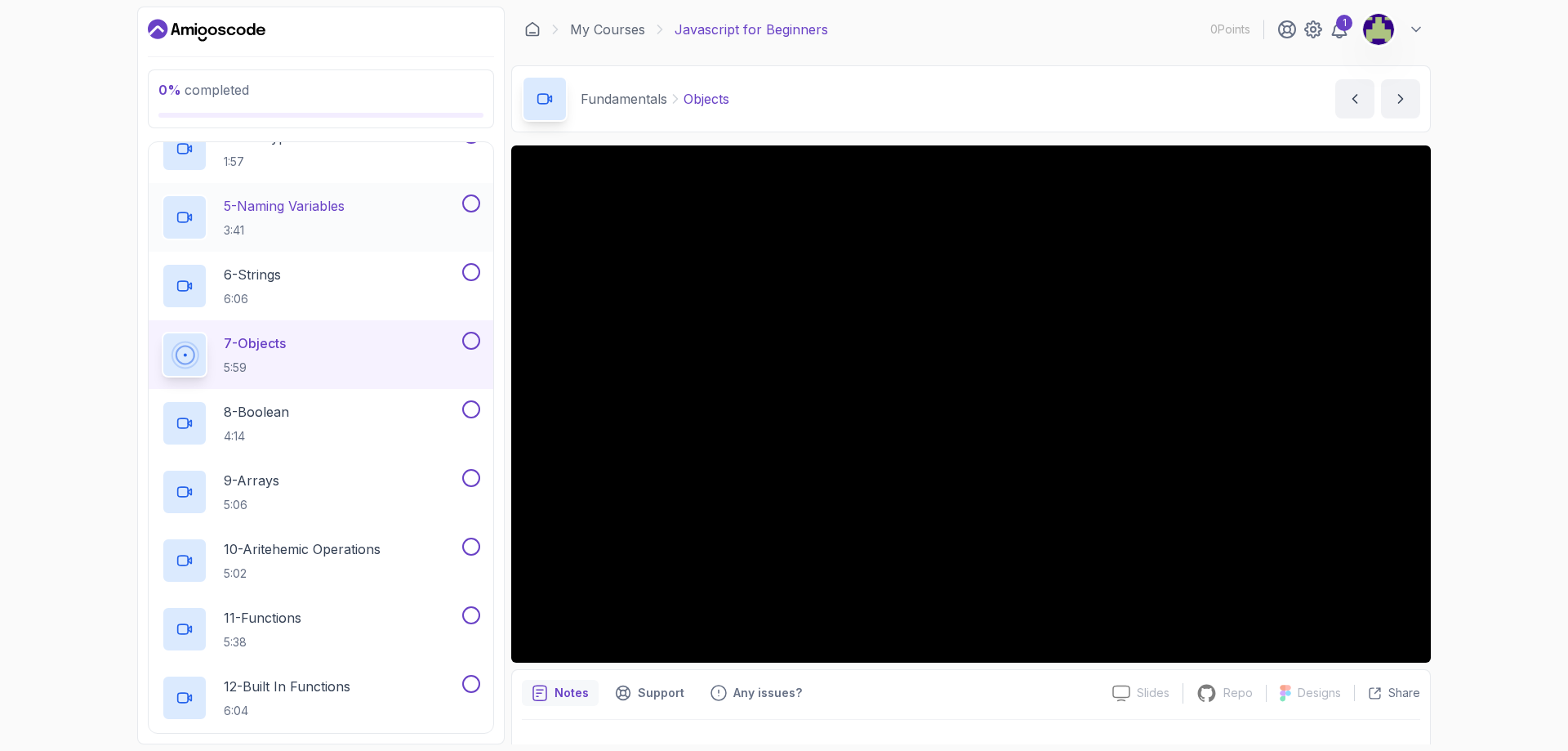
click at [363, 201] on div "5 - Naming Variables 3:41" at bounding box center [310, 217] width 297 height 46
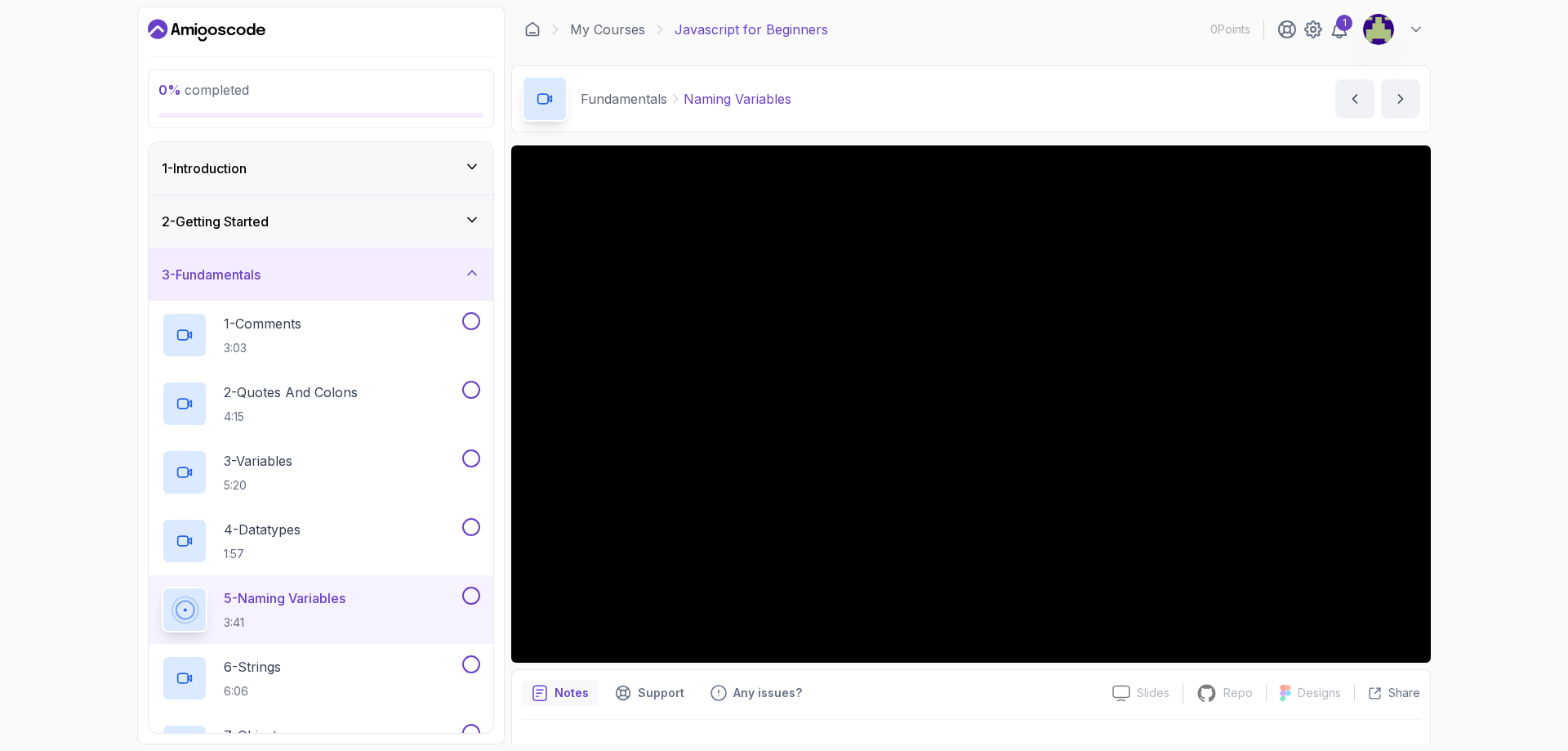
click at [338, 224] on div "2 - Getting Started" at bounding box center [321, 221] width 319 height 20
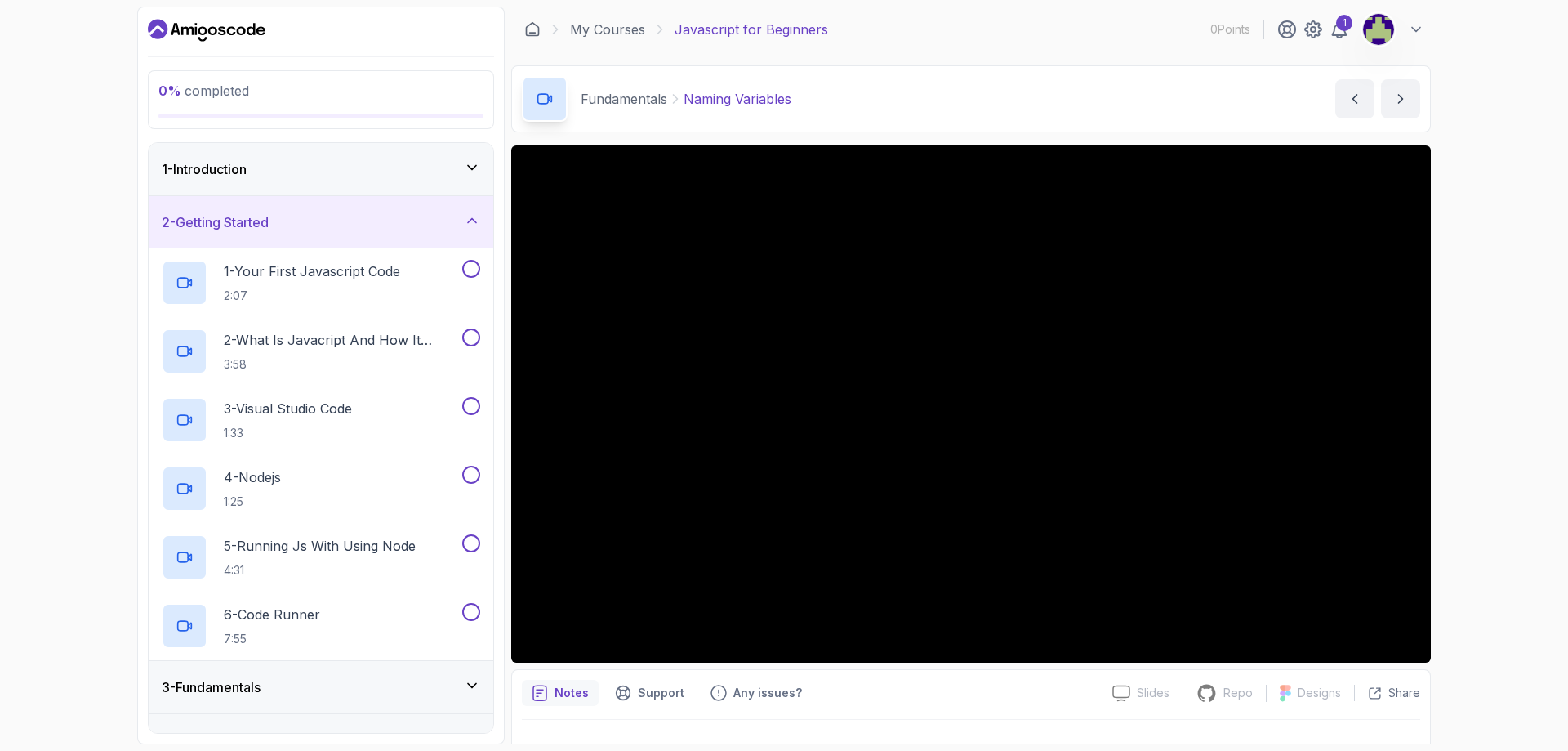
click at [337, 226] on div "2 - Getting Started" at bounding box center [321, 222] width 319 height 20
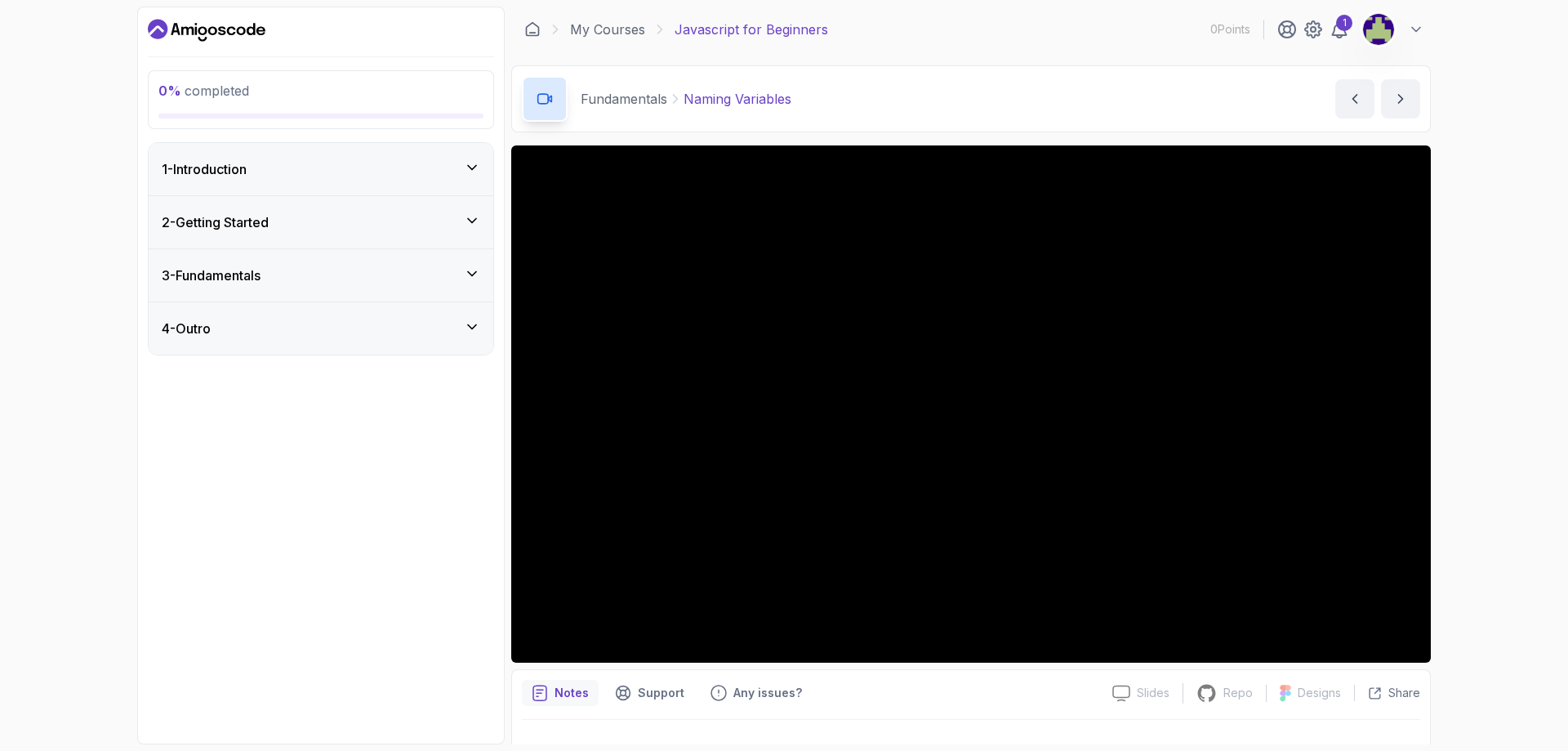
click at [307, 271] on div "3 - Fundamentals" at bounding box center [321, 275] width 319 height 20
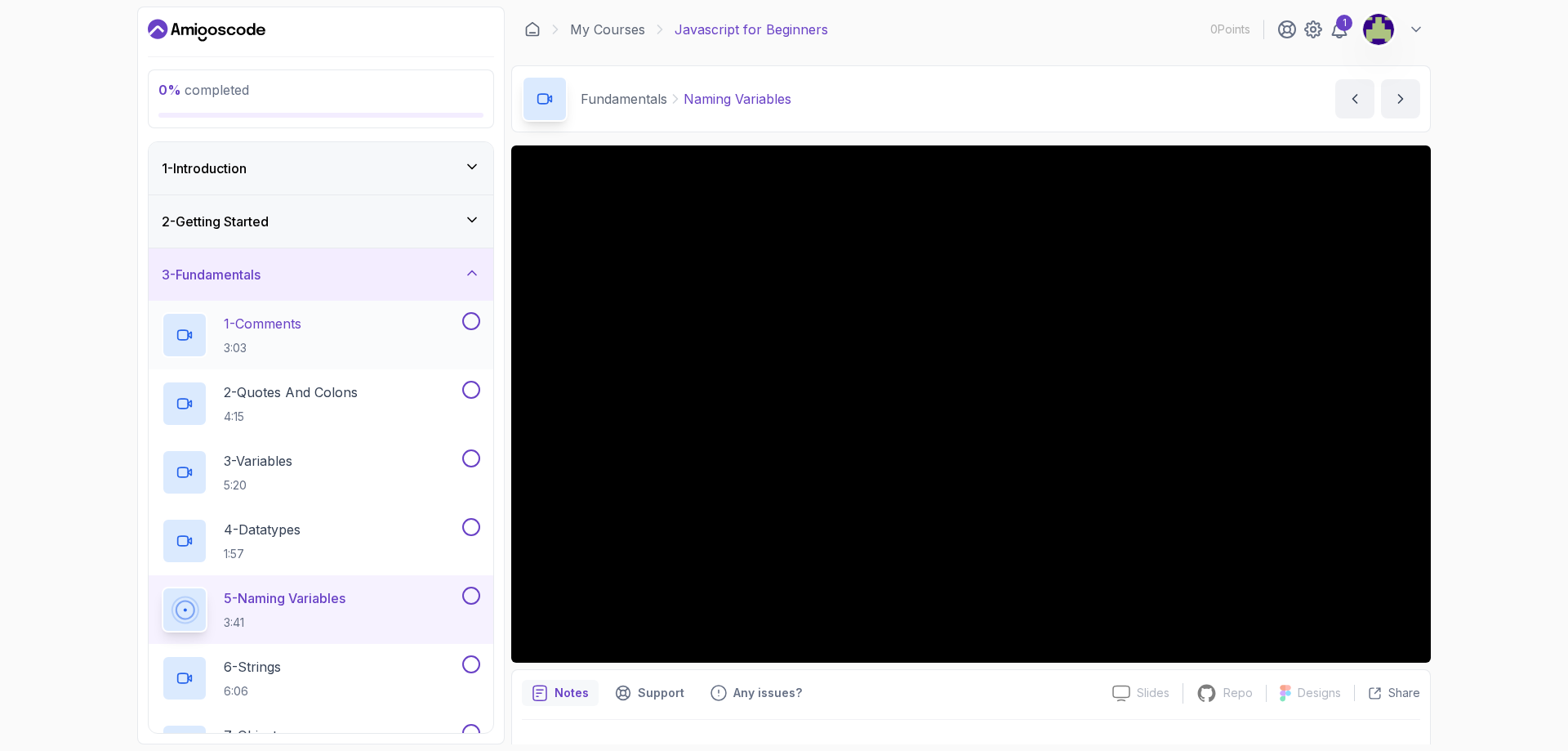
click at [296, 313] on p "1 - Comments" at bounding box center [263, 323] width 78 height 20
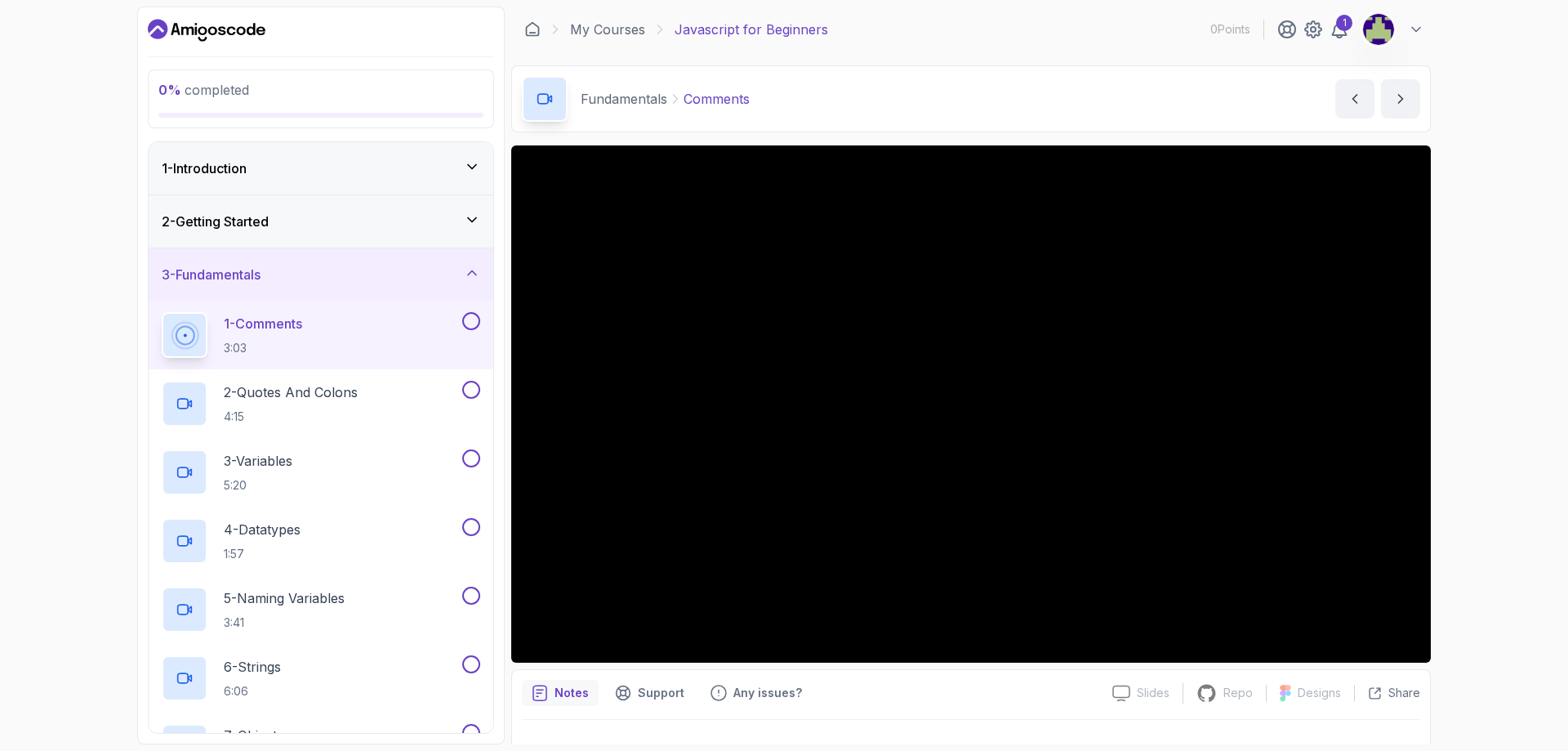
click at [1506, 231] on div "0 % completed 1 - Introduction 2 - Getting Started 3 - Fundamentals 1 - Comment…" at bounding box center [784, 375] width 1568 height 751
click at [1416, 29] on icon at bounding box center [1416, 29] width 16 height 16
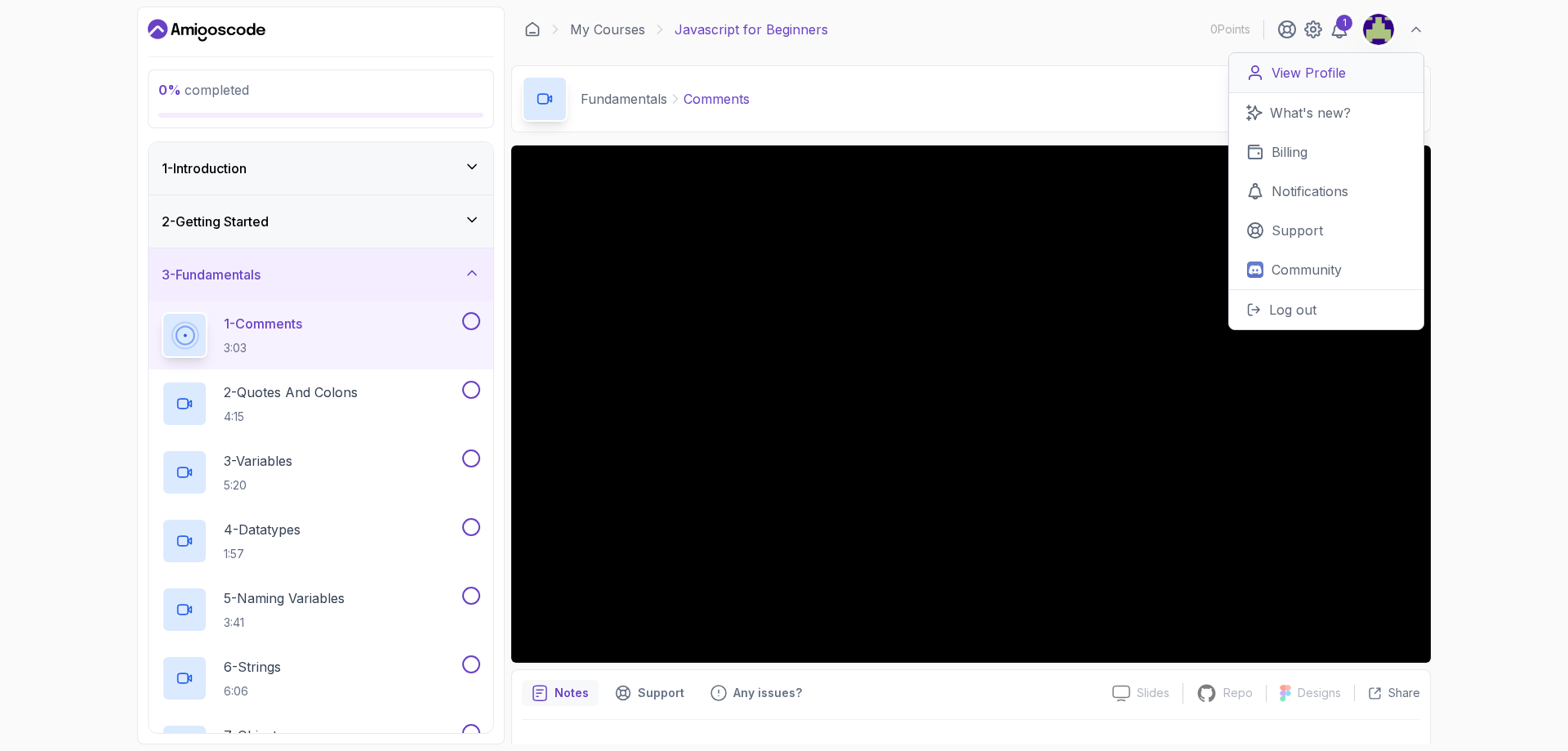
click at [1318, 75] on p "View Profile" at bounding box center [1308, 72] width 74 height 20
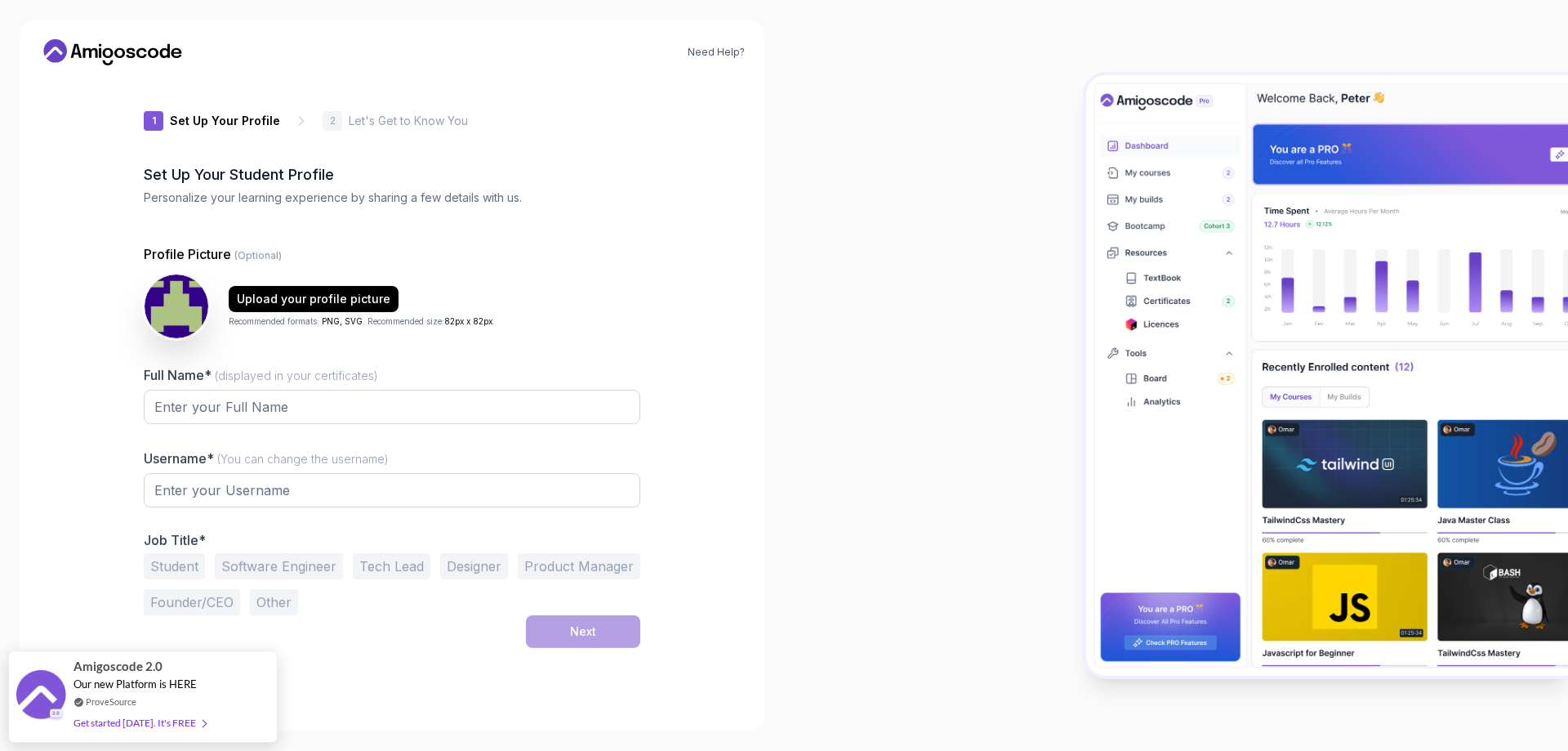
type input "nobleowlbfa43"
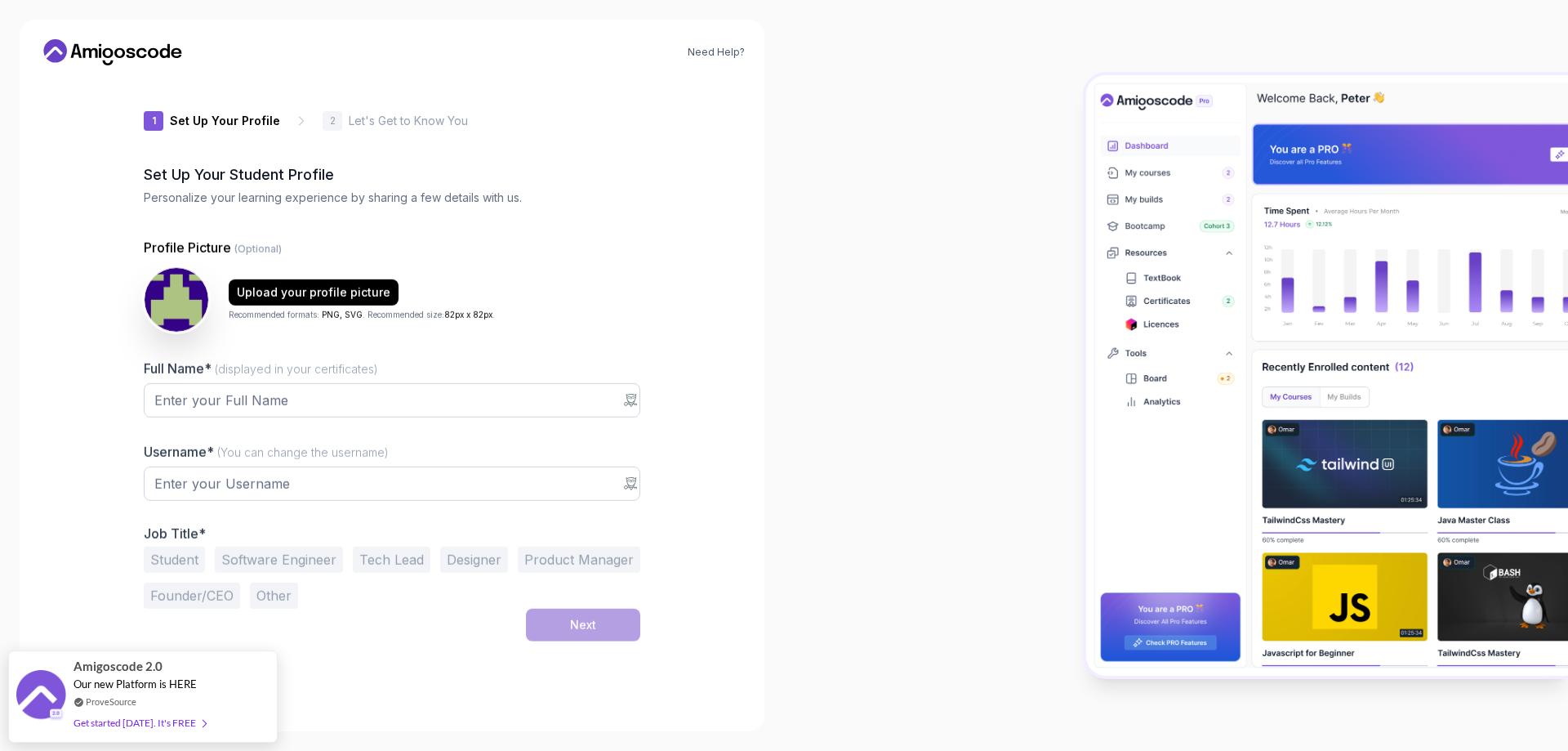
type input "royalbison1f713"
type input "royalbadgereedf1"
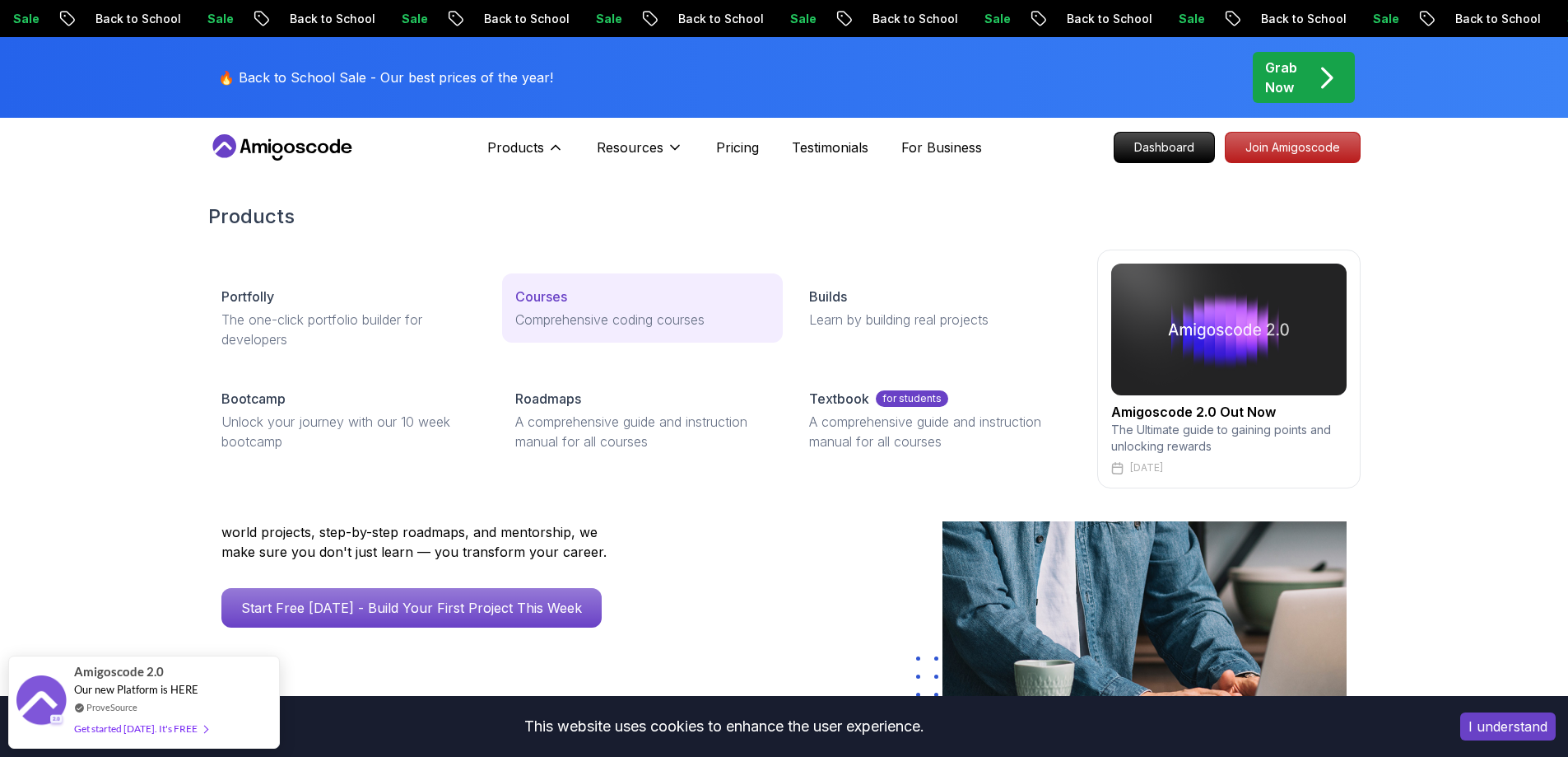
click at [545, 304] on p "Courses" at bounding box center [542, 296] width 52 height 20
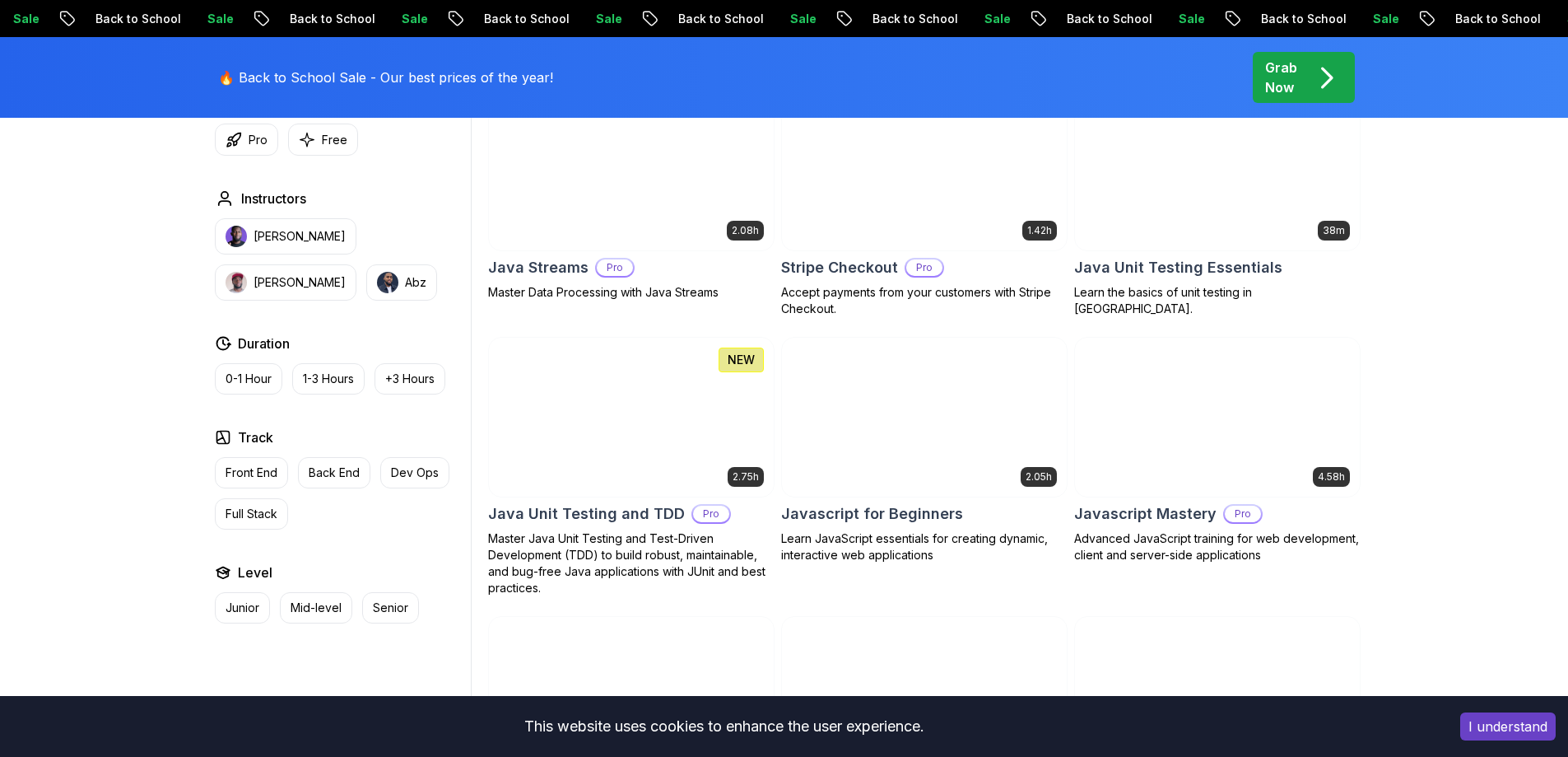
scroll to position [2900, 0]
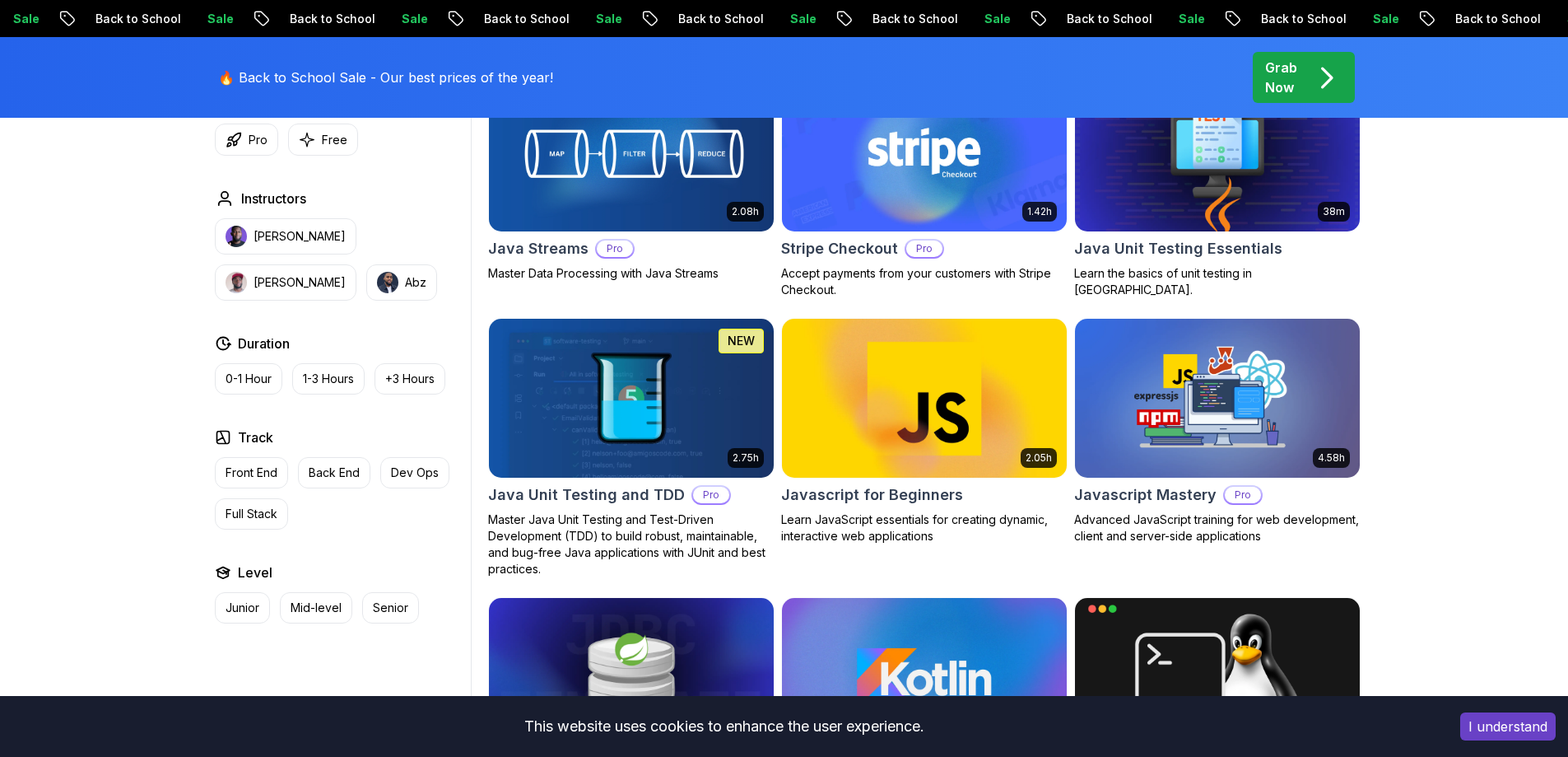
click at [888, 491] on h2 "Javascript for Beginners" at bounding box center [872, 495] width 182 height 23
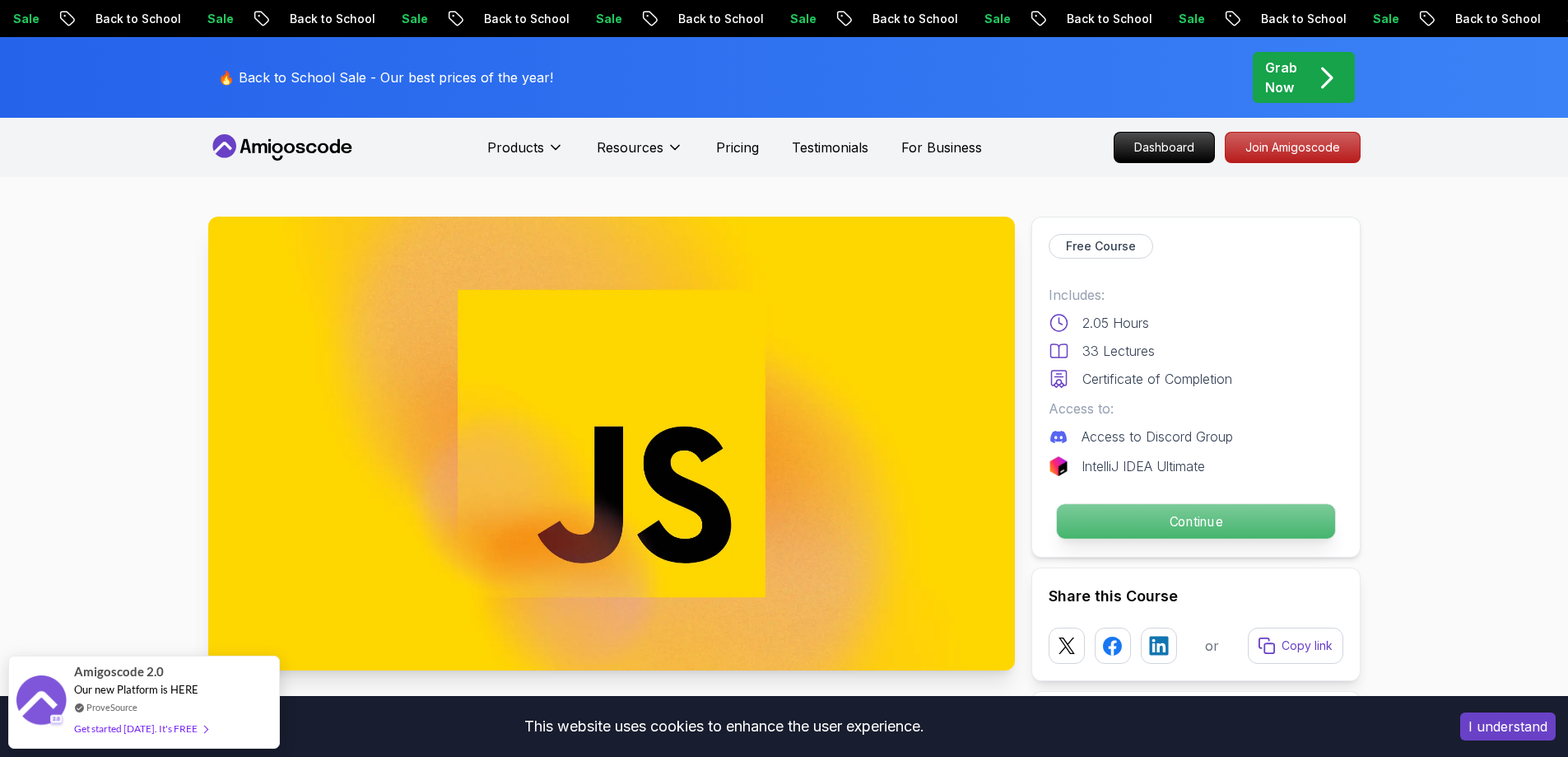
click at [1153, 524] on p "Continue" at bounding box center [1195, 521] width 278 height 34
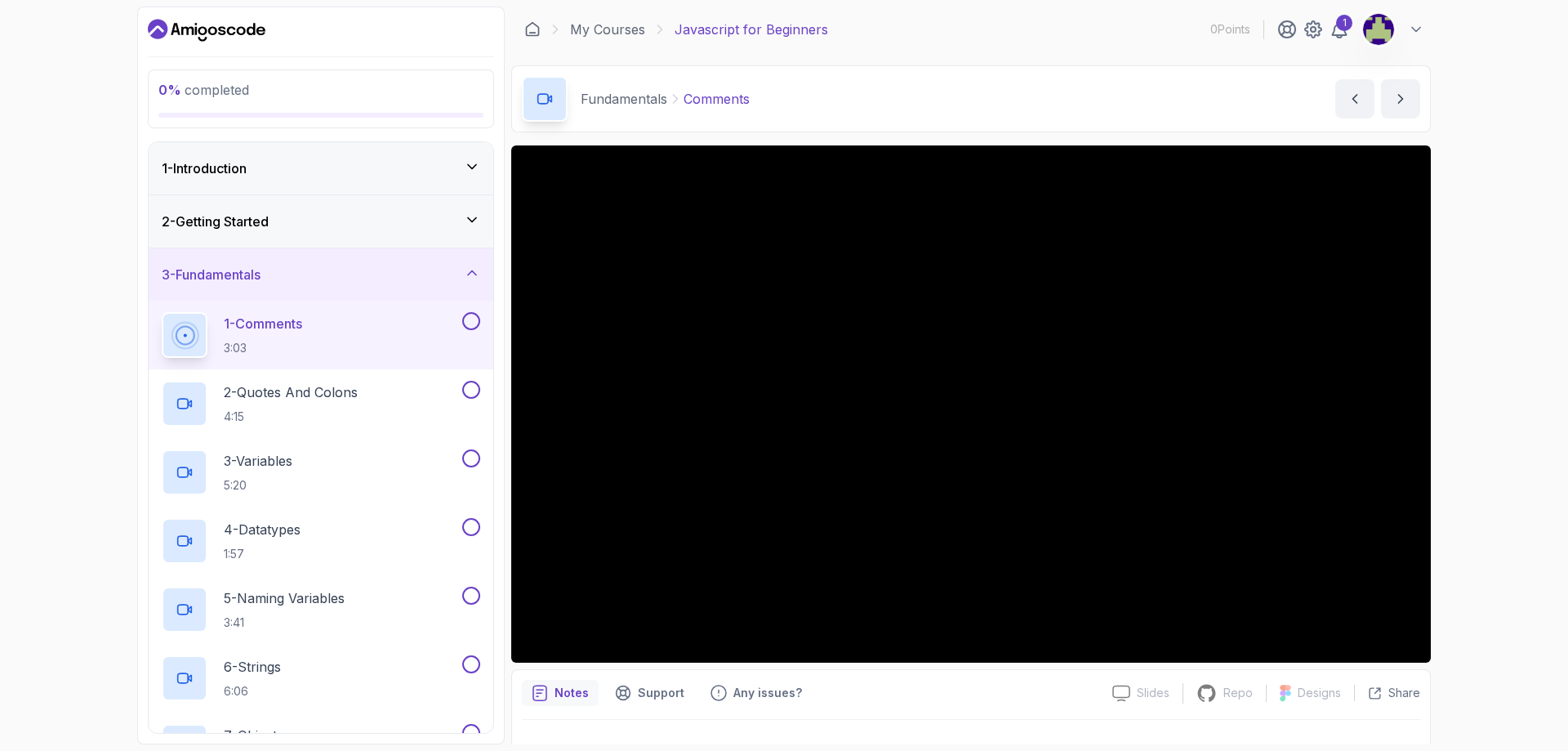
click at [1468, 213] on div "0 % completed 1 - Introduction 2 - Getting Started 3 - Fundamentals 1 - Comment…" at bounding box center [784, 375] width 1568 height 751
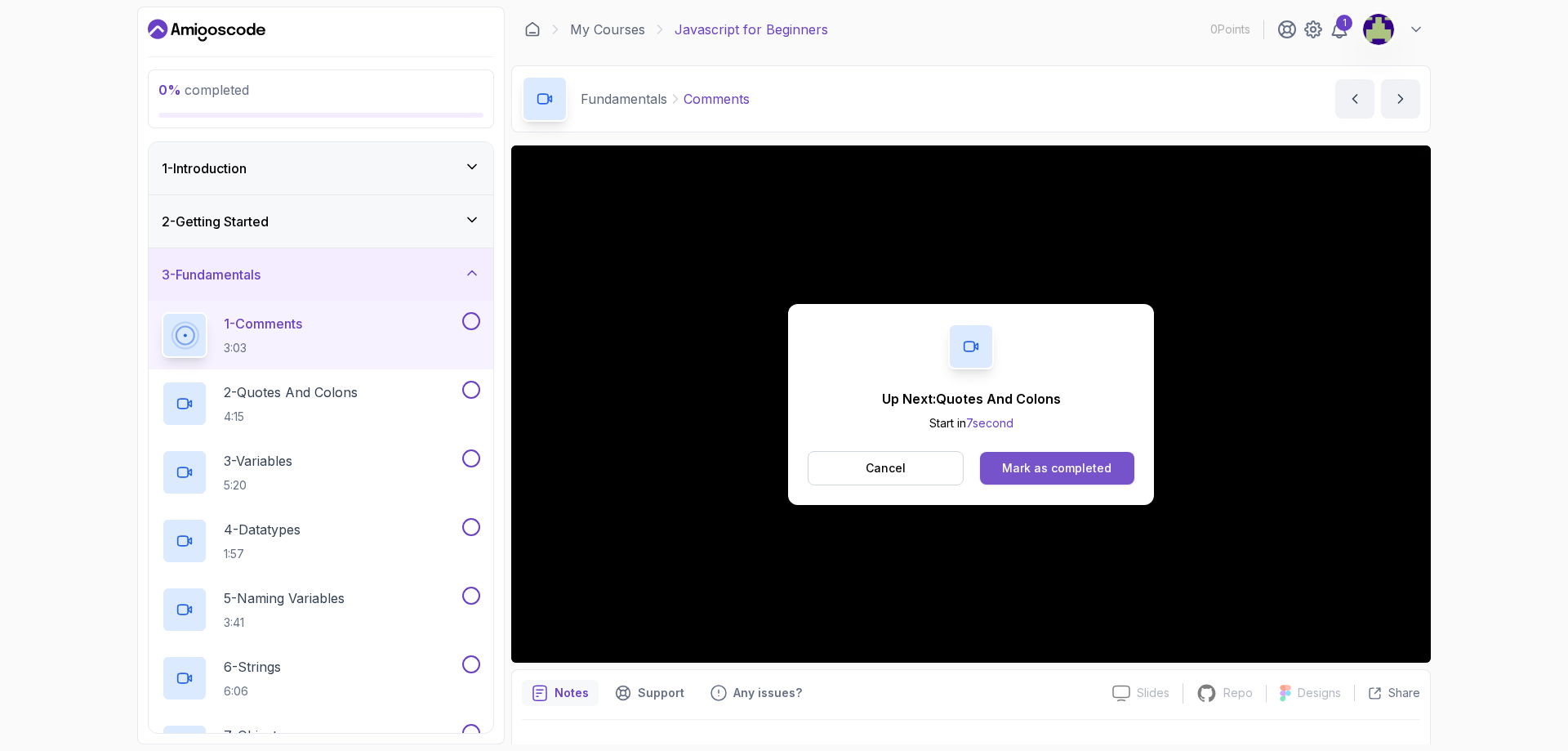
click at [1037, 460] on div "Mark as completed" at bounding box center [1056, 468] width 110 height 16
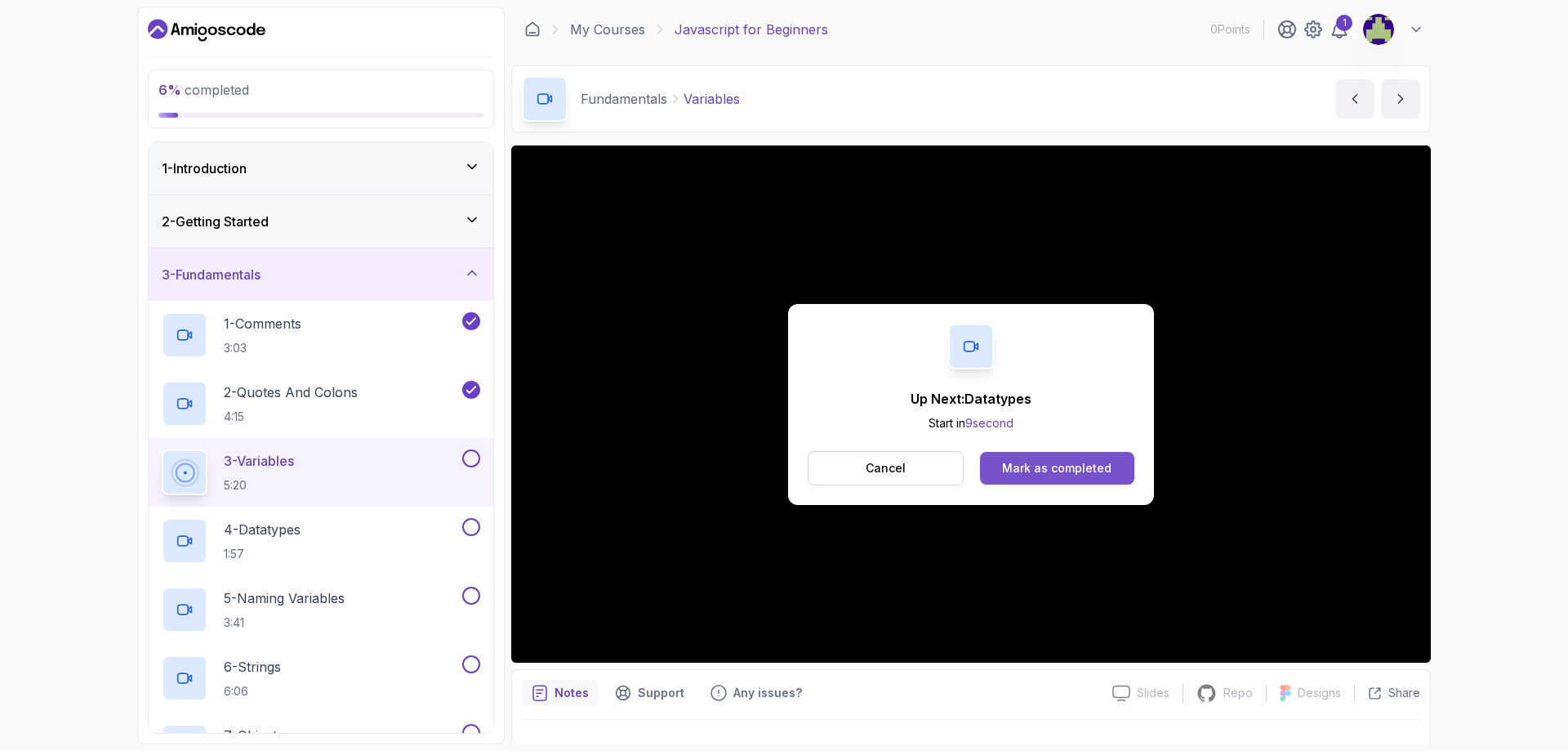
click at [1038, 471] on div "Mark as completed" at bounding box center [1056, 468] width 110 height 16
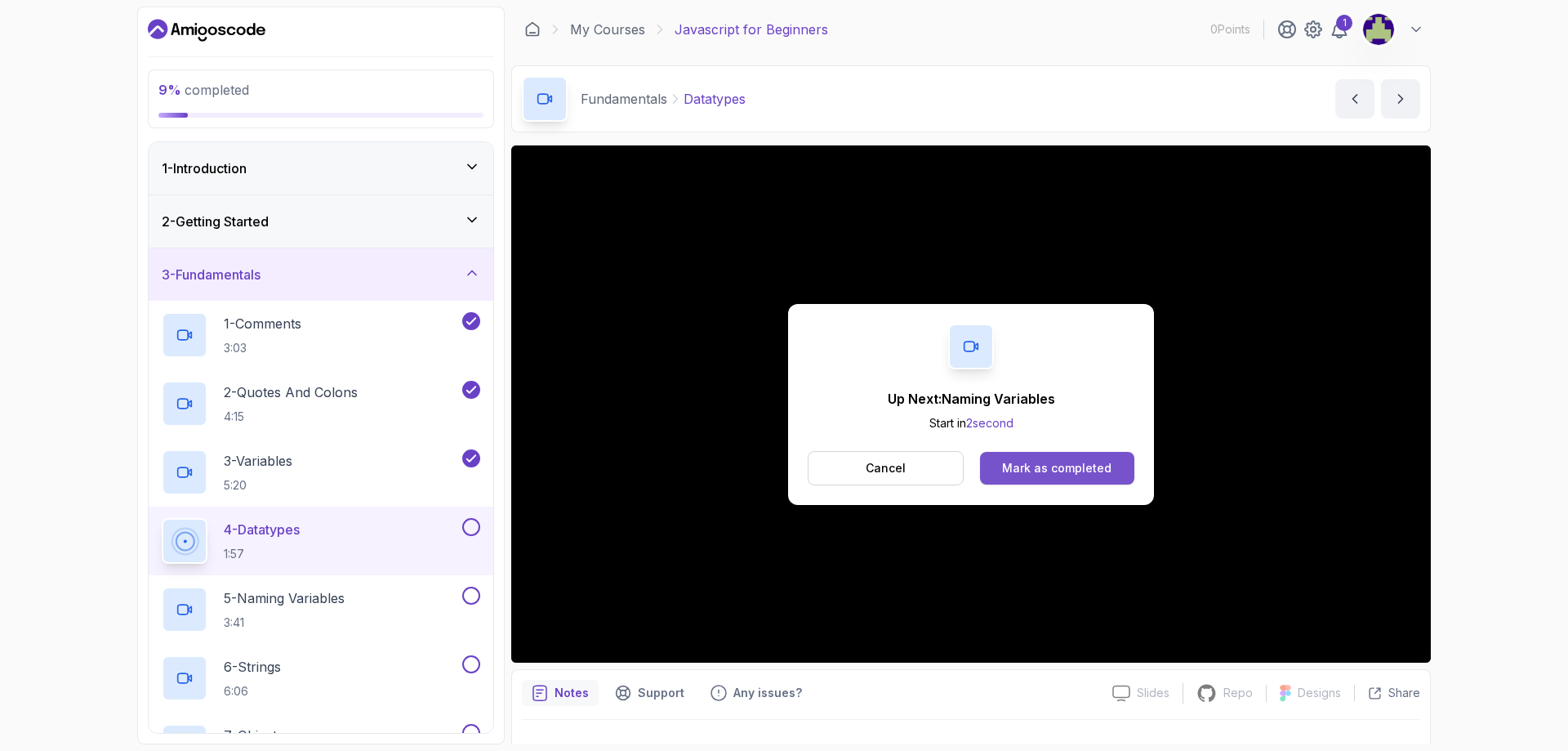
click at [1053, 466] on div "Mark as completed" at bounding box center [1056, 468] width 110 height 16
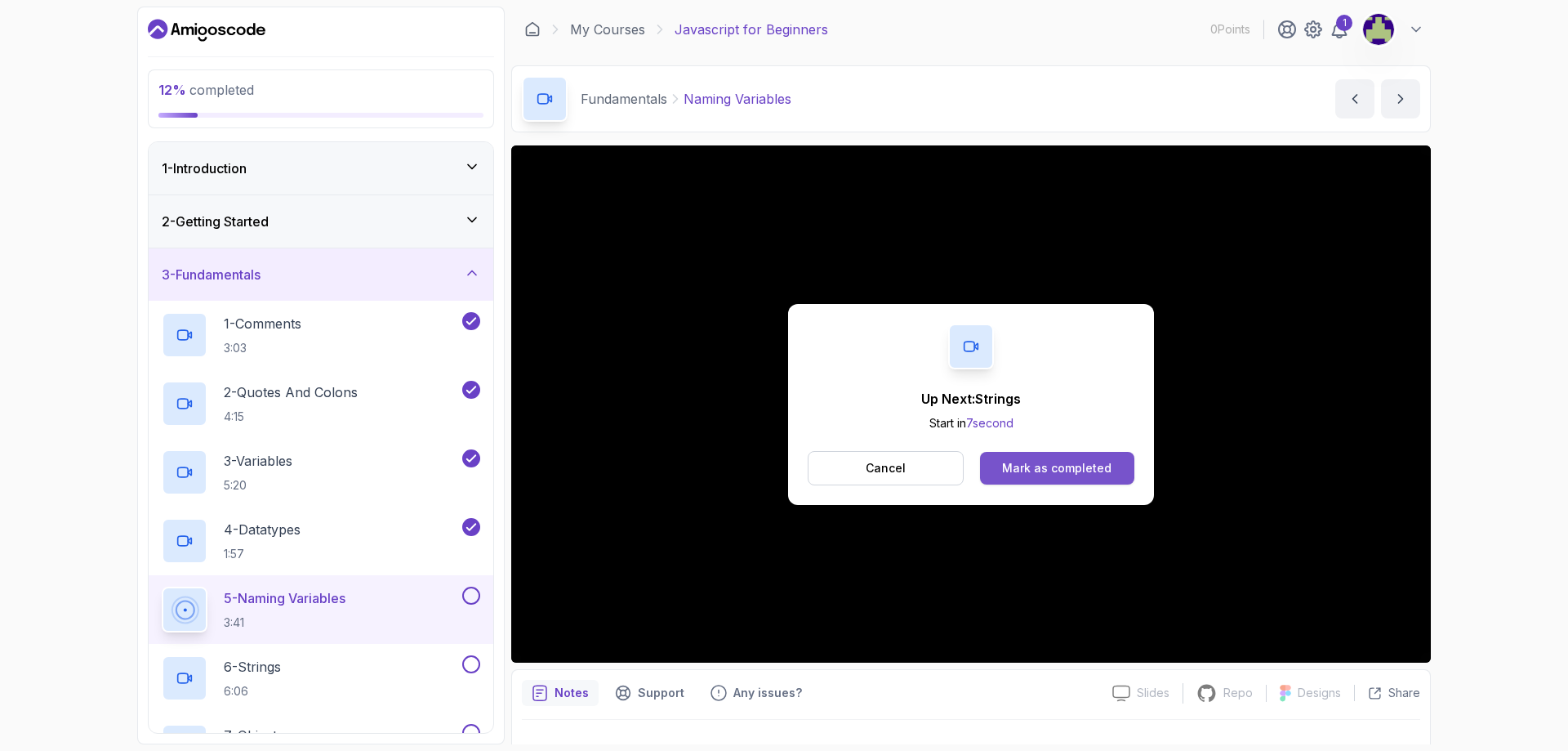
click at [1085, 465] on div "Mark as completed" at bounding box center [1056, 468] width 110 height 16
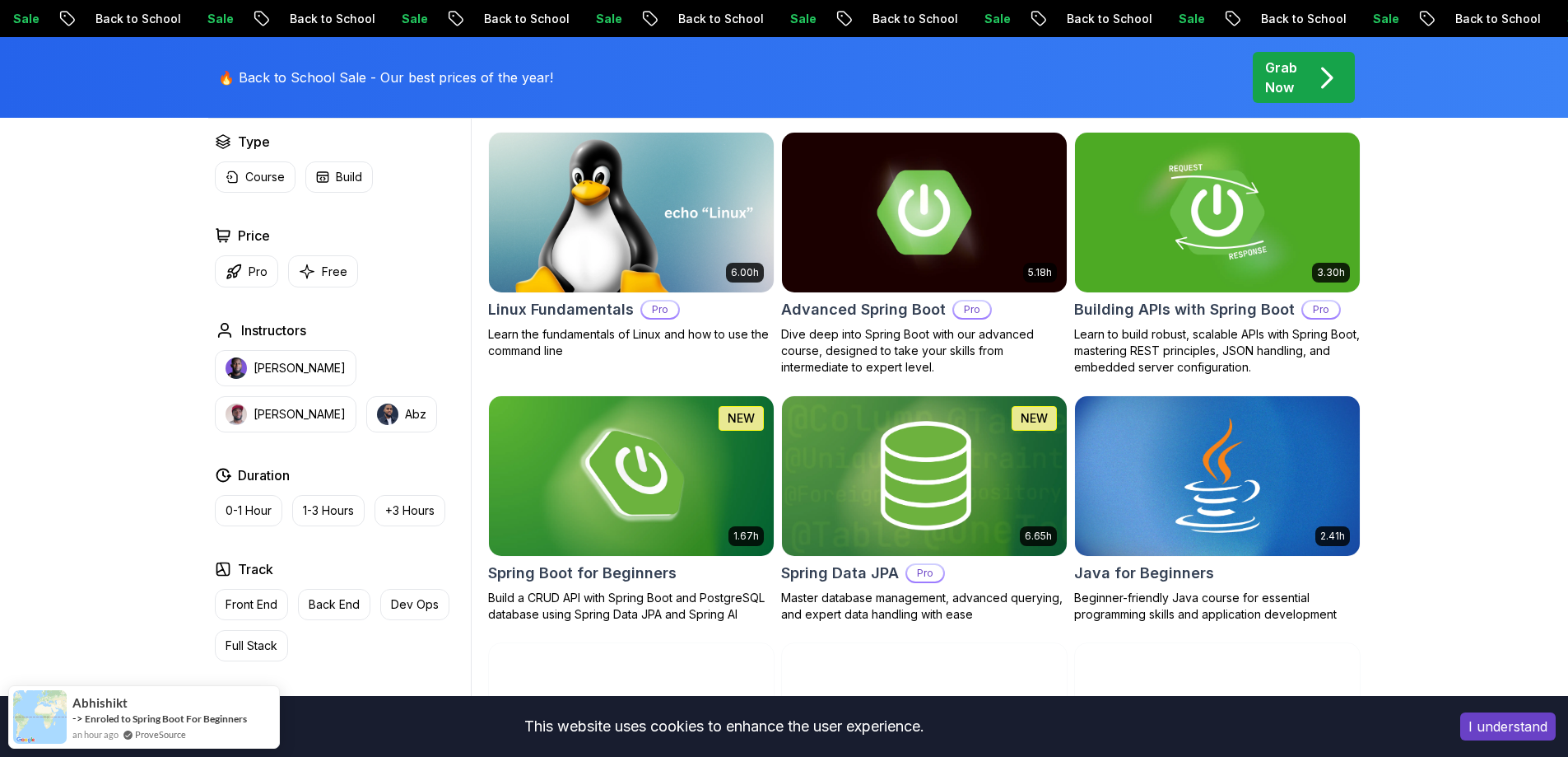
scroll to position [367, 0]
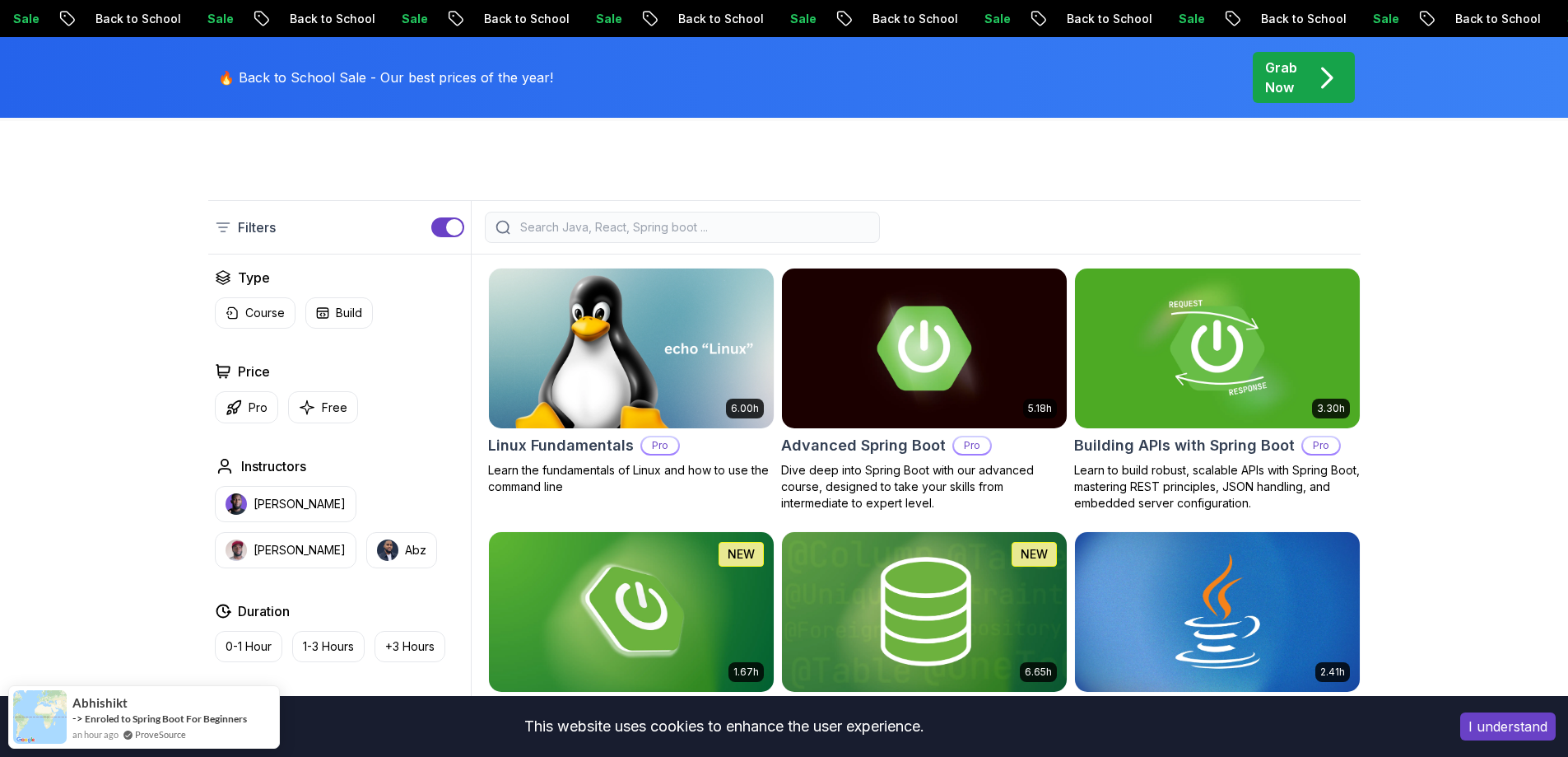
click at [683, 224] on input "search" at bounding box center [692, 227] width 352 height 16
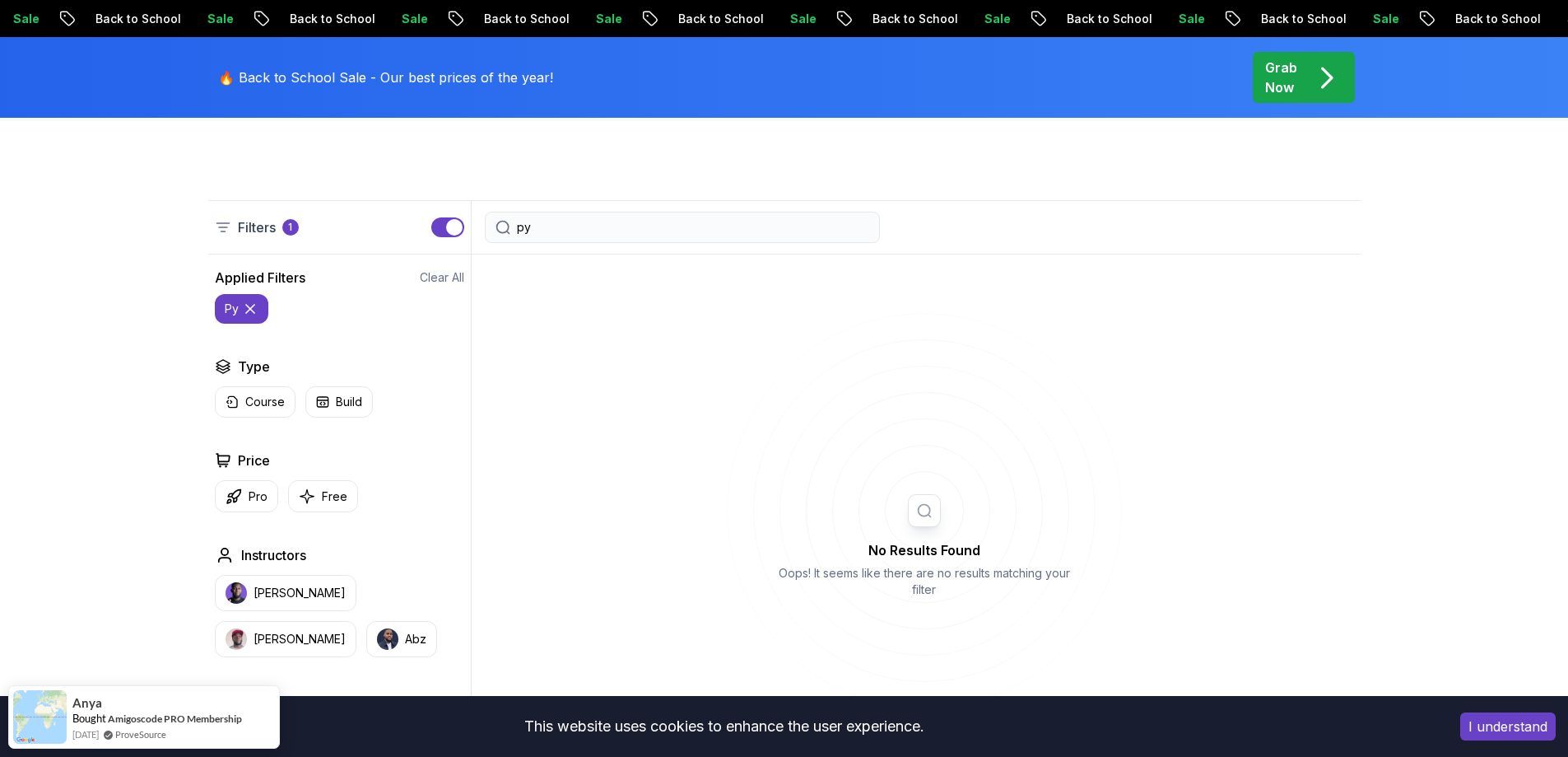
type input "p"
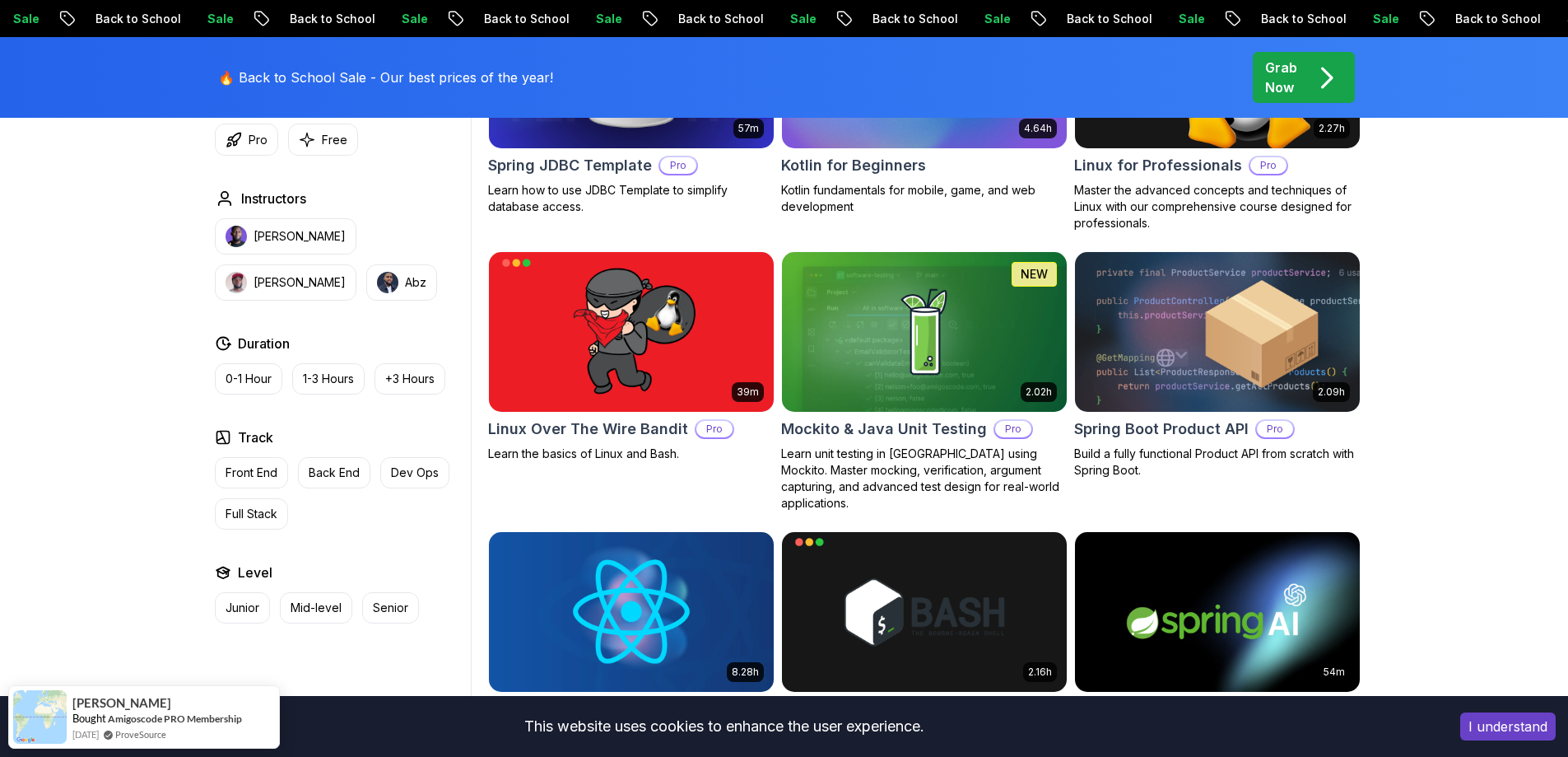
scroll to position [3500, 0]
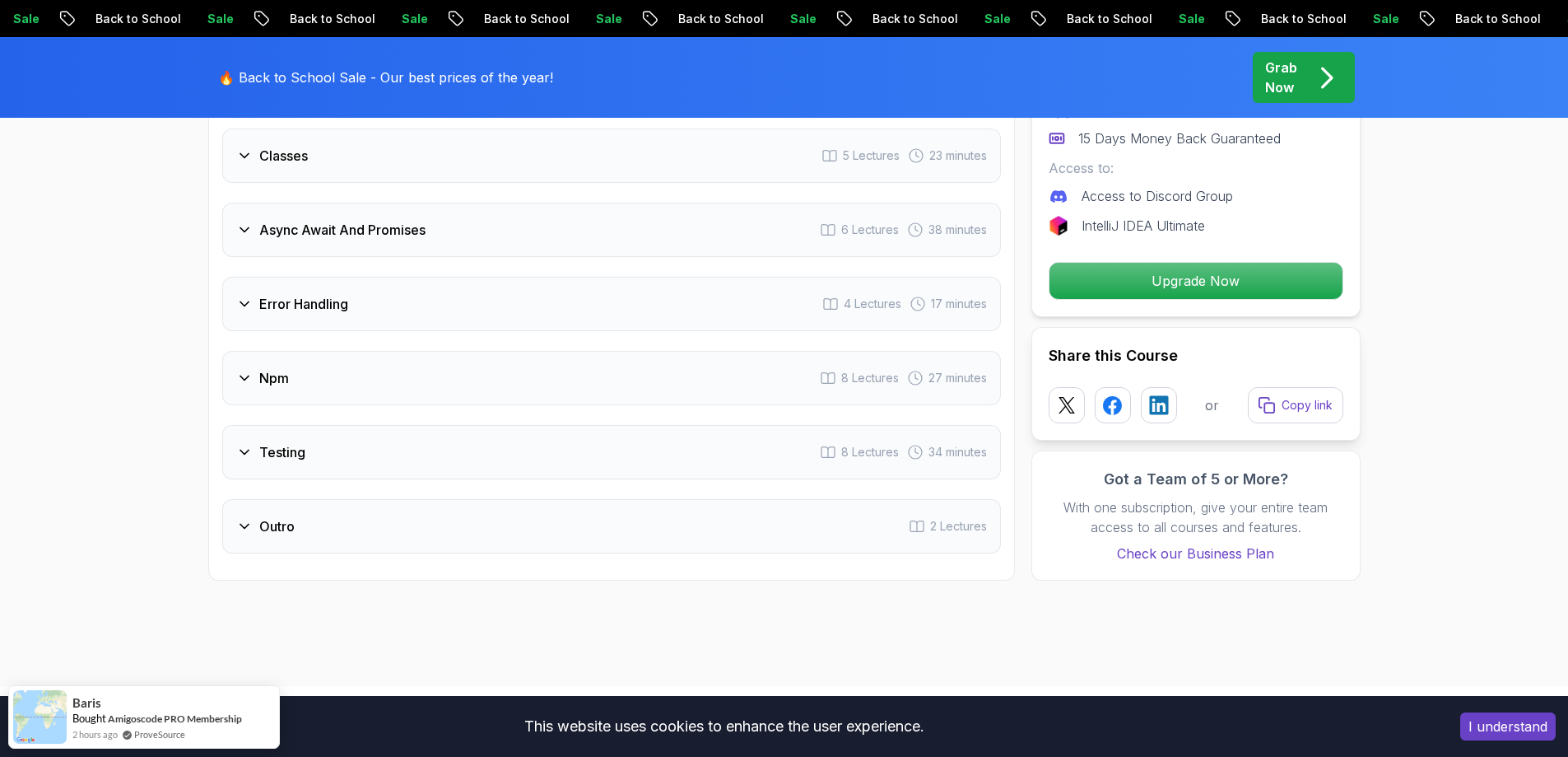
scroll to position [2186, 0]
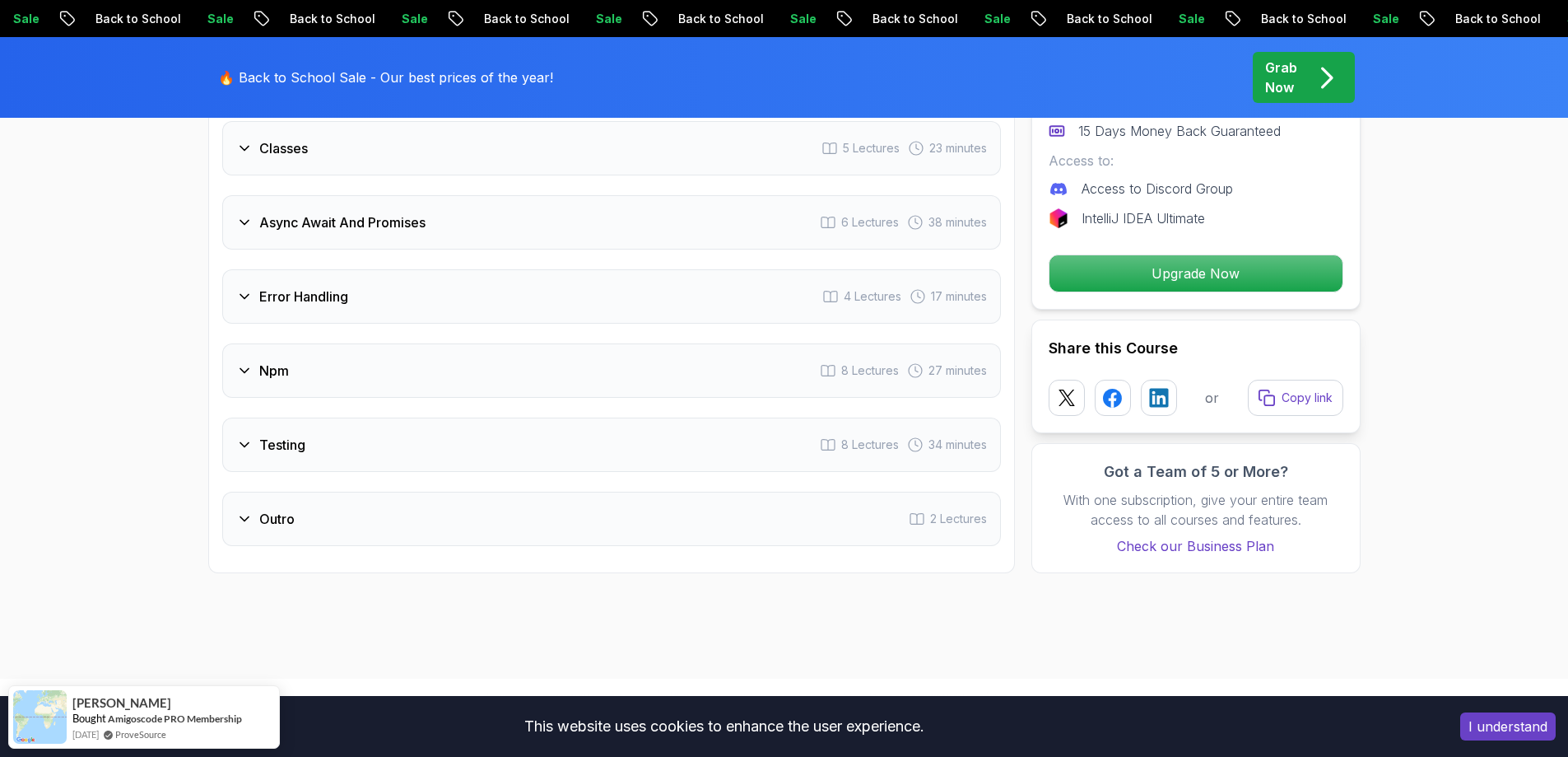
click at [590, 367] on div "Npm 8 Lectures 27 minutes" at bounding box center [611, 370] width 779 height 54
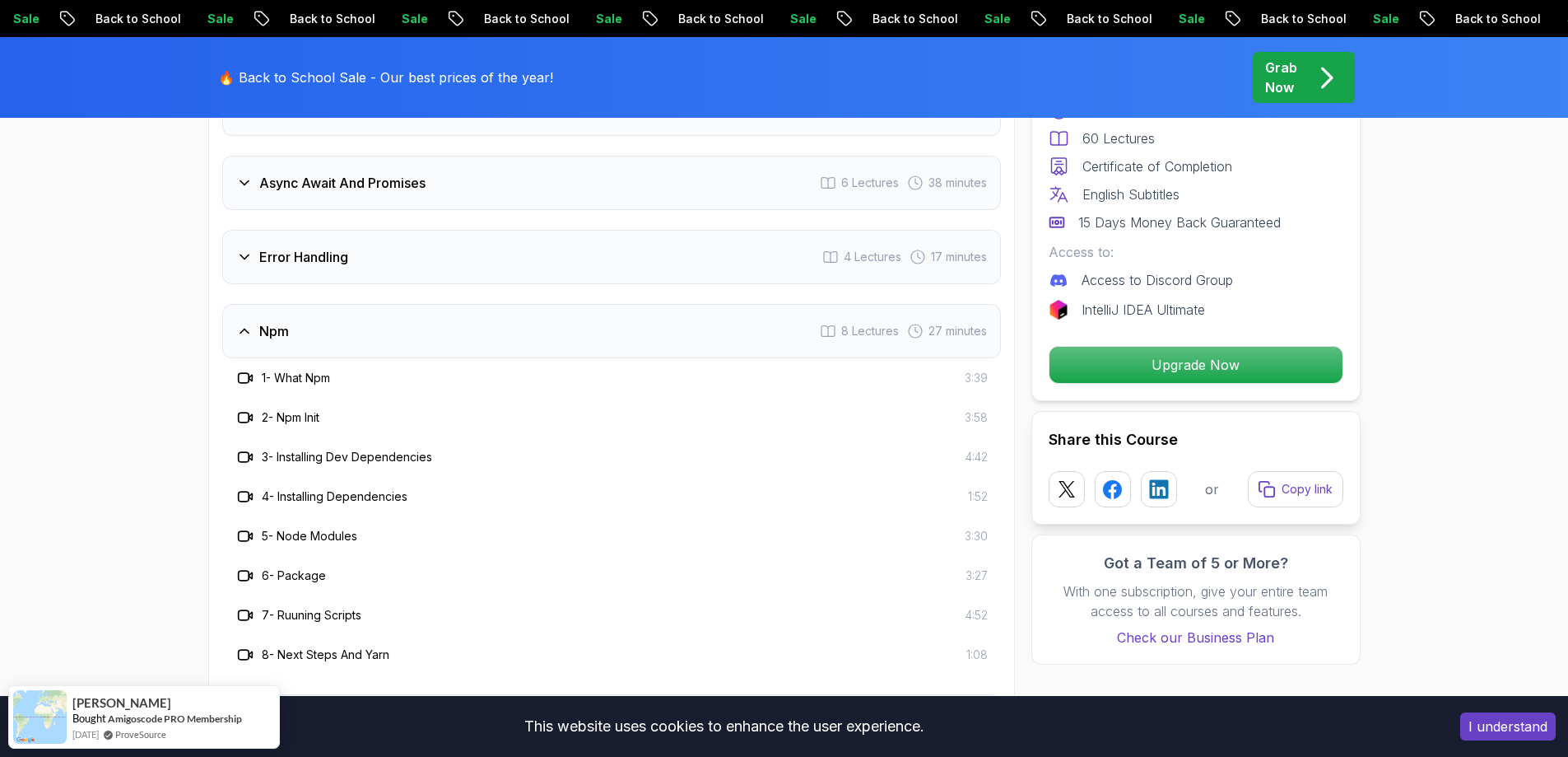
scroll to position [2147, 0]
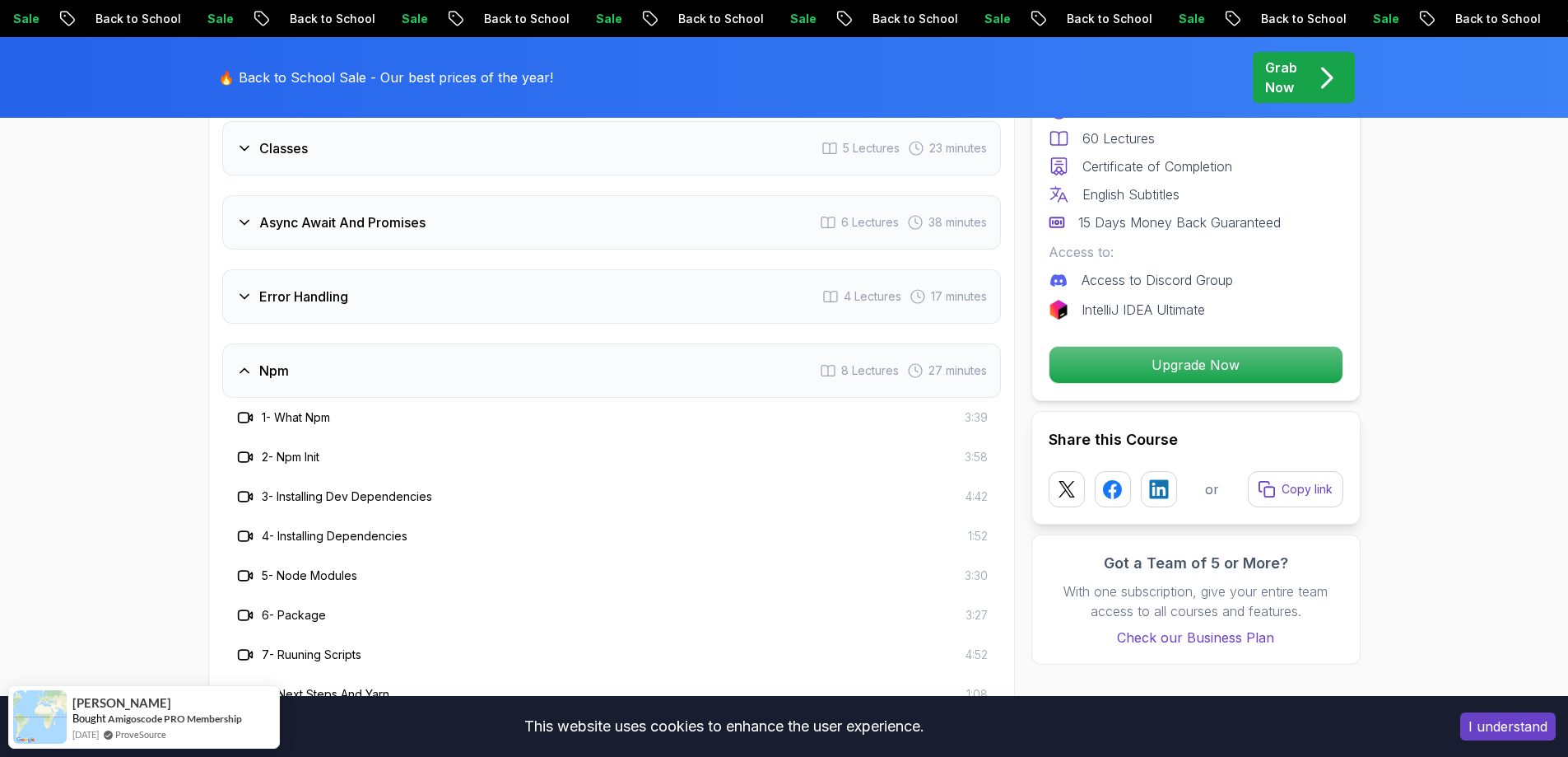
click at [586, 371] on div "Npm 8 Lectures 27 minutes" at bounding box center [611, 370] width 779 height 54
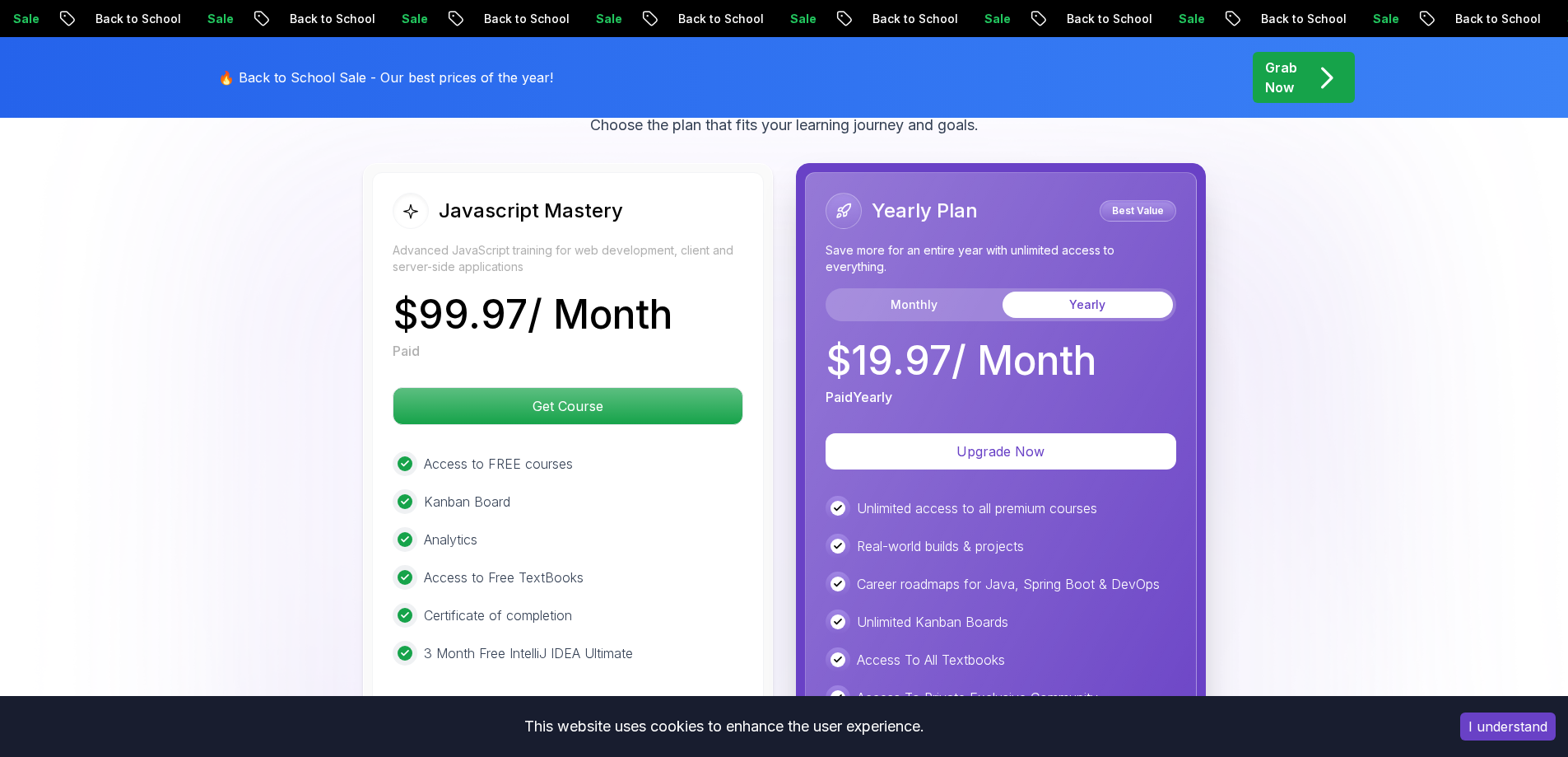
scroll to position [2888, 0]
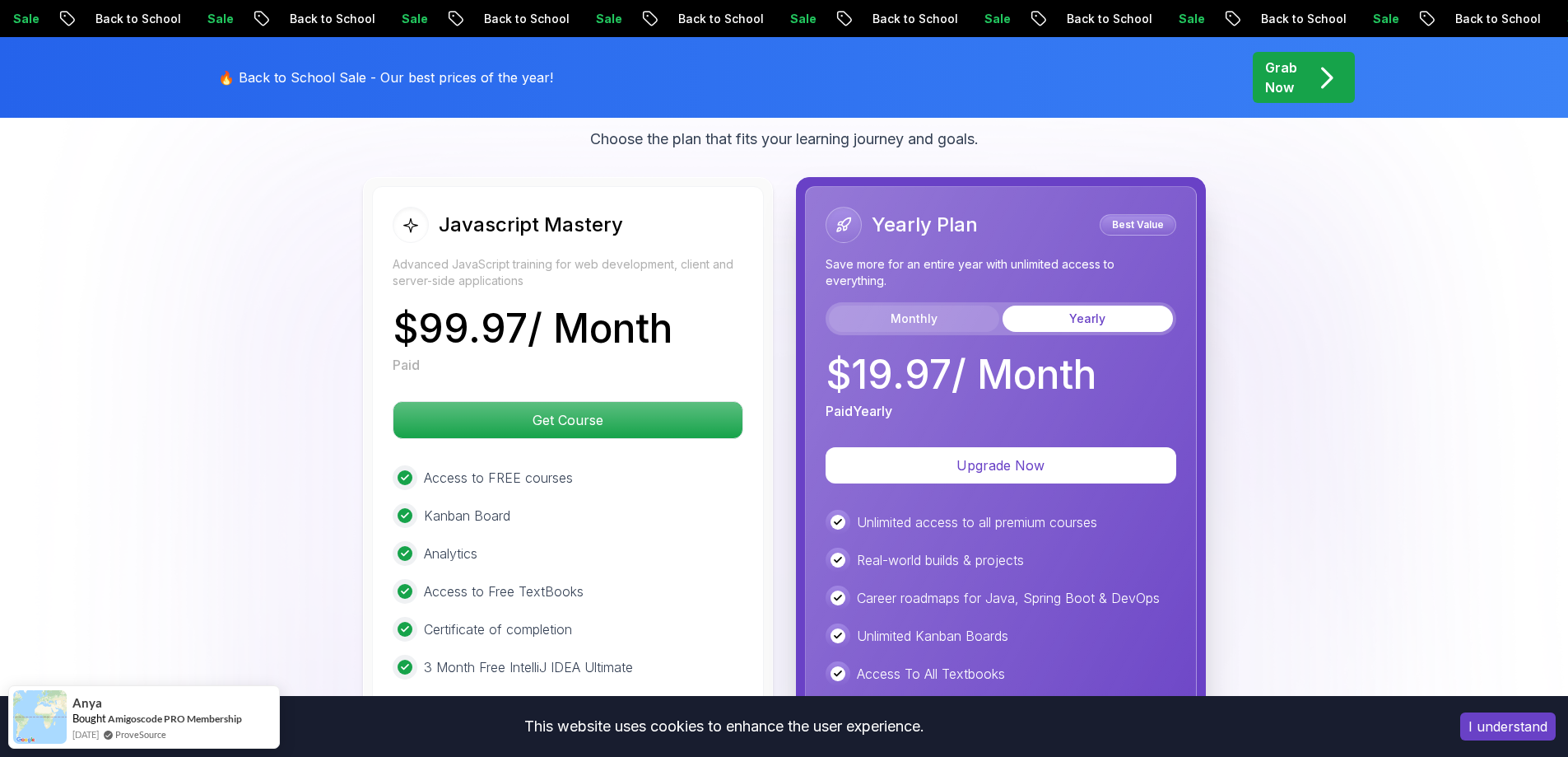
click at [908, 320] on button "Monthly" at bounding box center [914, 318] width 170 height 26
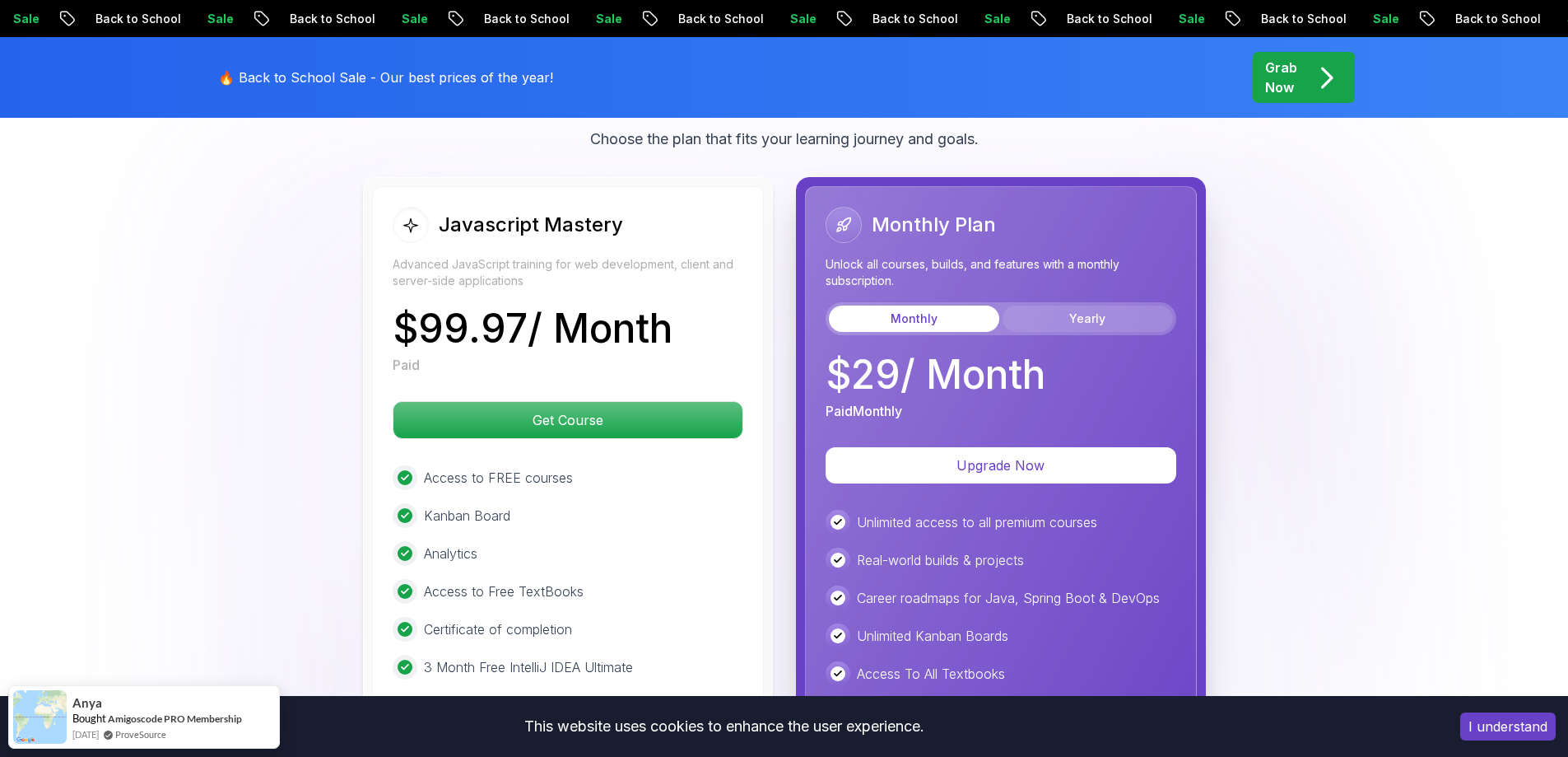
click at [1057, 328] on button "Yearly" at bounding box center [1087, 318] width 170 height 26
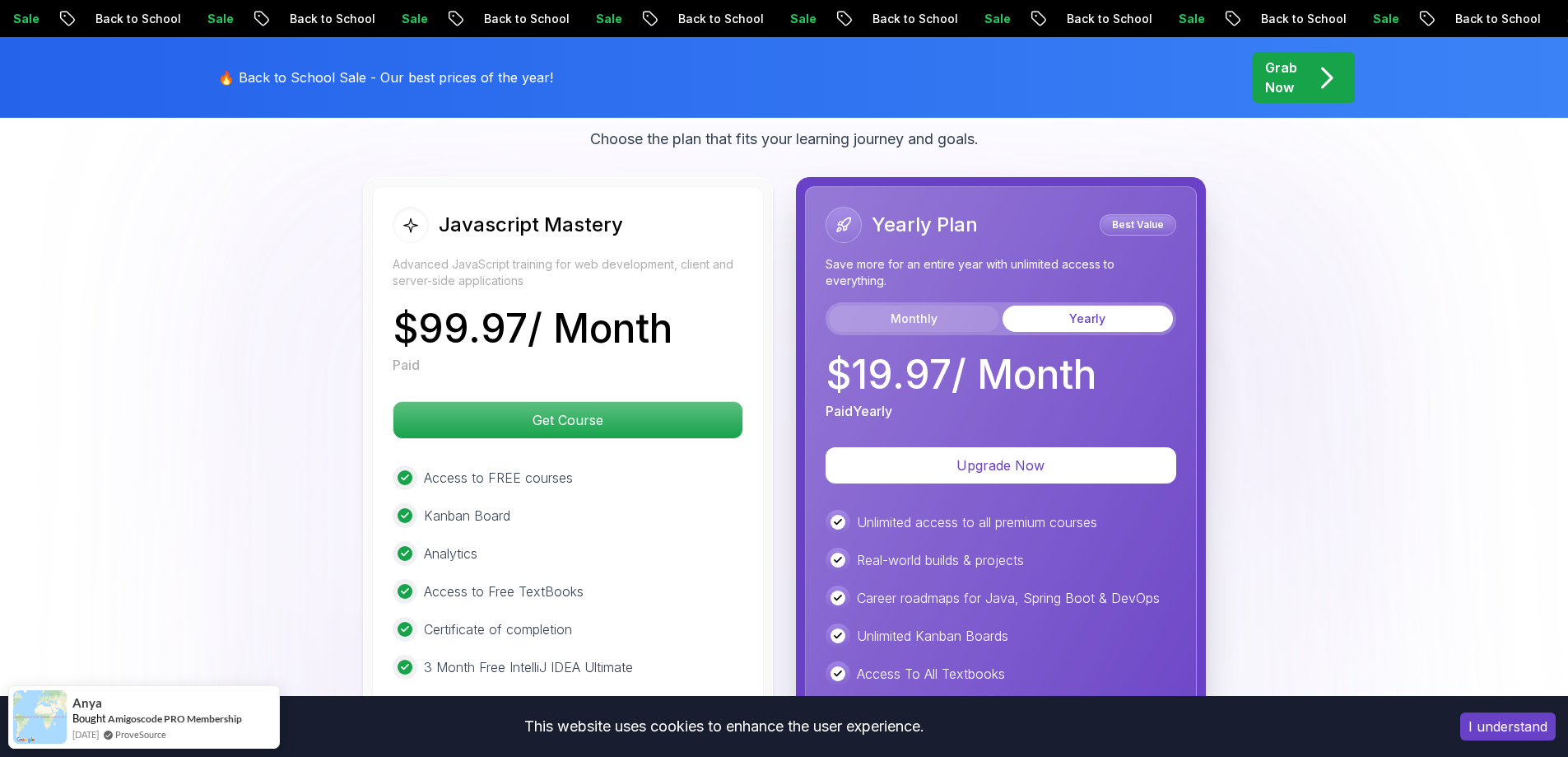
click at [915, 320] on button "Monthly" at bounding box center [914, 318] width 170 height 26
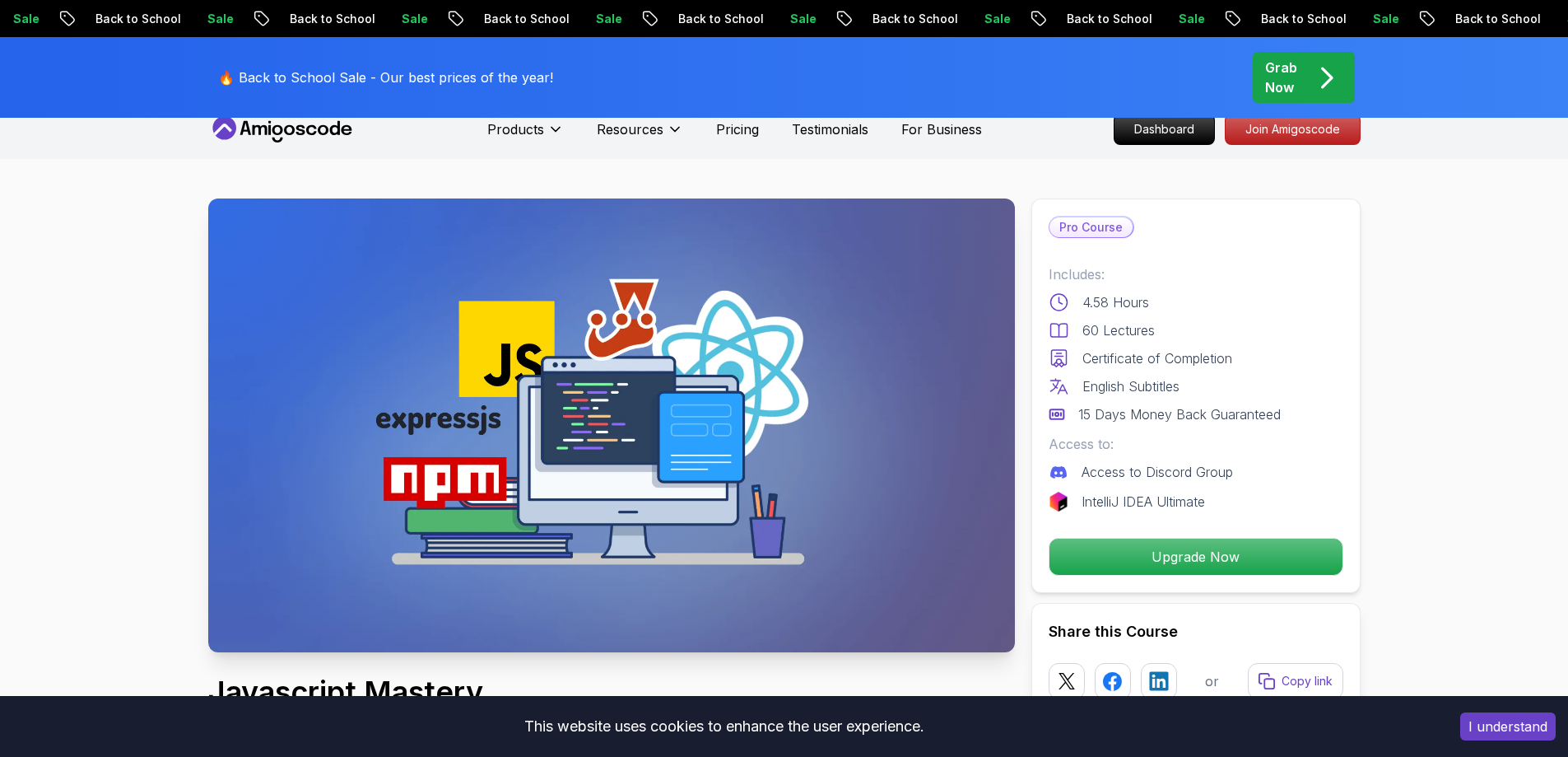
scroll to position [0, 0]
